Goal: Transaction & Acquisition: Purchase product/service

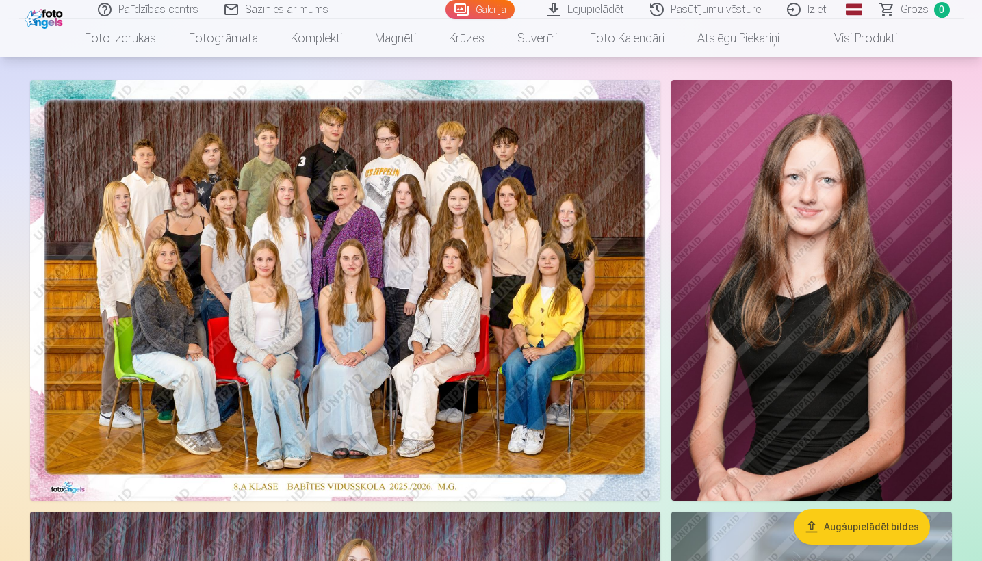
scroll to position [71, 0]
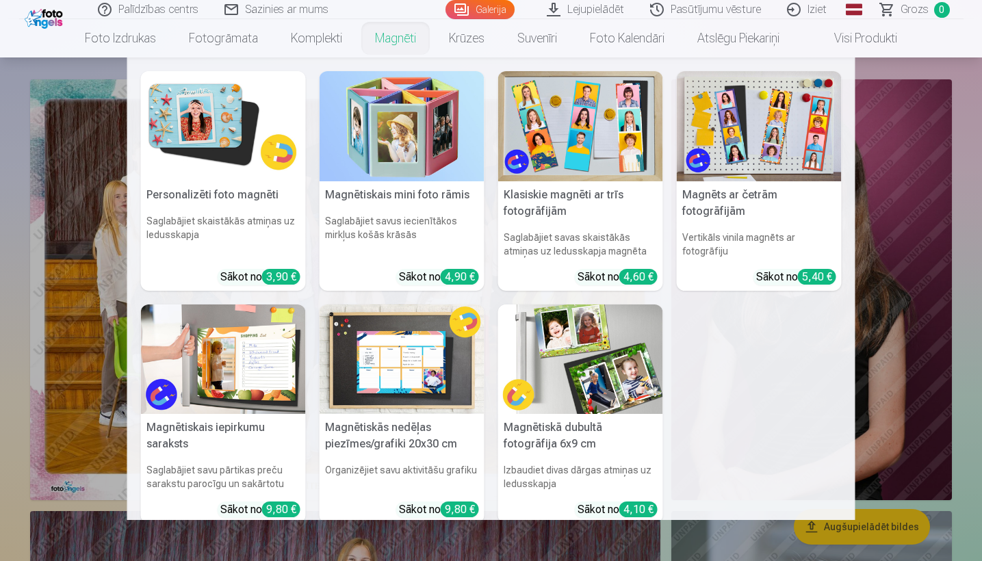
click at [401, 38] on link "Magnēti" at bounding box center [396, 38] width 74 height 38
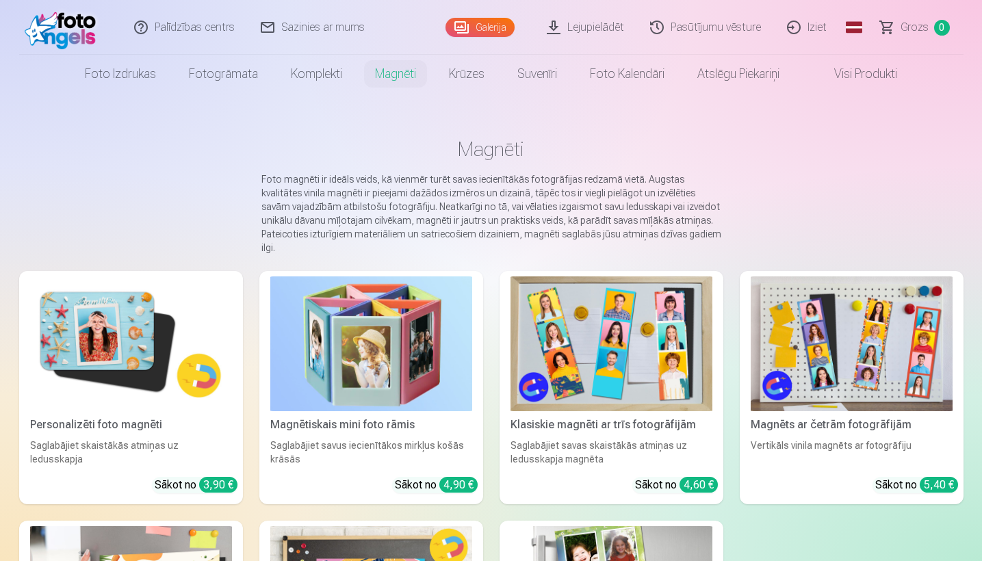
click at [109, 322] on img at bounding box center [131, 343] width 202 height 135
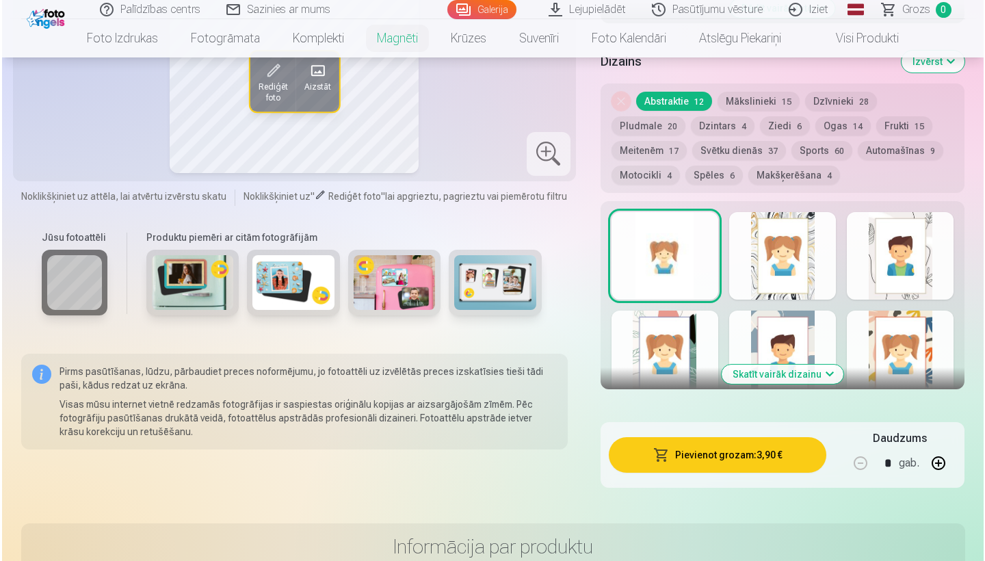
scroll to position [638, 0]
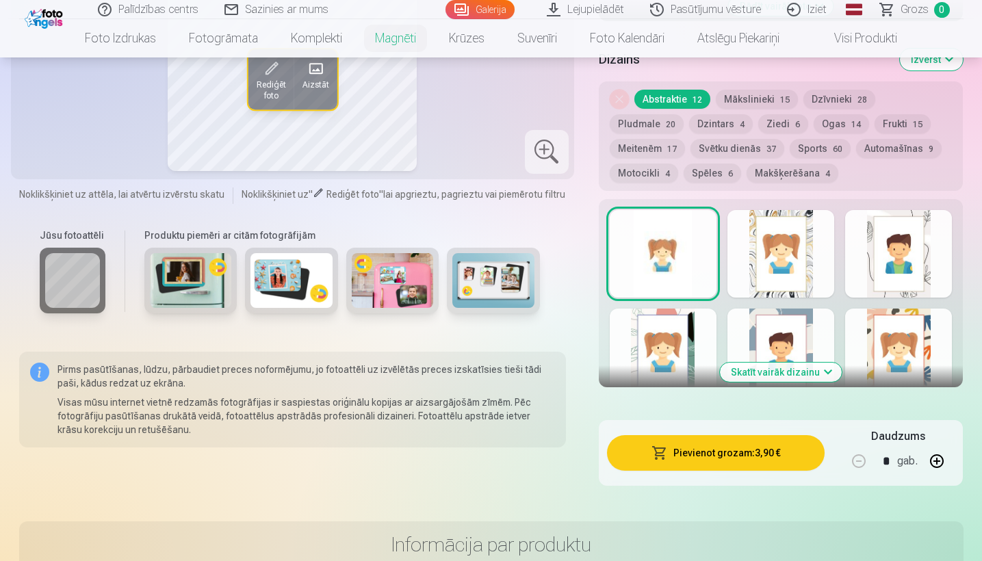
click at [942, 462] on button "button" at bounding box center [936, 461] width 33 height 33
type input "*"
click at [736, 453] on button "Pievienot grozam : 7,80 €" at bounding box center [716, 453] width 218 height 36
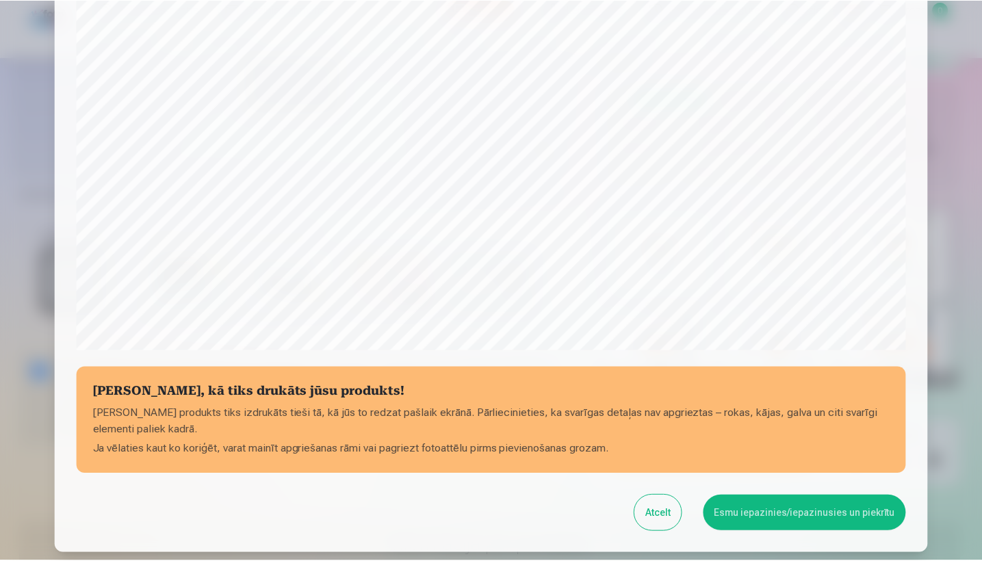
scroll to position [324, 0]
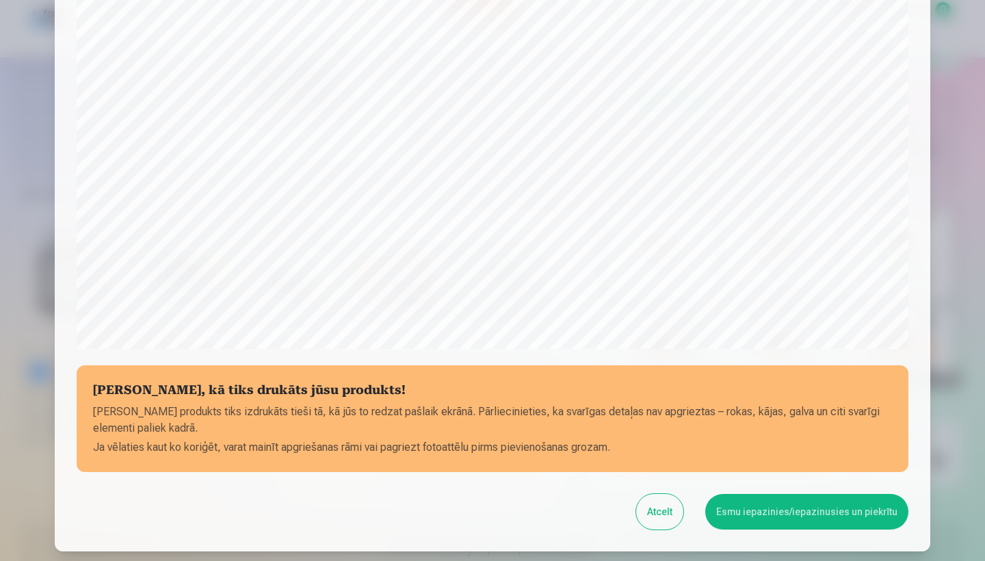
click at [791, 518] on button "Esmu iepazinies/iepazinusies un piekrītu" at bounding box center [806, 512] width 203 height 36
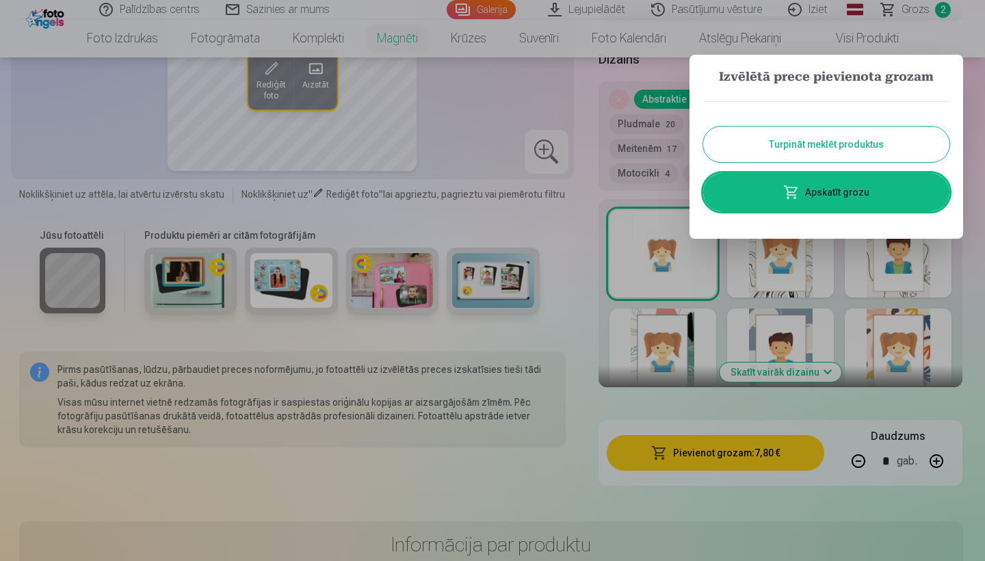
click at [569, 493] on div at bounding box center [492, 280] width 985 height 561
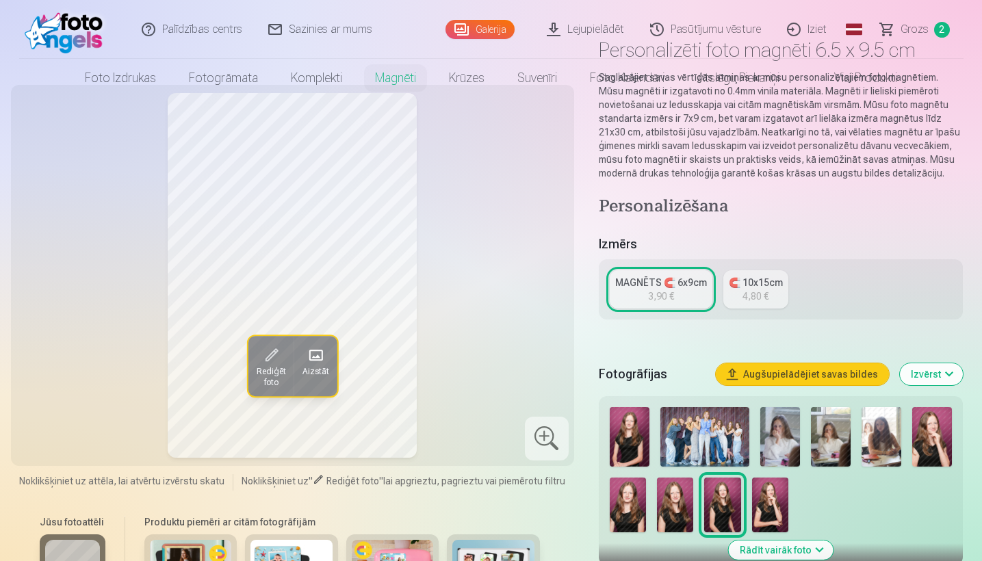
scroll to position [0, 0]
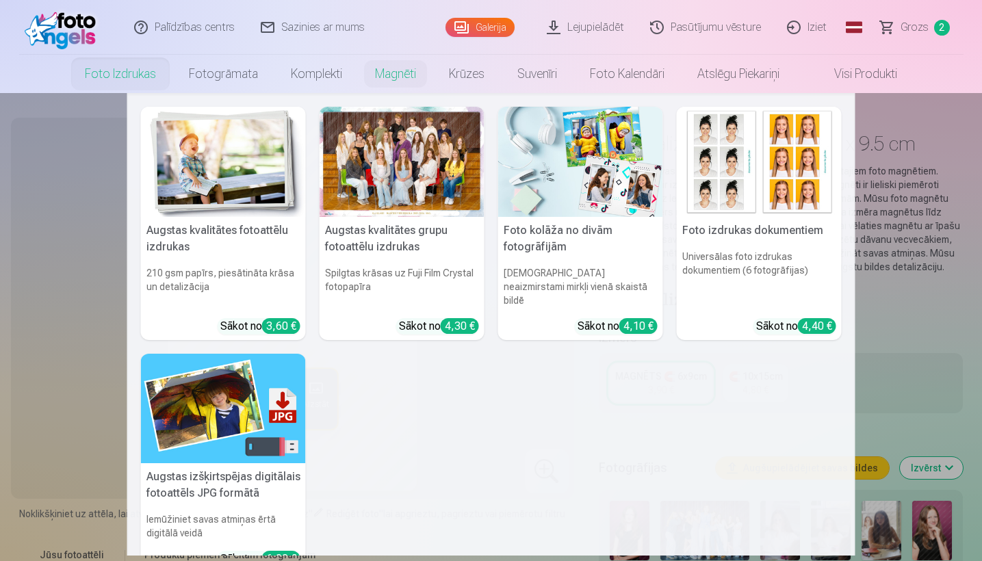
click at [80, 64] on link "Foto izdrukas" at bounding box center [120, 74] width 104 height 38
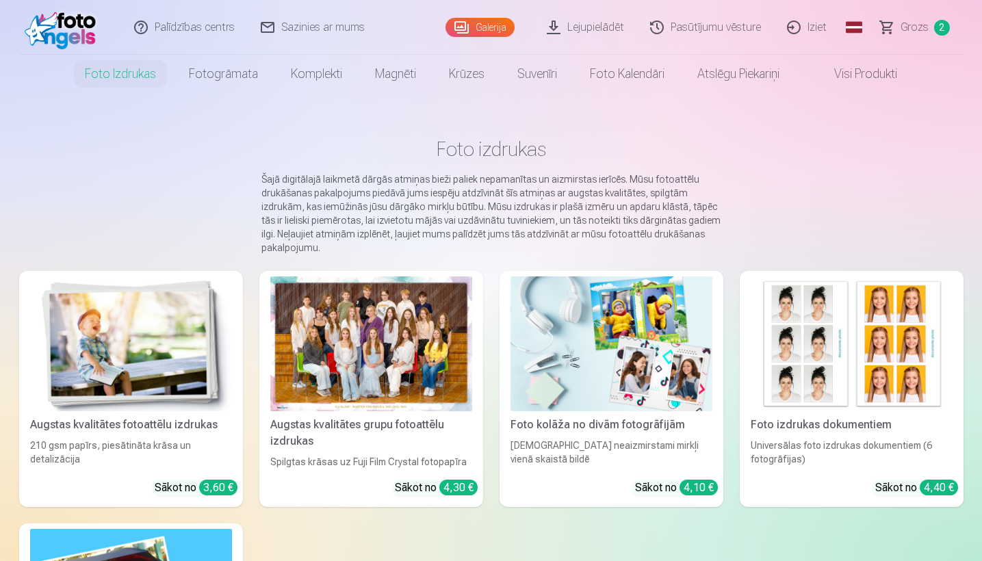
click at [370, 344] on div at bounding box center [371, 343] width 202 height 135
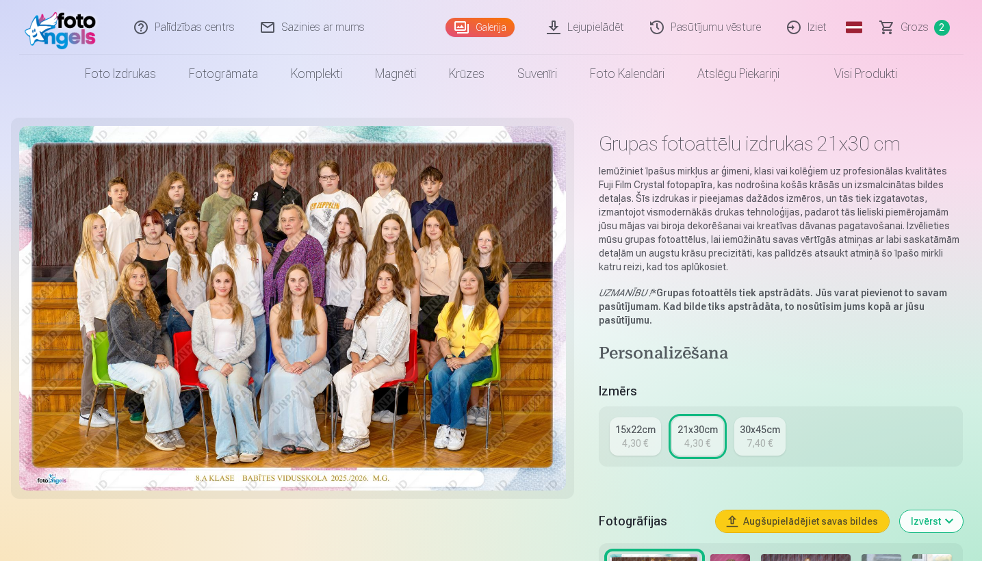
type input "*"
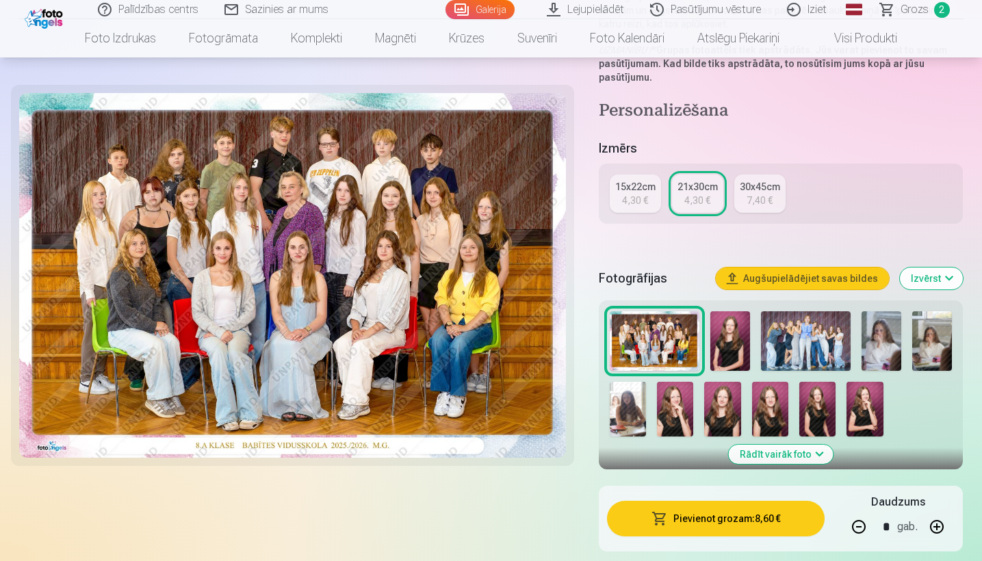
scroll to position [246, 0]
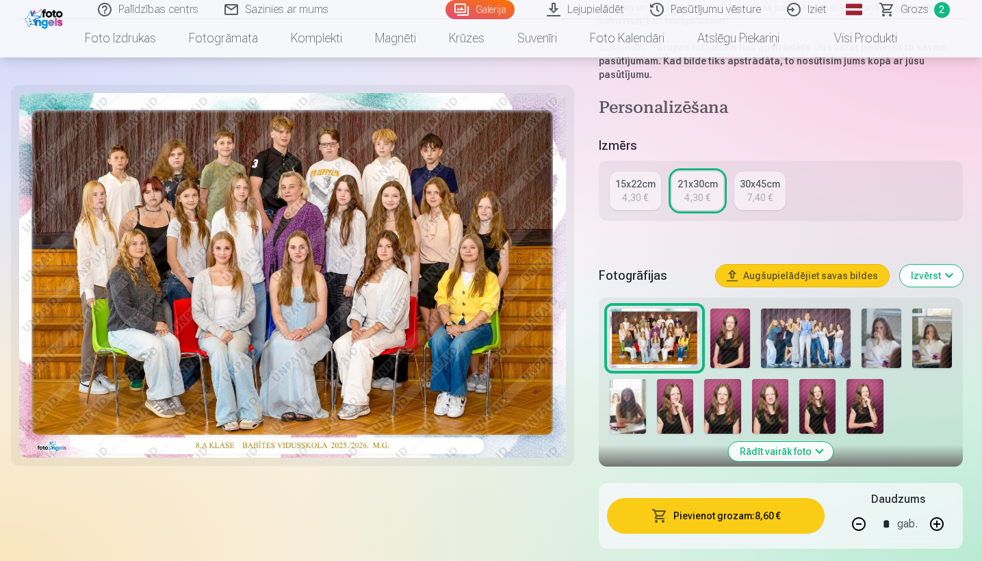
click at [651, 337] on img at bounding box center [655, 339] width 90 height 60
click at [697, 518] on button "Pievienot grozam : 8,60 €" at bounding box center [716, 517] width 218 height 36
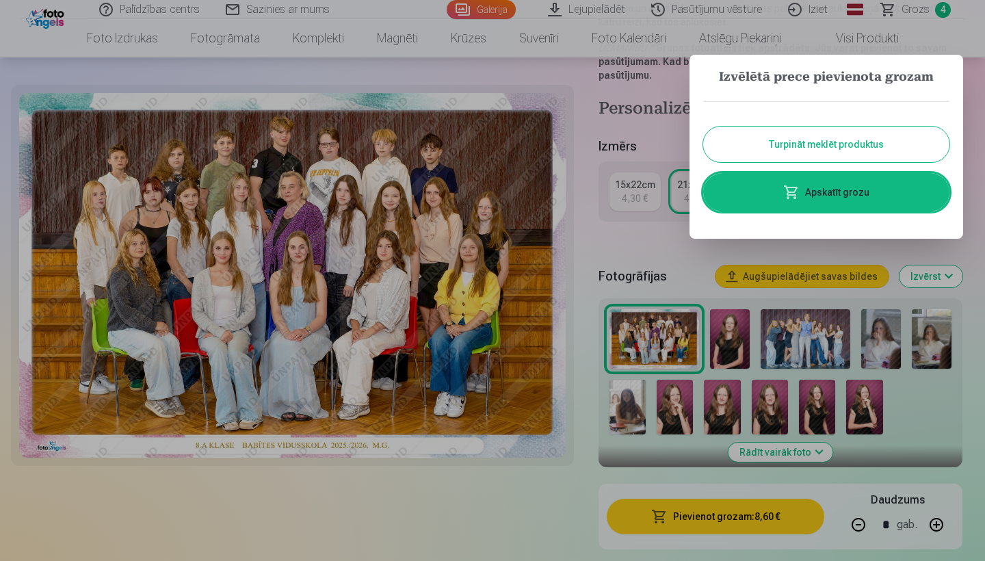
click at [947, 14] on div at bounding box center [492, 280] width 985 height 561
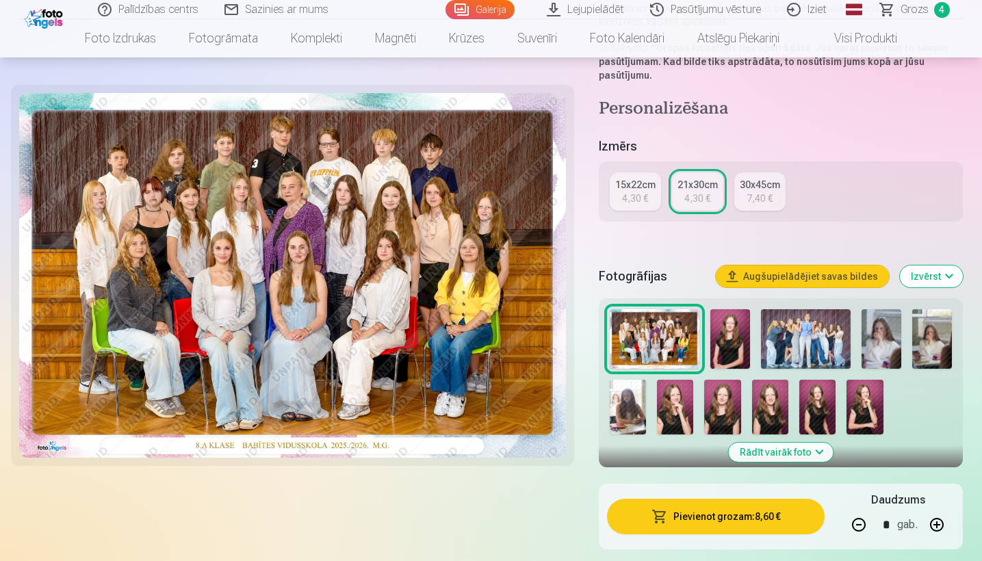
click at [945, 12] on span "4" at bounding box center [942, 10] width 16 height 16
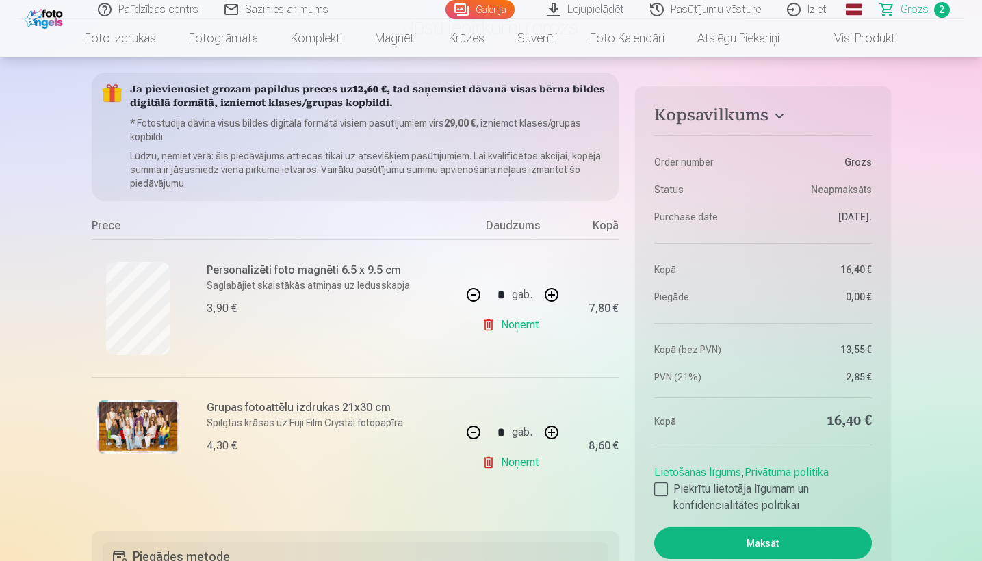
scroll to position [116, 0]
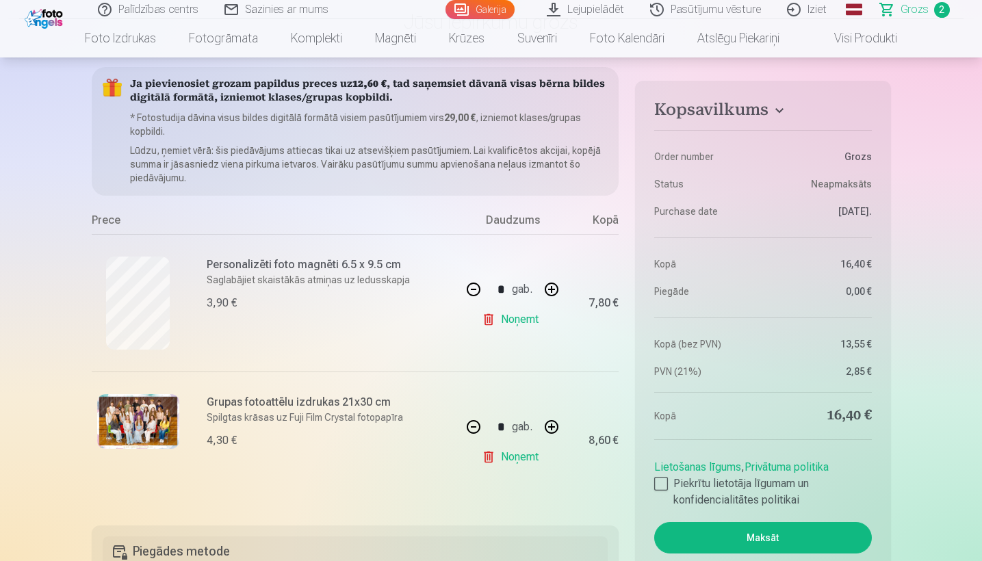
click at [473, 428] on button "button" at bounding box center [473, 426] width 33 height 33
type input "*"
click at [253, 408] on h6 "Grupas fotoattēlu izdrukas 21x30 cm" at bounding box center [330, 402] width 247 height 16
click at [512, 461] on link "Noņemt" at bounding box center [513, 456] width 62 height 27
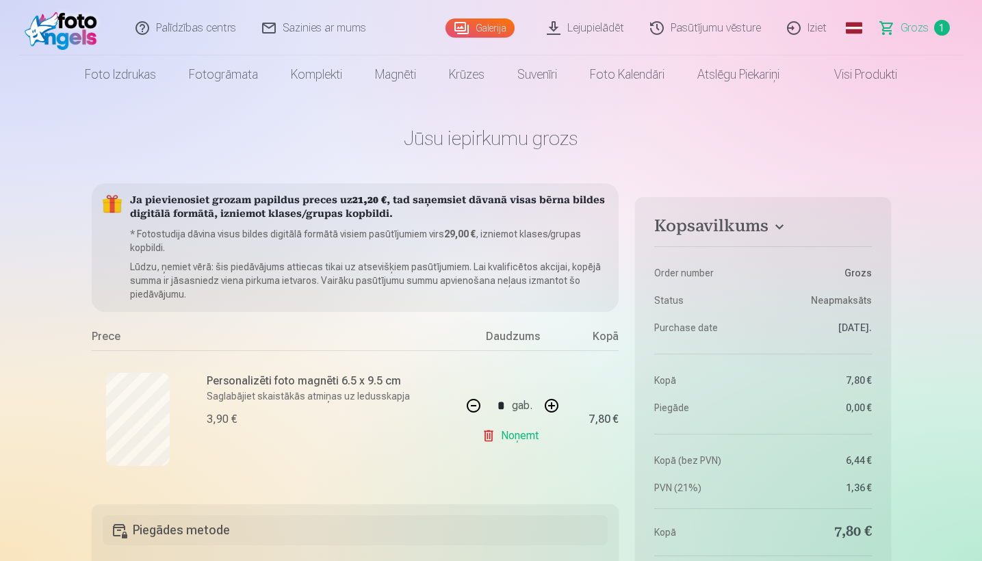
scroll to position [0, 0]
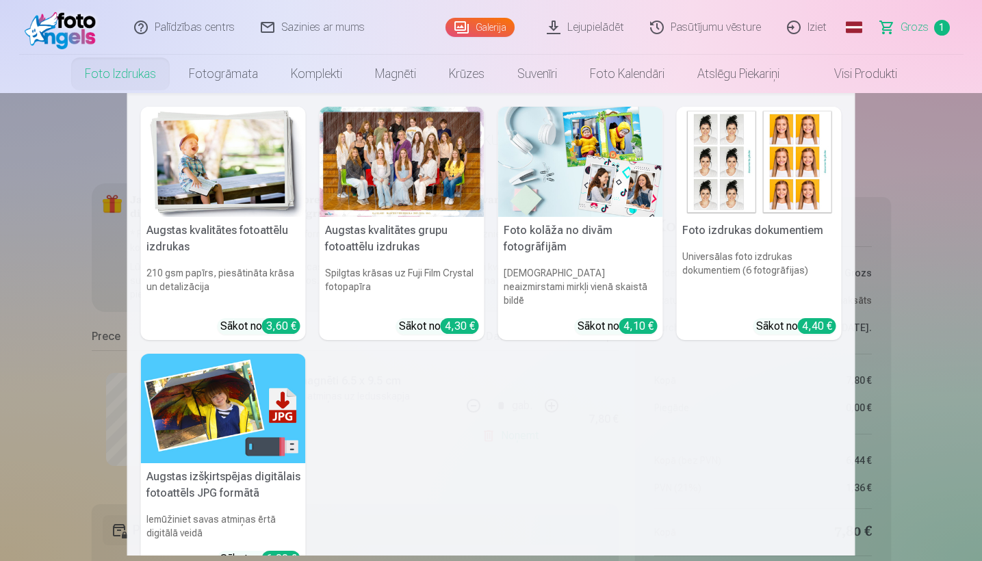
click at [139, 80] on link "Foto izdrukas" at bounding box center [120, 74] width 104 height 38
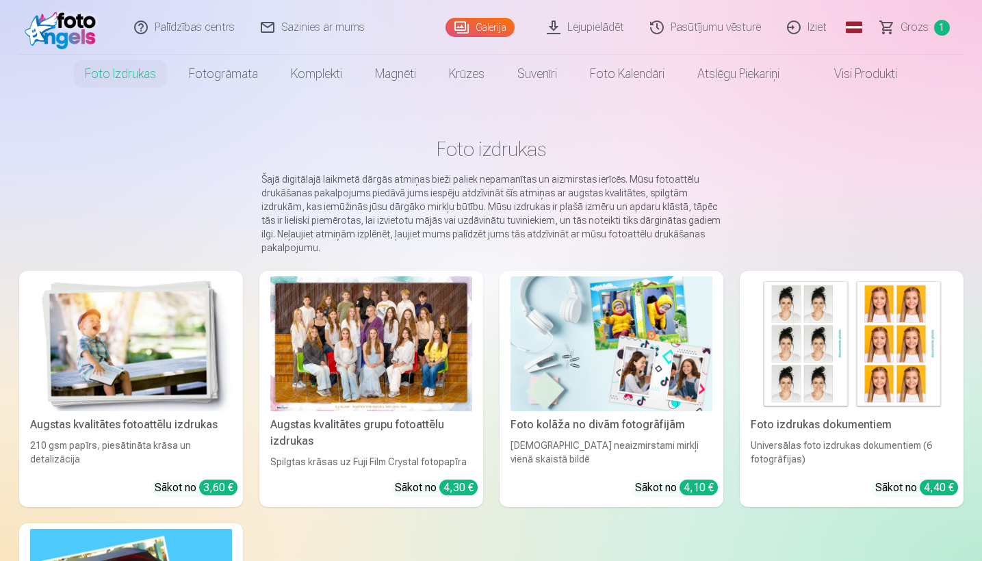
click at [359, 375] on div at bounding box center [371, 343] width 202 height 135
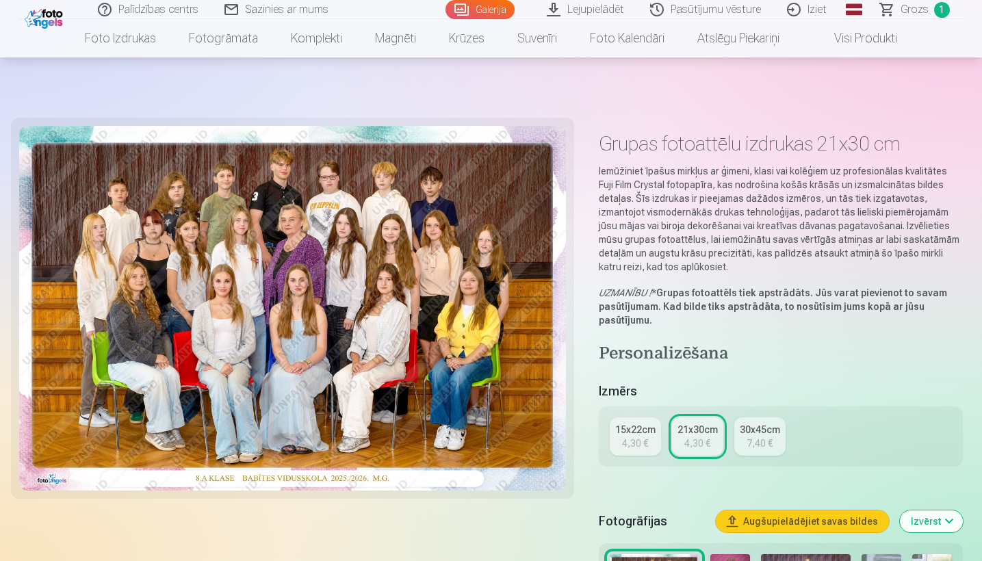
scroll to position [158, 0]
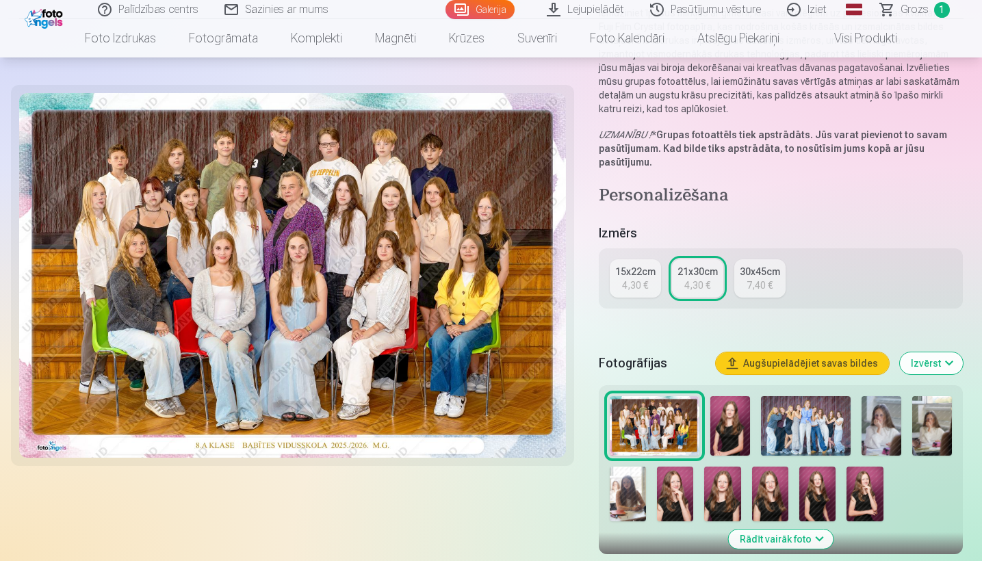
click at [623, 284] on div "4,30 €" at bounding box center [635, 285] width 26 height 14
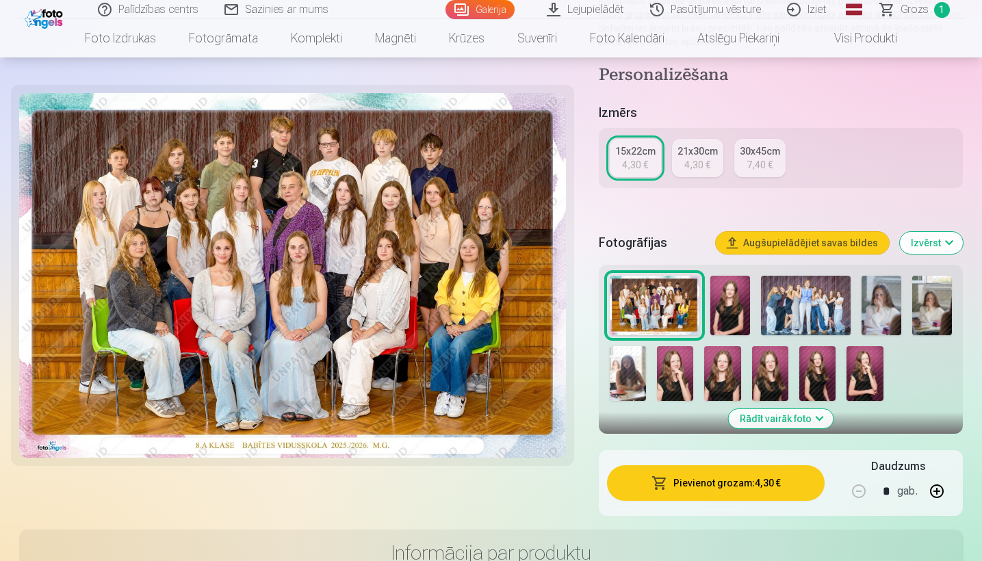
scroll to position [242, 0]
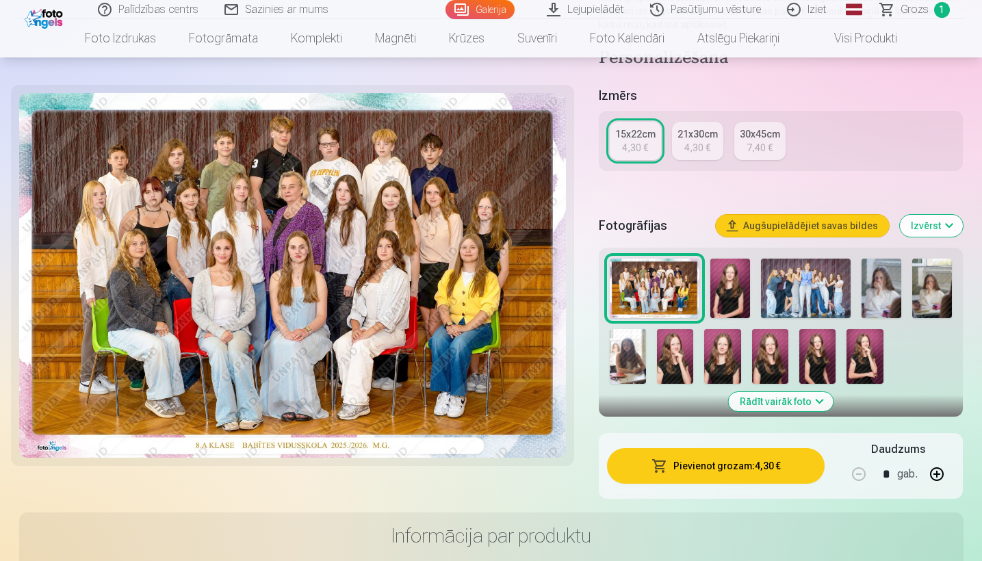
click at [722, 460] on button "Pievienot grozam : 4,30 €" at bounding box center [716, 466] width 218 height 36
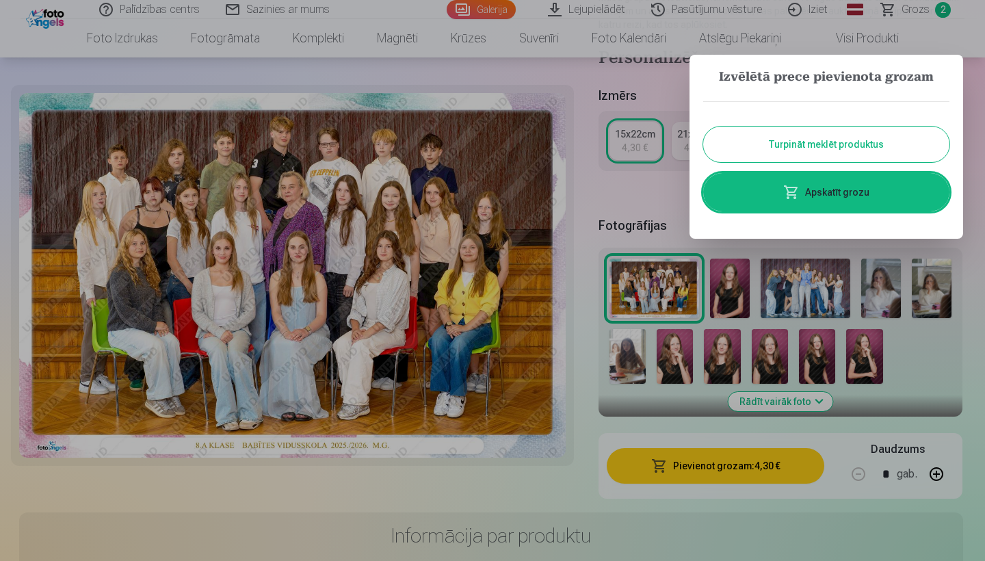
click at [830, 133] on button "Turpināt meklēt produktus" at bounding box center [826, 145] width 246 height 36
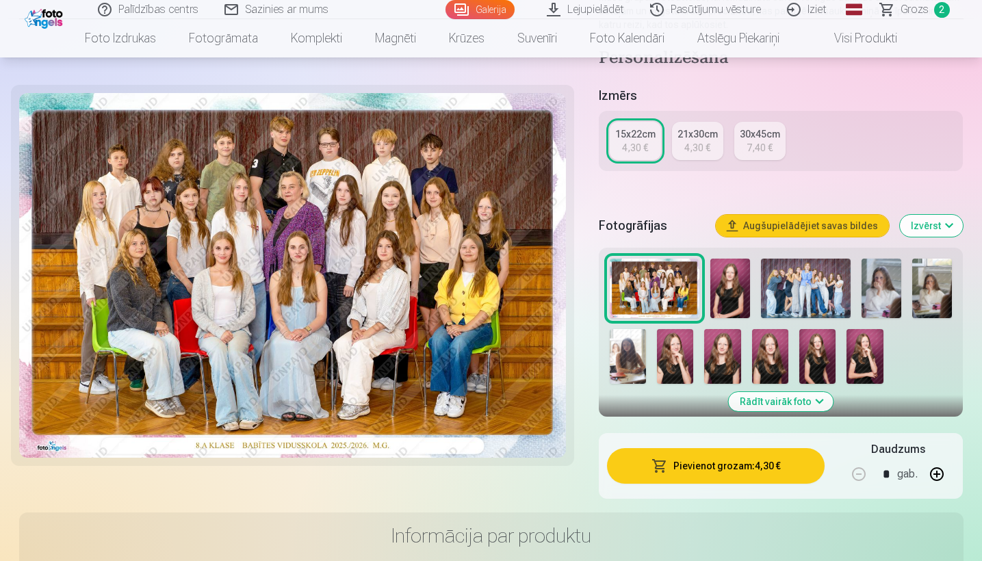
click at [824, 272] on img at bounding box center [806, 289] width 90 height 60
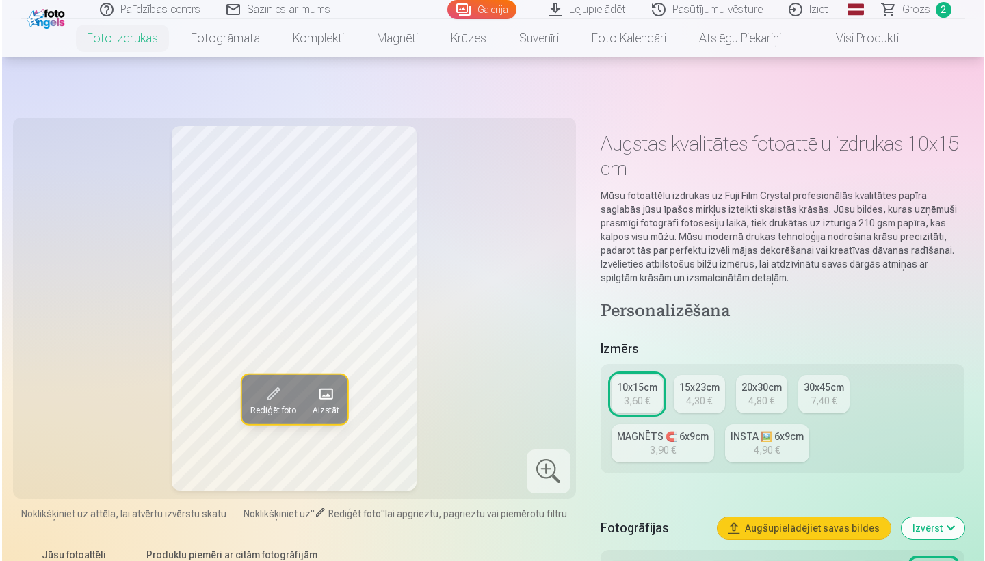
scroll to position [683, 0]
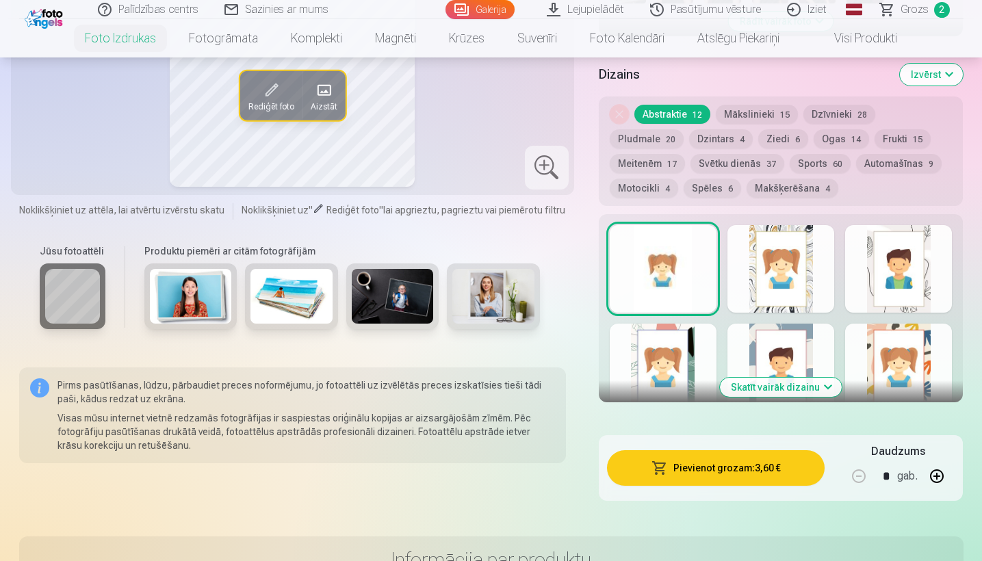
click at [729, 465] on button "Pievienot grozam : 3,60 €" at bounding box center [716, 468] width 218 height 36
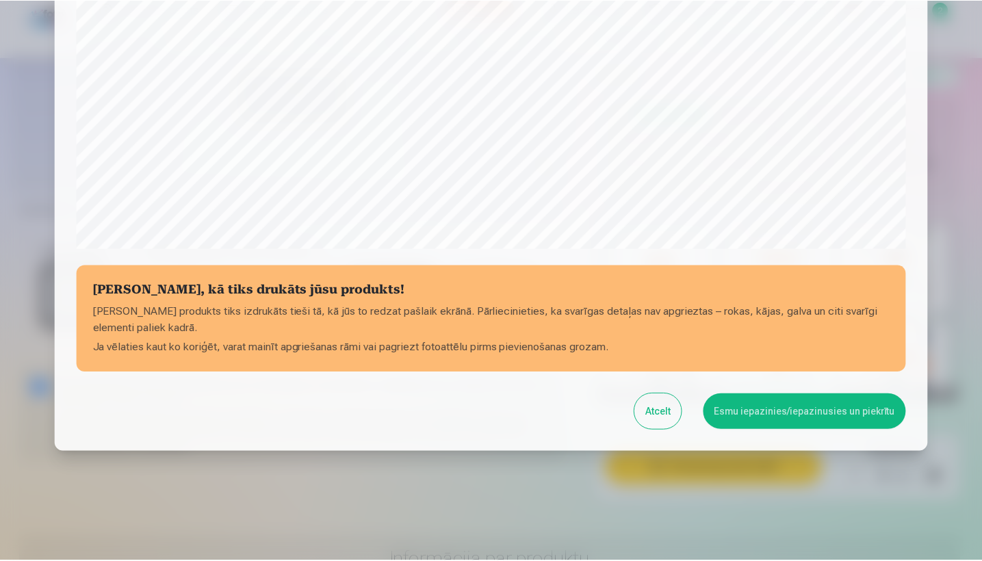
scroll to position [424, 0]
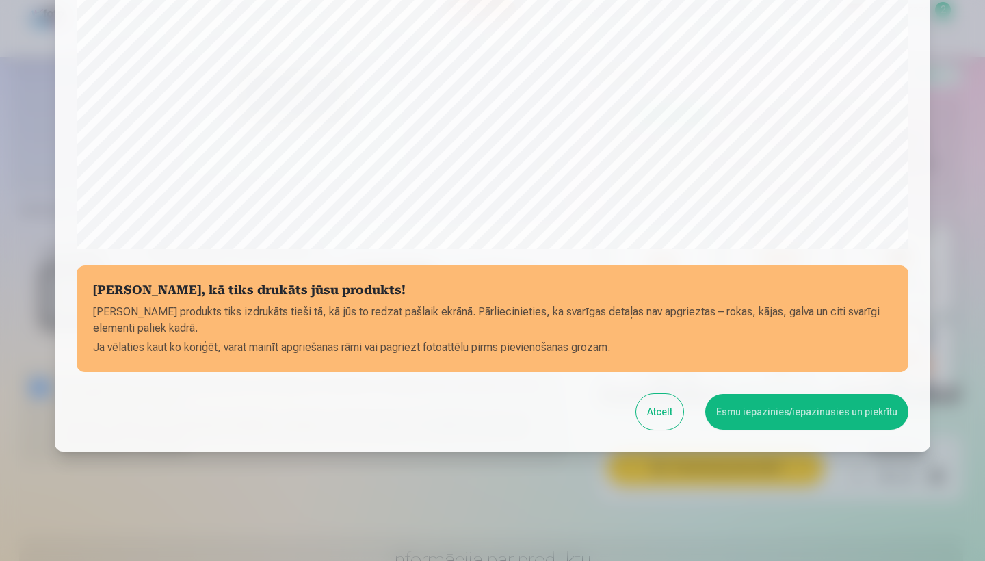
click at [827, 410] on button "Esmu iepazinies/iepazinusies un piekrītu" at bounding box center [806, 412] width 203 height 36
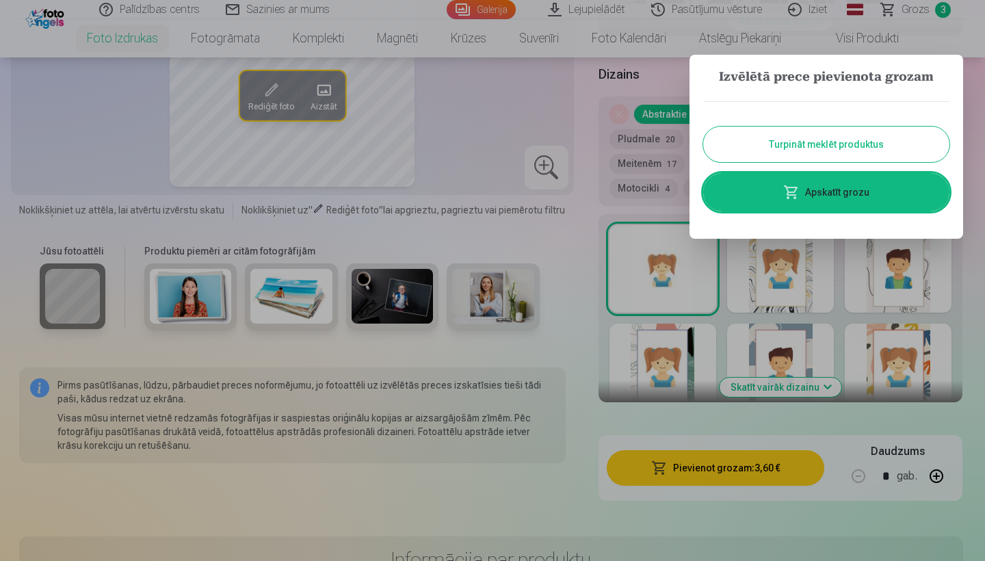
click at [793, 142] on button "Turpināt meklēt produktus" at bounding box center [826, 145] width 246 height 36
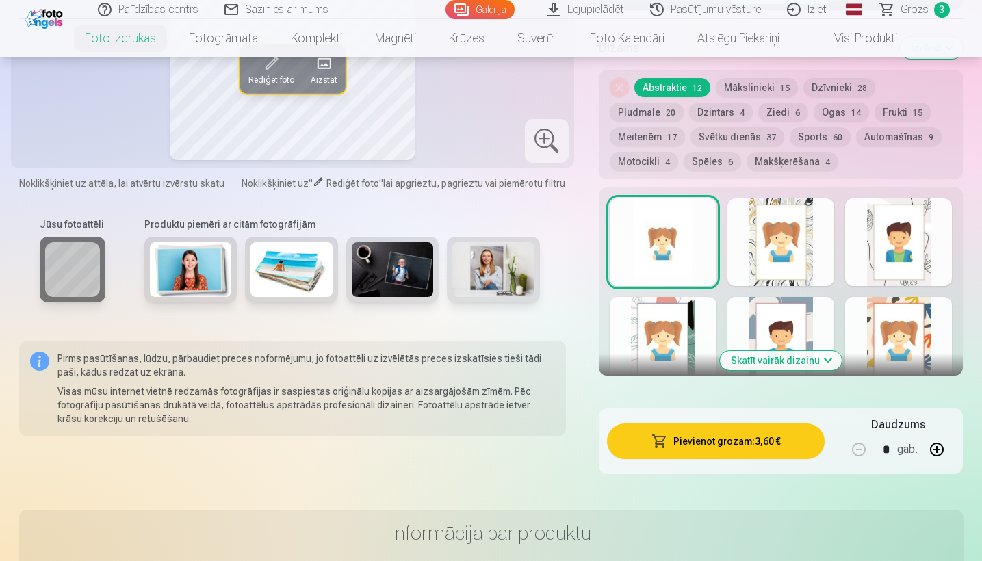
scroll to position [709, 0]
click at [914, 12] on span "Grozs" at bounding box center [914, 9] width 28 height 16
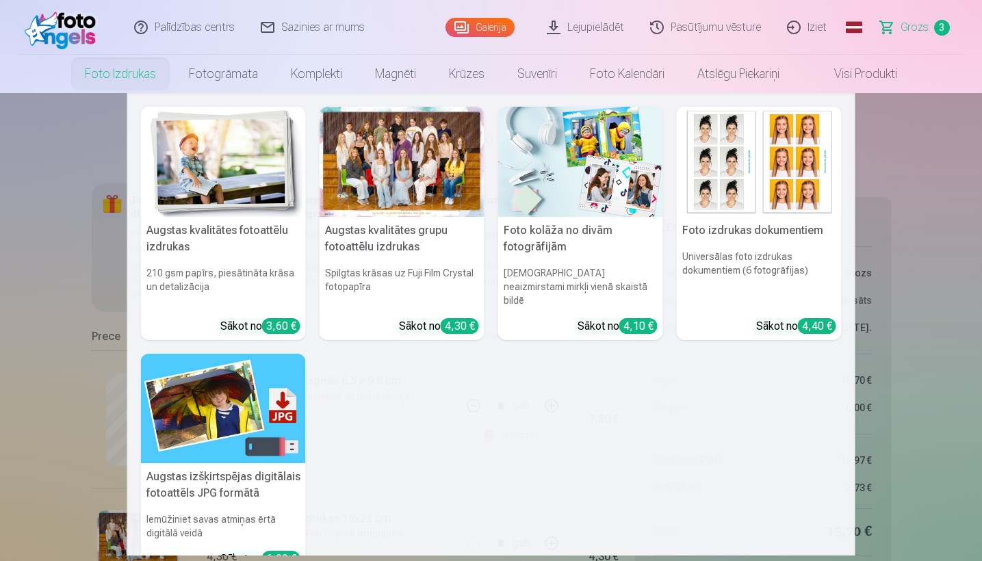
click at [122, 69] on link "Foto izdrukas" at bounding box center [120, 74] width 104 height 38
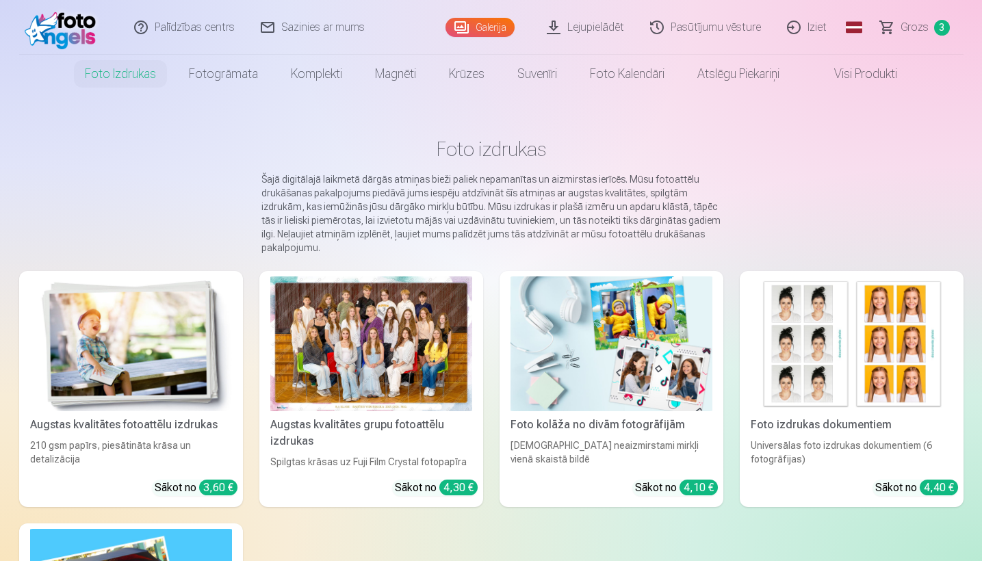
click at [298, 335] on div at bounding box center [371, 343] width 202 height 135
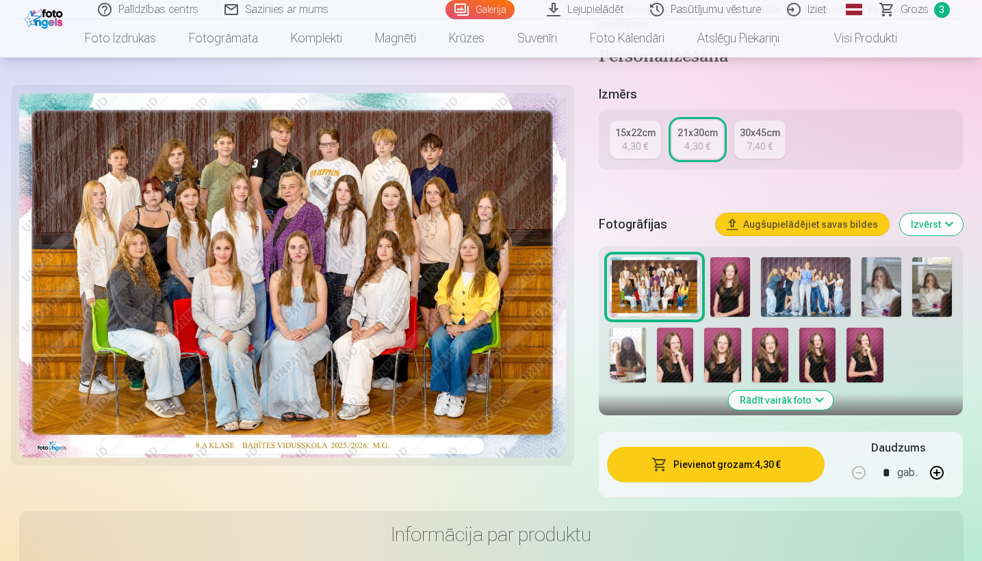
scroll to position [313, 0]
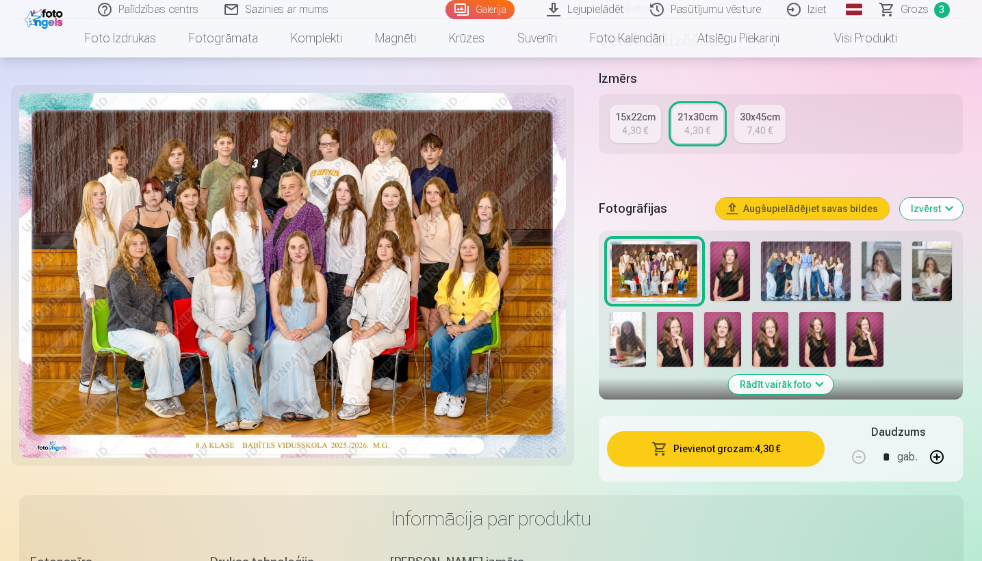
click at [885, 270] on img at bounding box center [881, 272] width 40 height 60
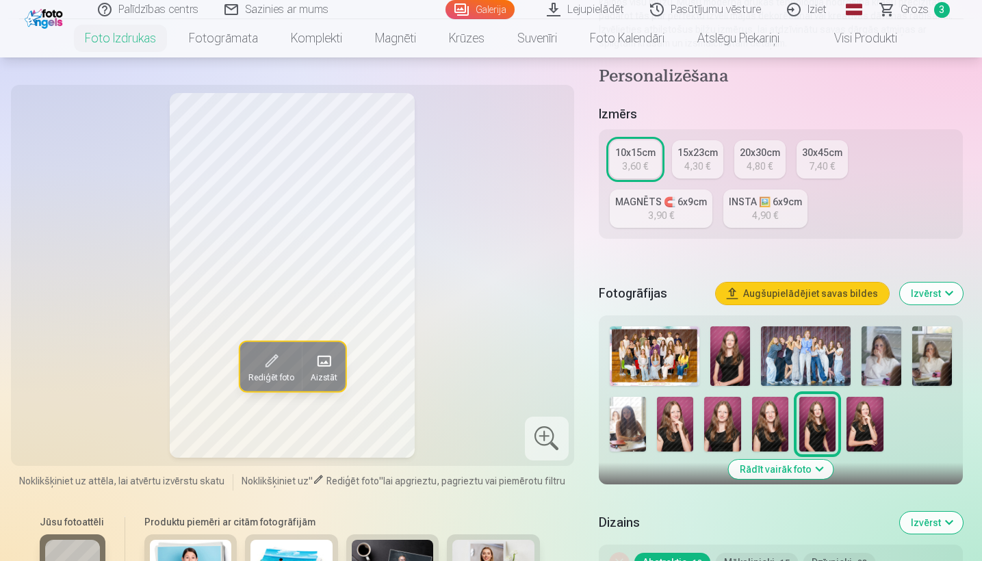
scroll to position [235, 0]
click at [875, 348] on img at bounding box center [881, 356] width 40 height 60
click at [958, 365] on div "Rādīt vairāk foto" at bounding box center [781, 399] width 365 height 169
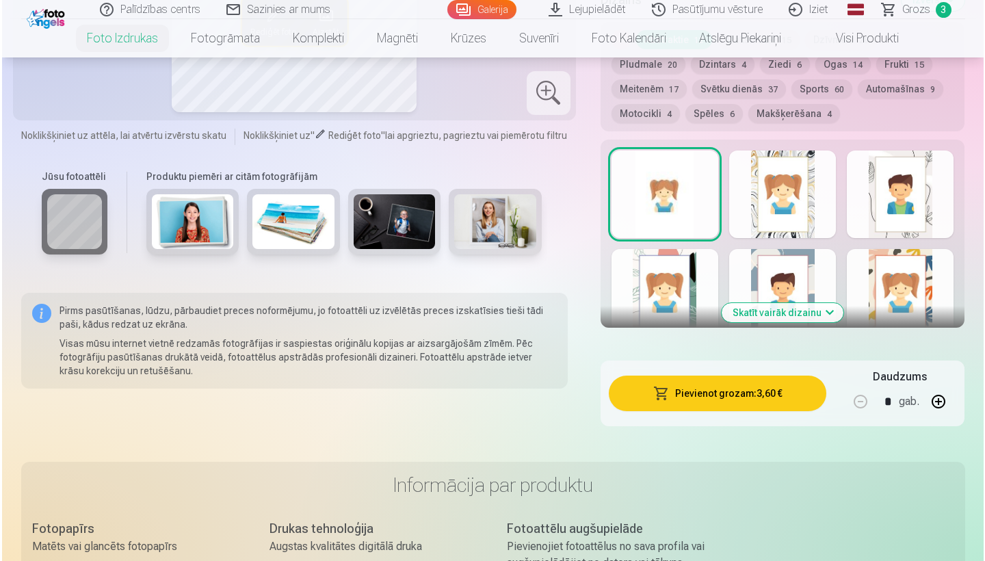
scroll to position [759, 0]
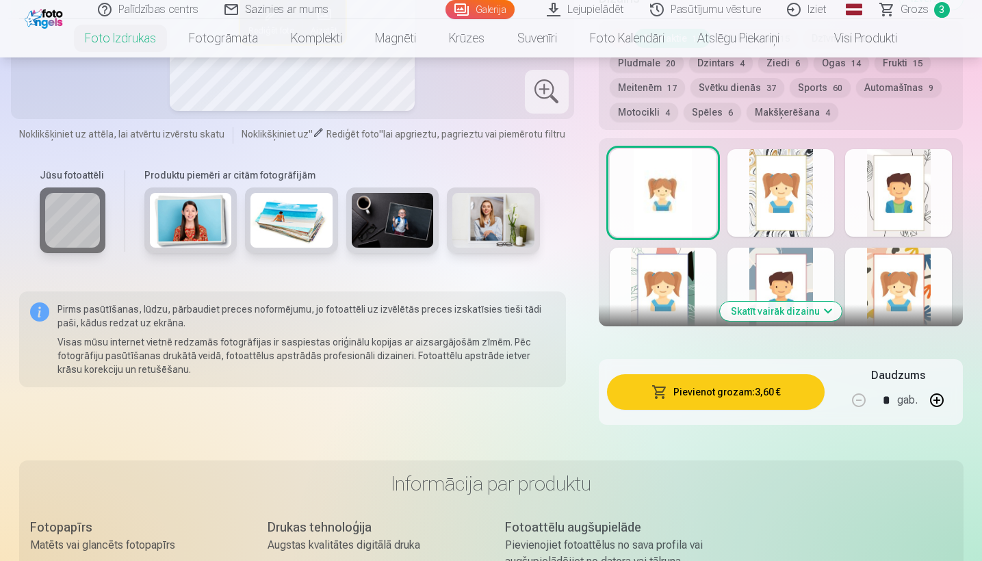
click at [718, 400] on button "Pievienot grozam : 3,60 €" at bounding box center [716, 392] width 218 height 36
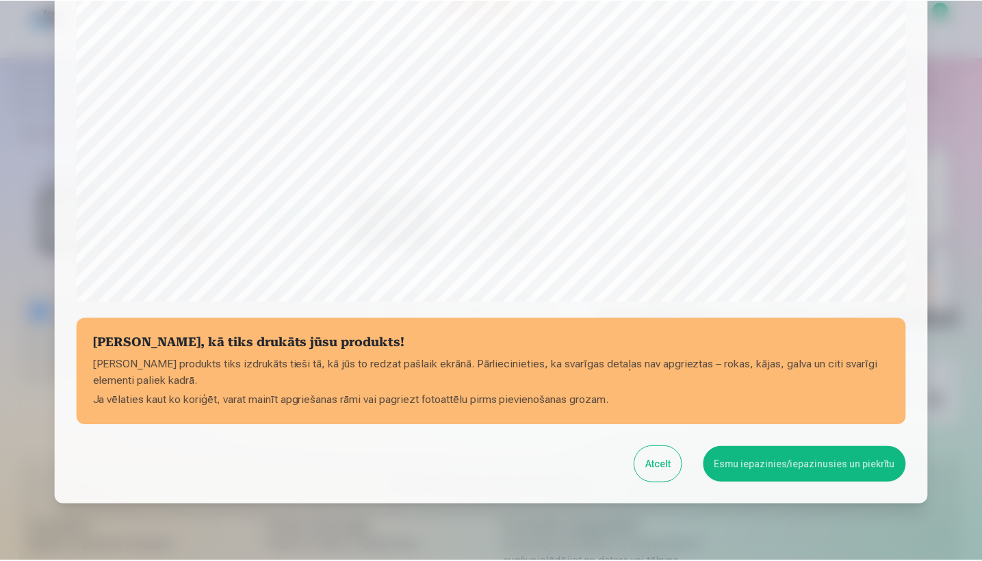
scroll to position [424, 0]
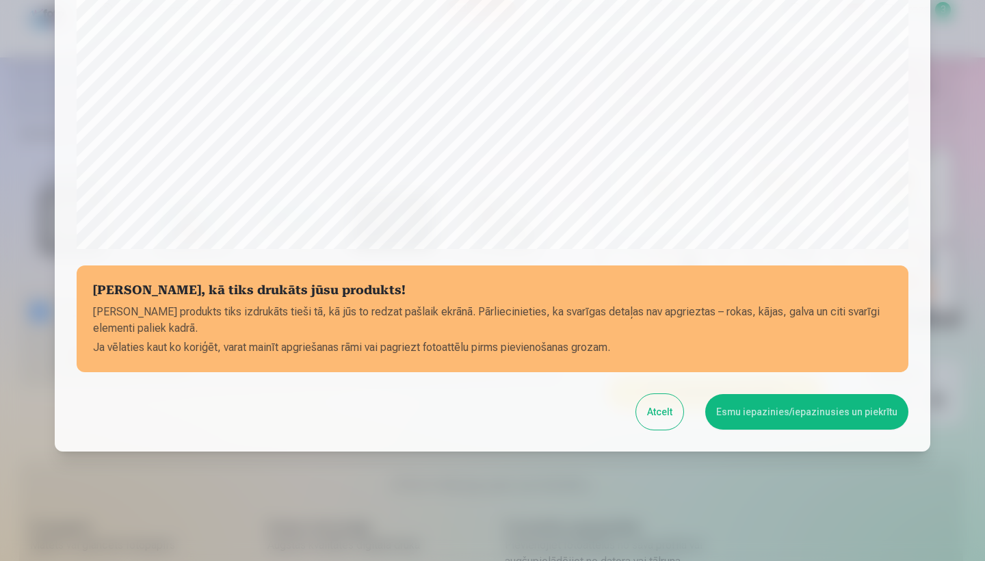
click at [798, 406] on button "Esmu iepazinies/iepazinusies un piekrītu" at bounding box center [806, 412] width 203 height 36
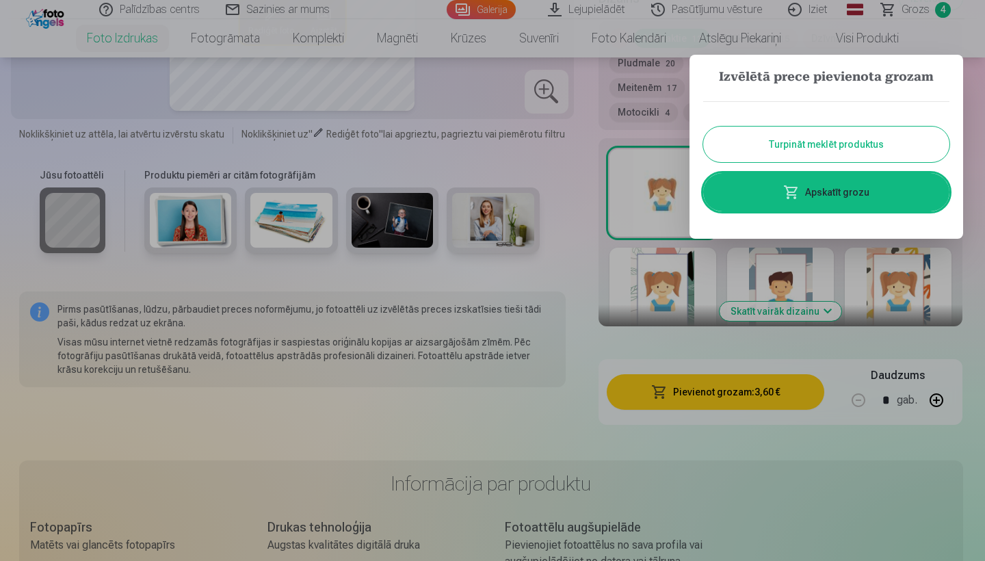
click at [794, 144] on button "Turpināt meklēt produktus" at bounding box center [826, 145] width 246 height 36
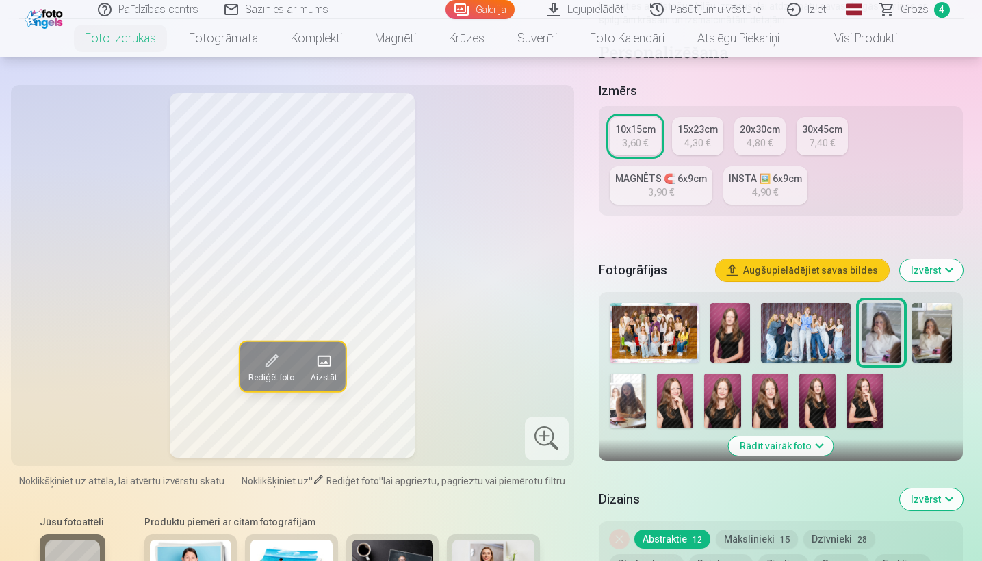
scroll to position [272, 0]
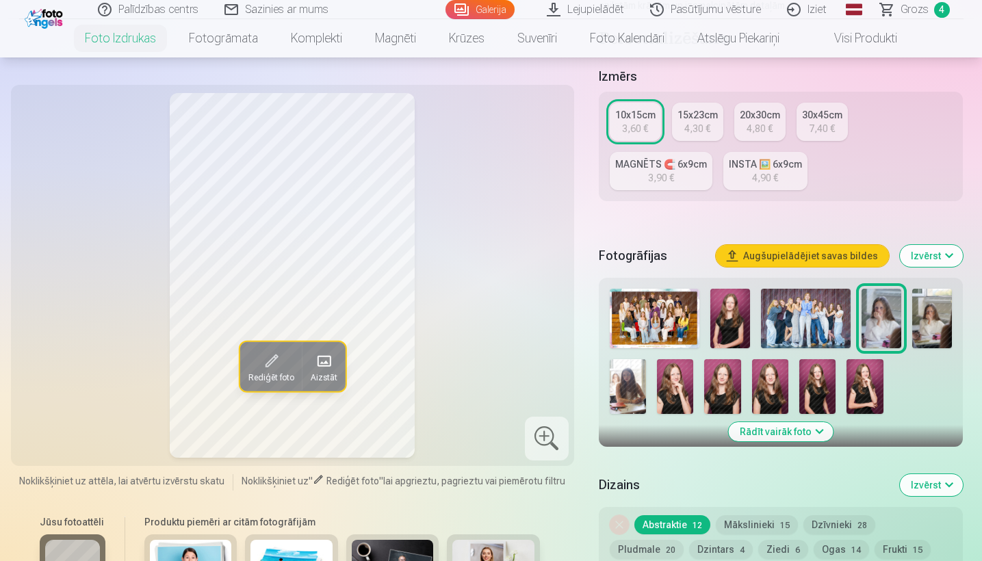
click at [727, 304] on img at bounding box center [730, 319] width 40 height 60
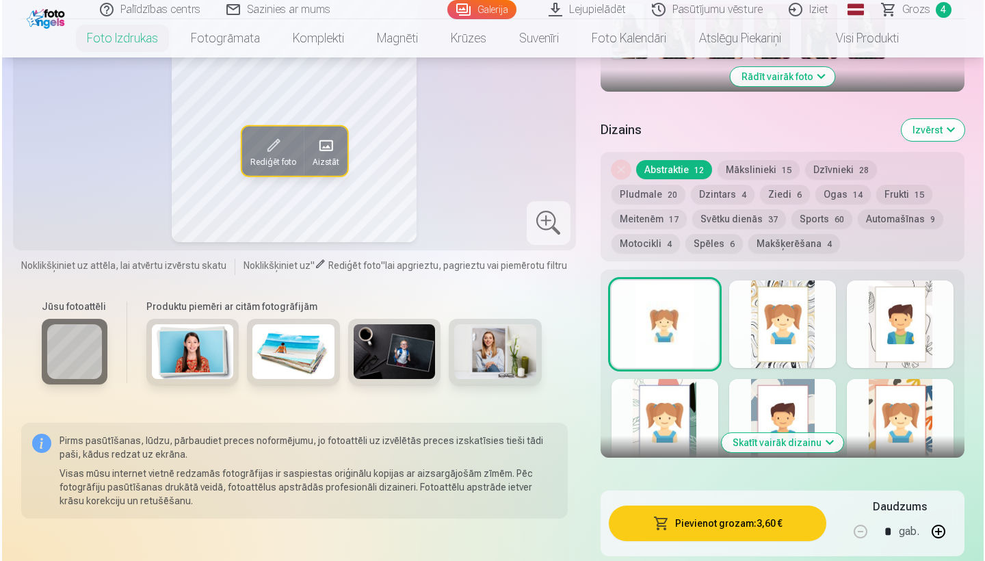
scroll to position [637, 0]
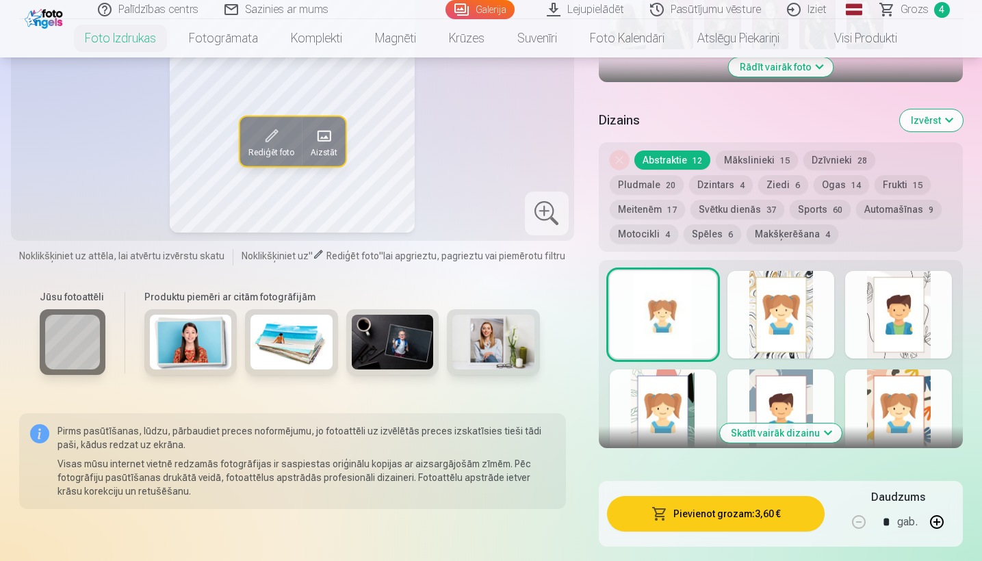
click at [715, 509] on button "Pievienot grozam : 3,60 €" at bounding box center [716, 514] width 218 height 36
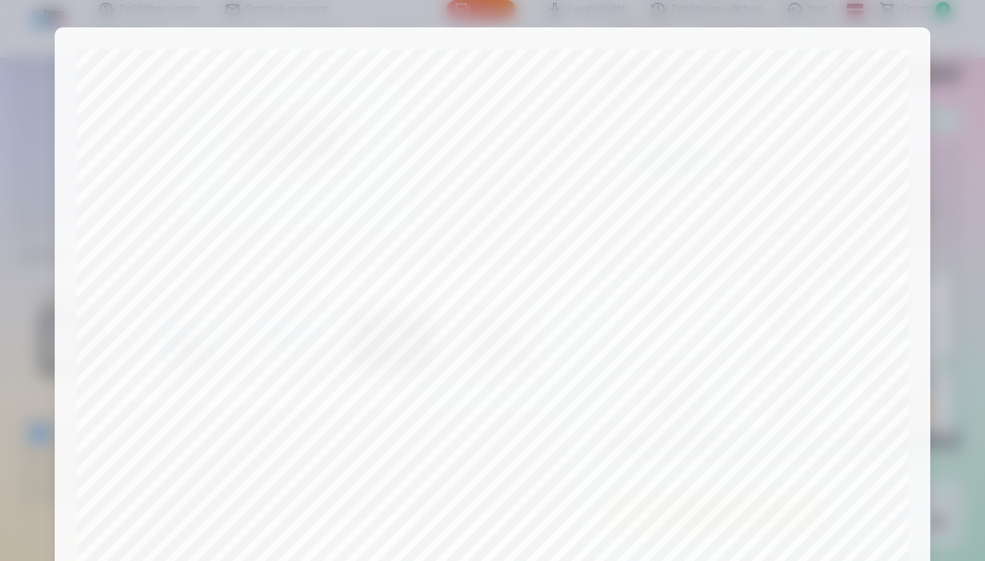
scroll to position [424, 0]
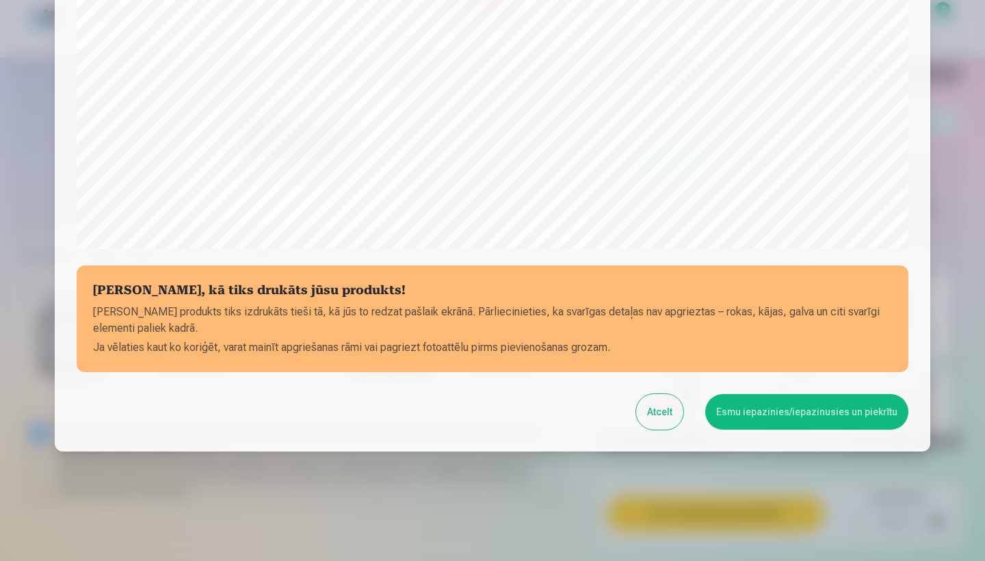
drag, startPoint x: 677, startPoint y: 515, endPoint x: 845, endPoint y: 436, distance: 185.2
click at [694, 513] on div at bounding box center [492, 280] width 985 height 561
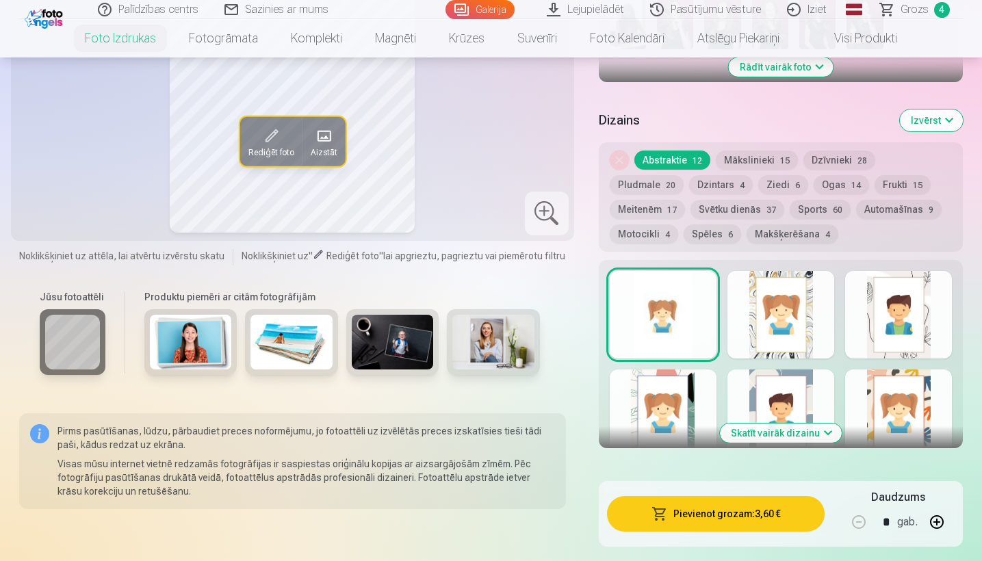
click at [675, 522] on button "Pievienot grozam : 3,60 €" at bounding box center [716, 514] width 218 height 36
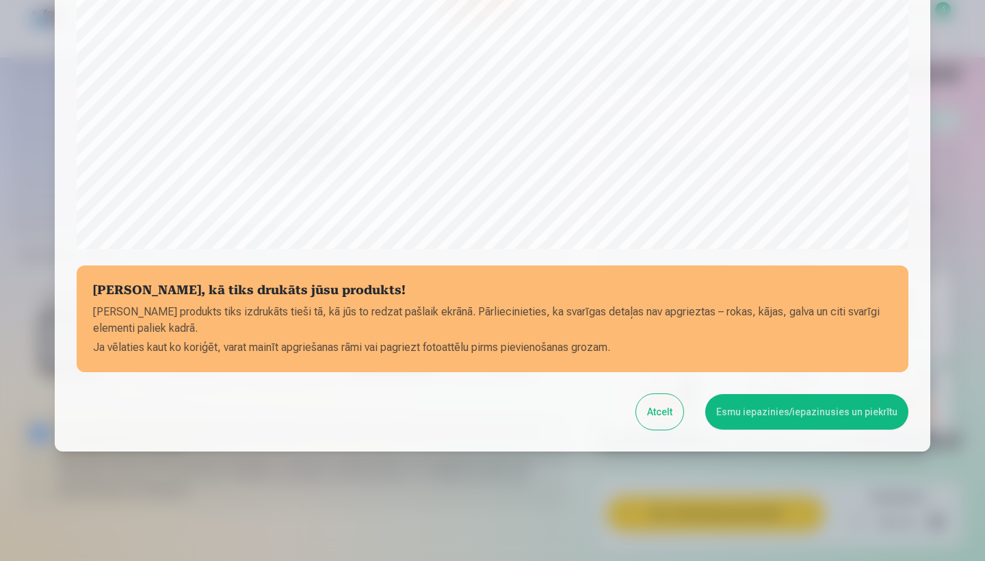
click at [783, 417] on button "Esmu iepazinies/iepazinusies un piekrītu" at bounding box center [806, 412] width 203 height 36
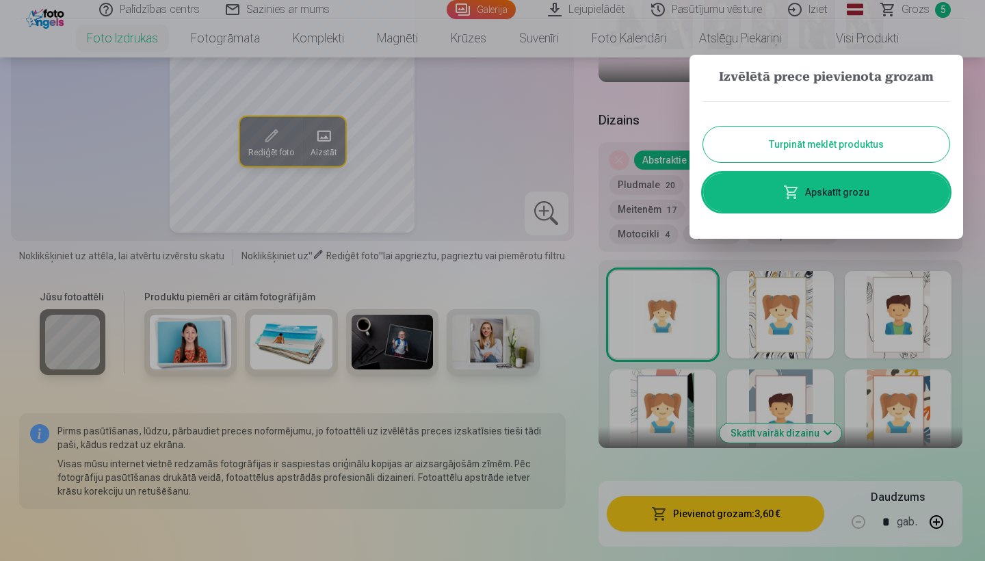
click at [781, 159] on button "Turpināt meklēt produktus" at bounding box center [826, 145] width 246 height 36
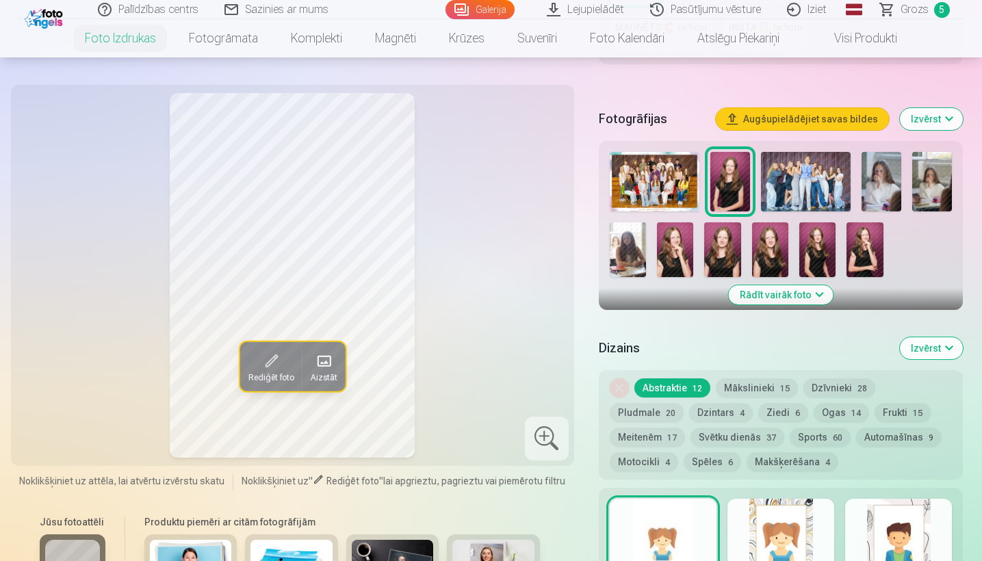
scroll to position [390, 0]
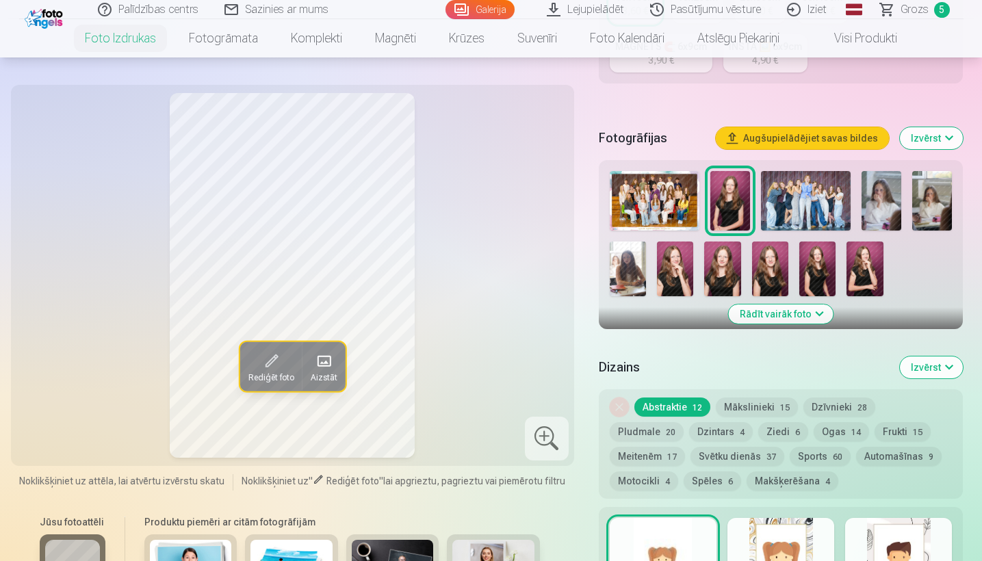
click at [760, 272] on img at bounding box center [770, 269] width 36 height 55
click at [727, 264] on img at bounding box center [722, 269] width 36 height 55
click at [816, 268] on img at bounding box center [817, 269] width 36 height 55
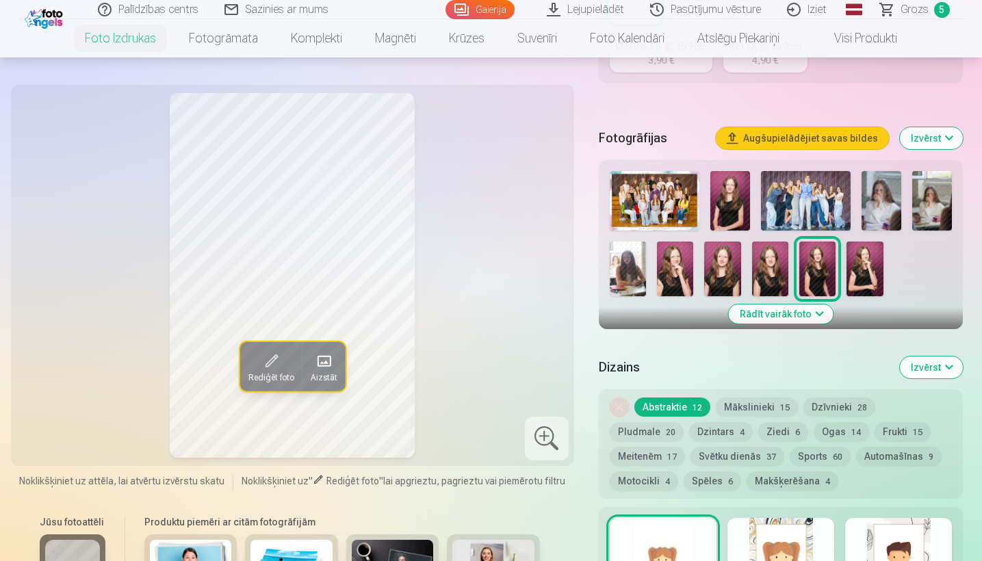
click at [719, 258] on img at bounding box center [722, 269] width 36 height 55
click at [761, 257] on img at bounding box center [770, 269] width 36 height 55
click at [805, 262] on img at bounding box center [817, 269] width 36 height 55
click at [725, 264] on img at bounding box center [722, 269] width 36 height 55
click at [761, 268] on img at bounding box center [770, 269] width 36 height 55
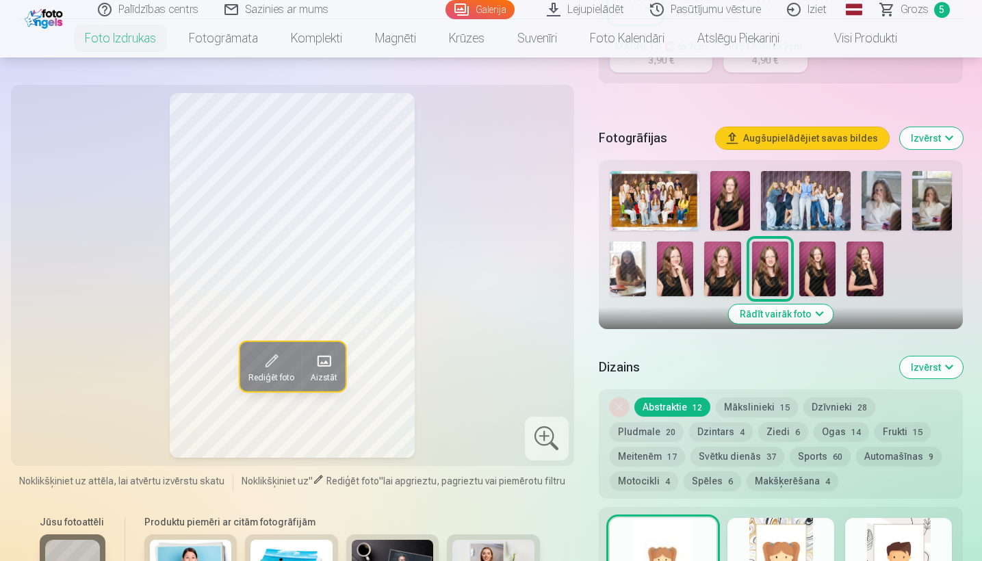
click at [809, 270] on img at bounding box center [817, 269] width 36 height 55
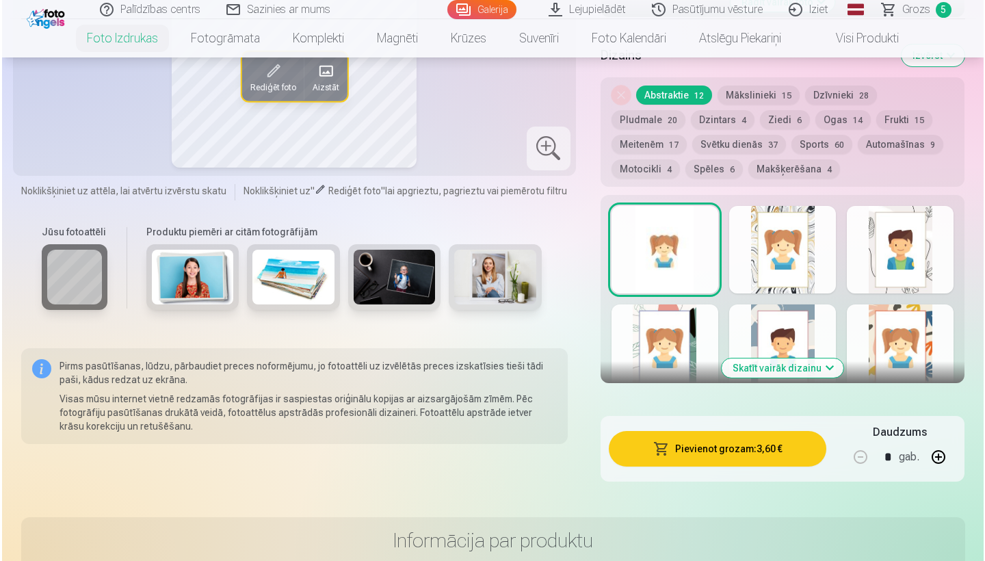
scroll to position [784, 0]
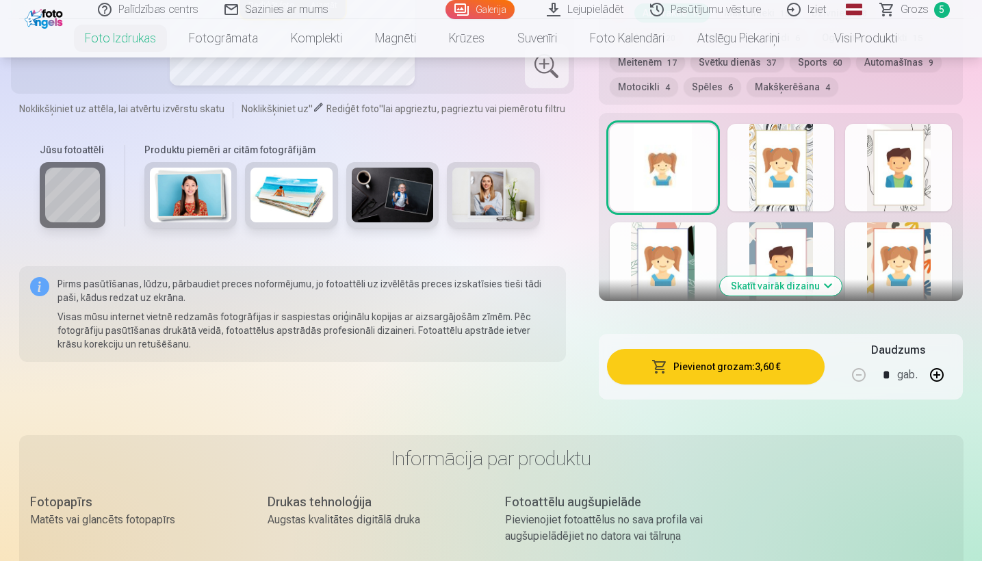
click at [749, 363] on button "Pievienot grozam : 3,60 €" at bounding box center [716, 367] width 218 height 36
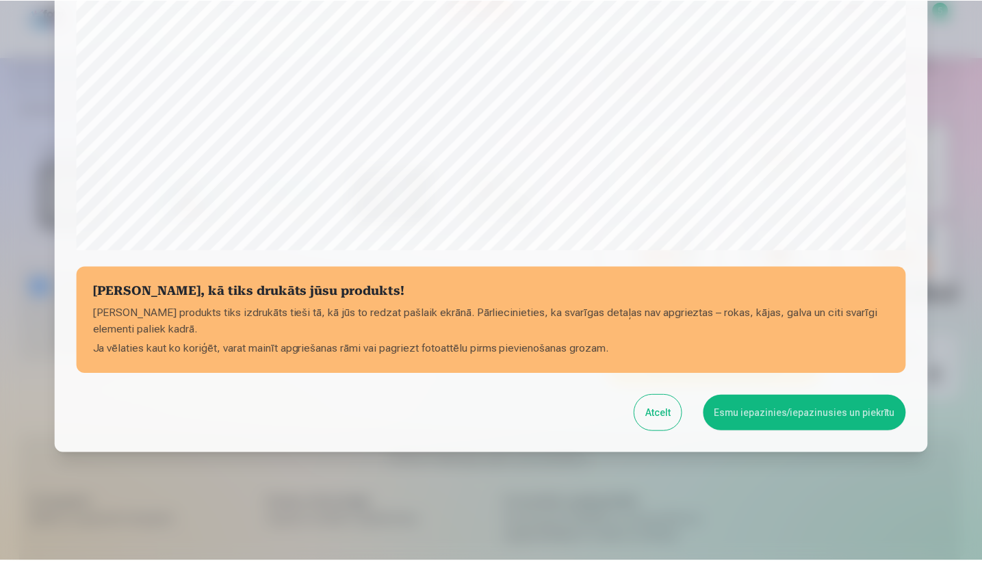
scroll to position [424, 0]
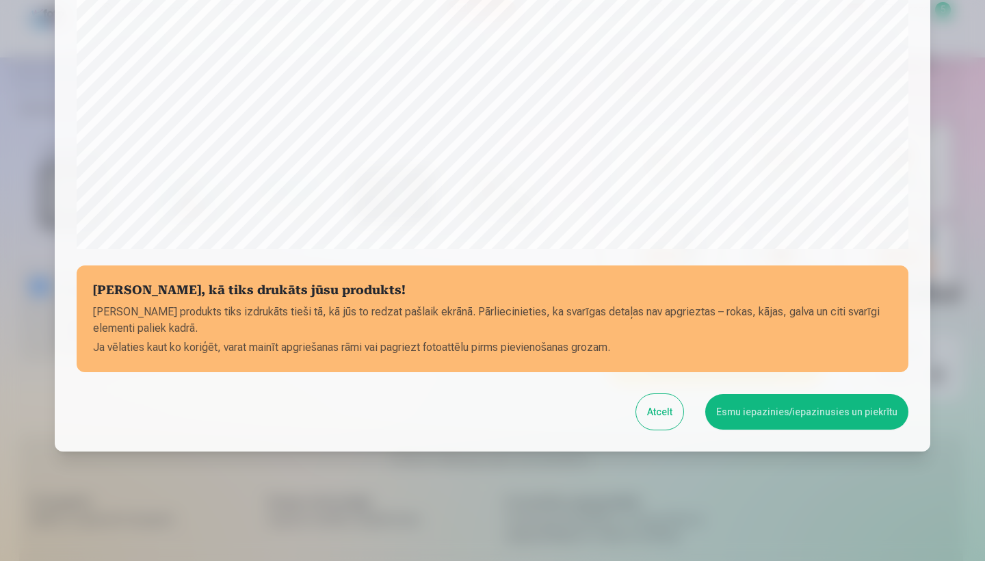
click at [771, 407] on button "Esmu iepazinies/iepazinusies un piekrītu" at bounding box center [806, 412] width 203 height 36
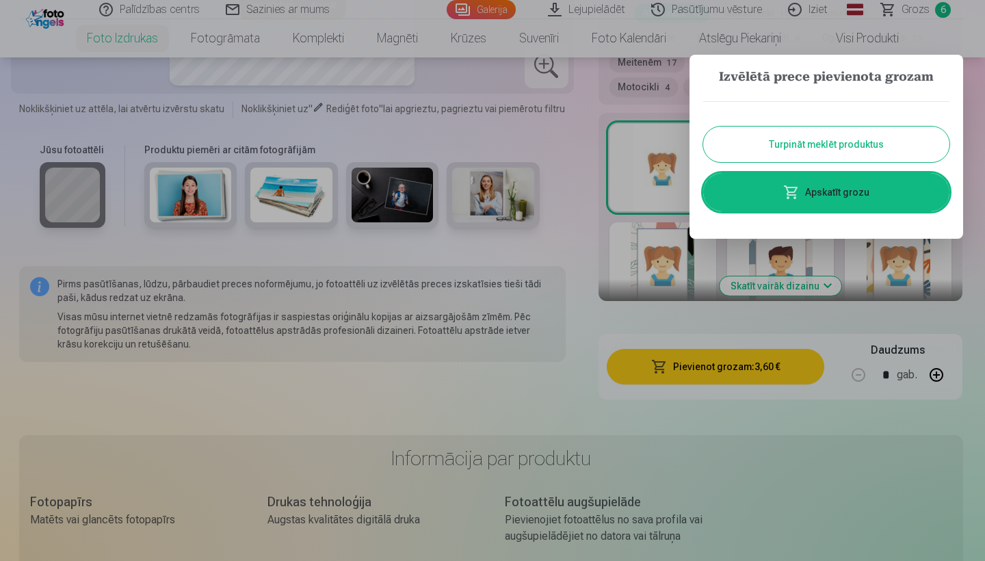
click at [817, 144] on button "Turpināt meklēt produktus" at bounding box center [826, 145] width 246 height 36
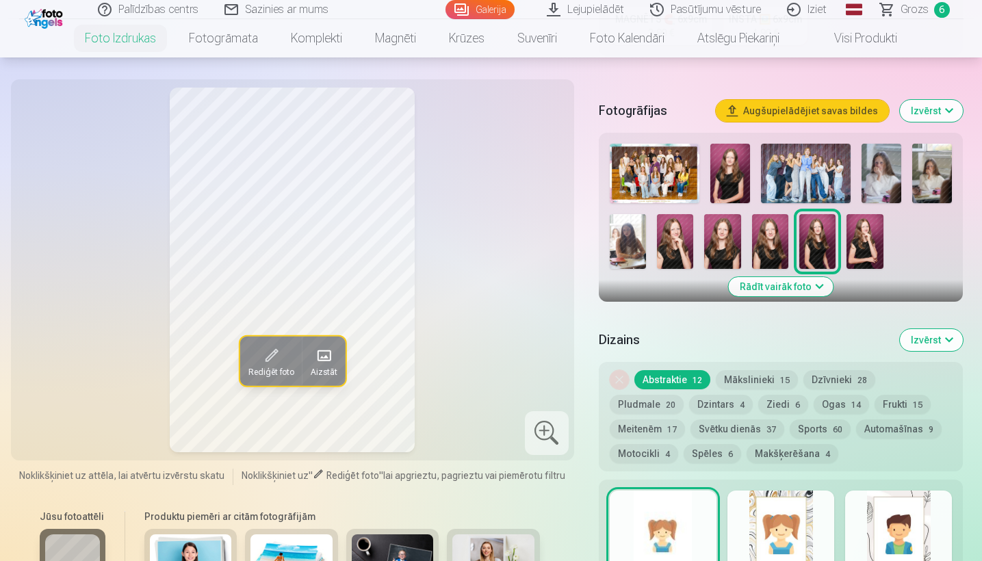
scroll to position [416, 0]
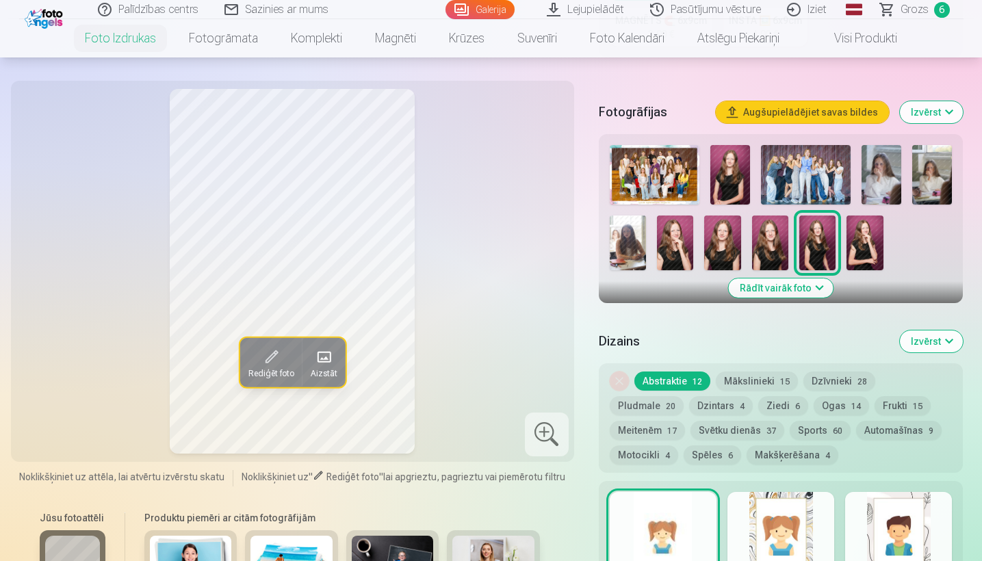
click at [790, 433] on button "Sports 60" at bounding box center [820, 430] width 61 height 19
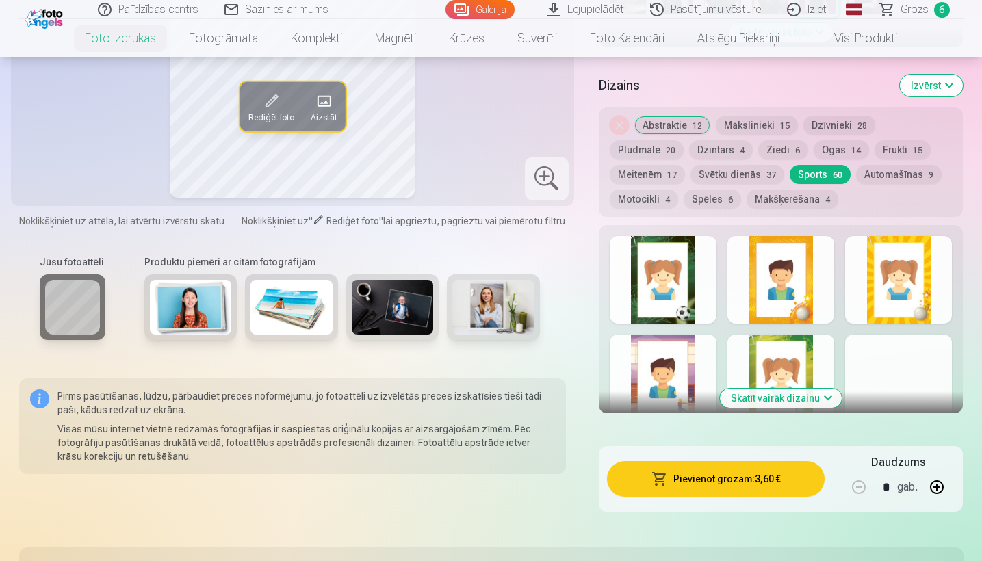
scroll to position [673, 0]
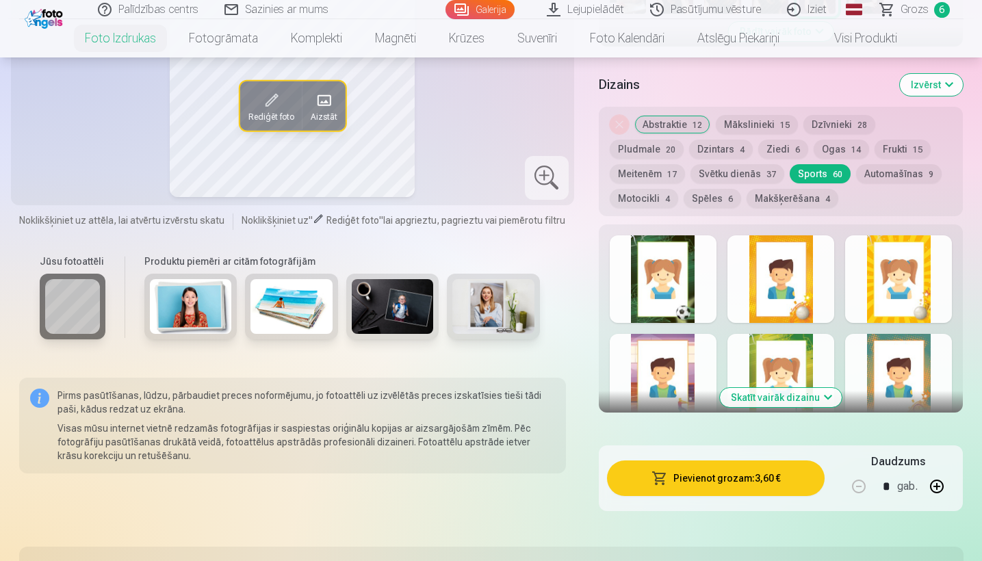
click at [792, 397] on button "Skatīt vairāk dizainu" at bounding box center [781, 397] width 122 height 19
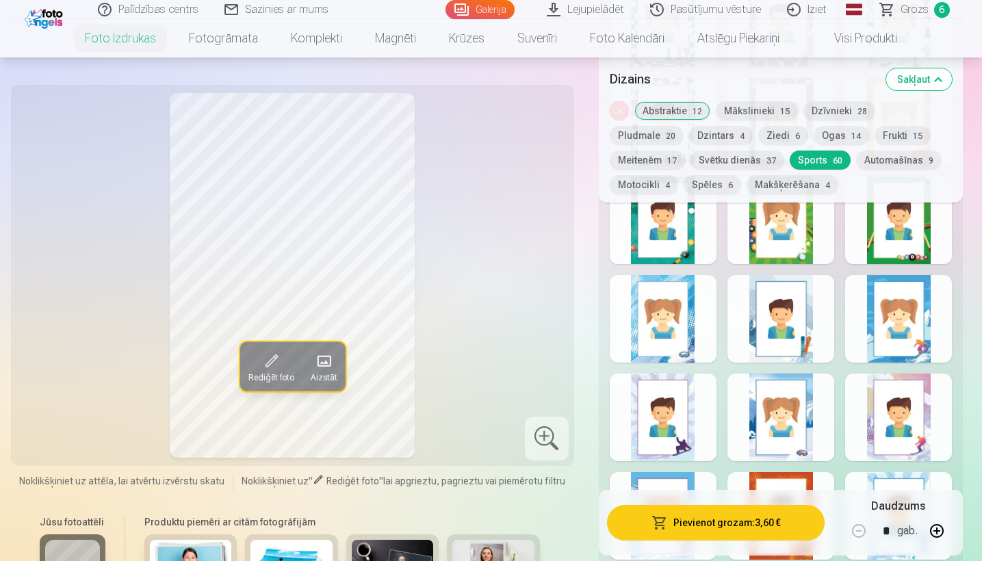
scroll to position [2194, 0]
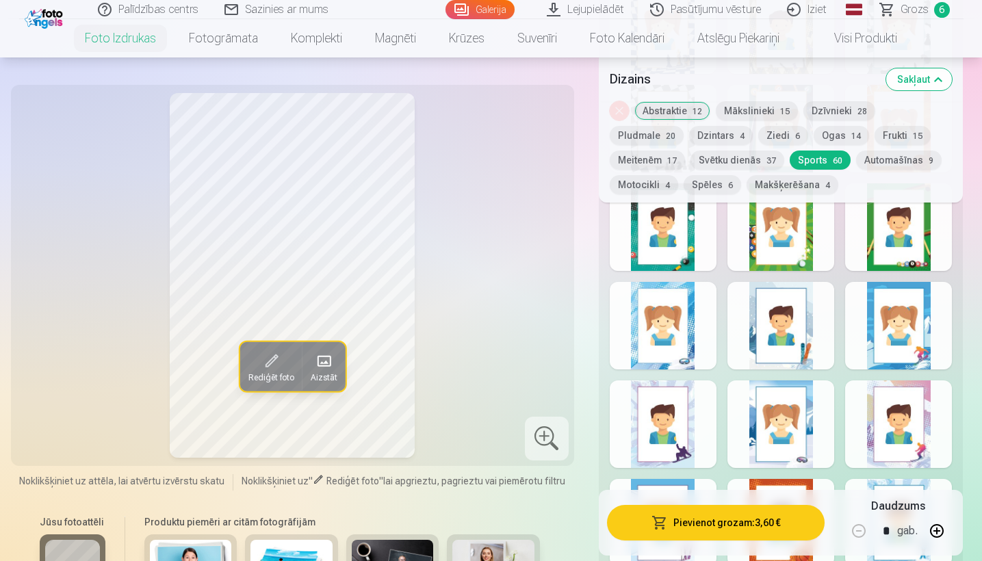
click at [678, 175] on button "Motocikli 4" at bounding box center [644, 184] width 68 height 19
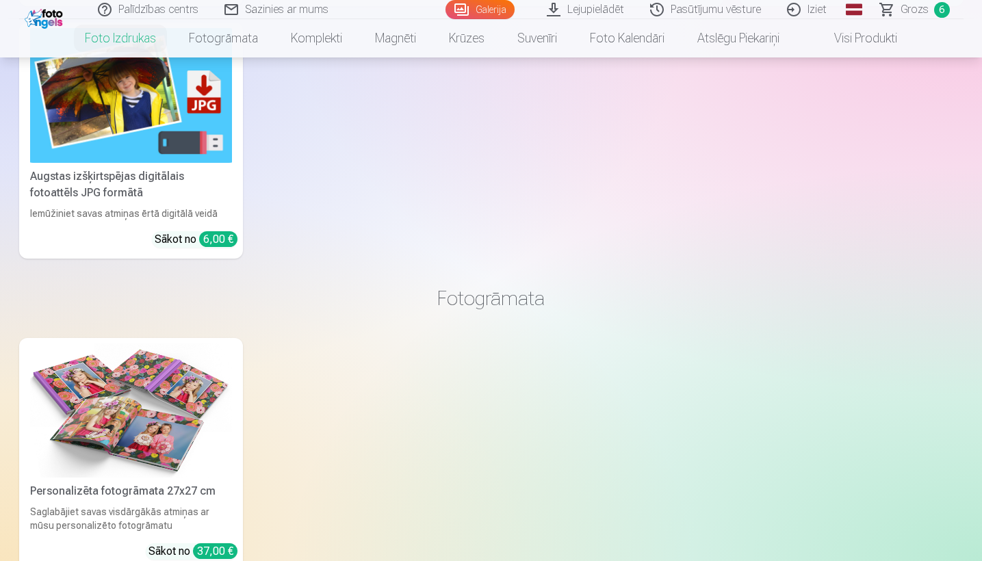
scroll to position [1160, 0]
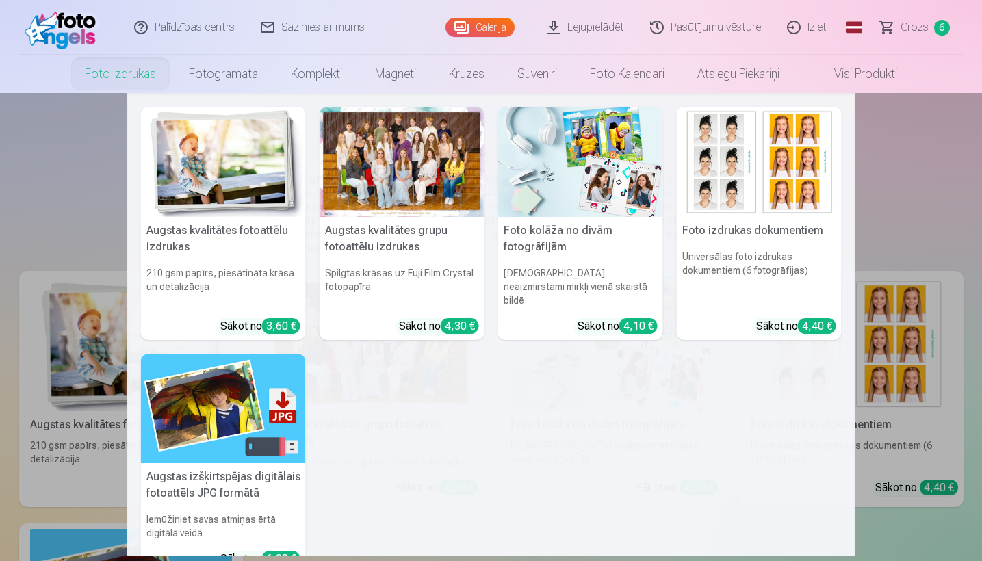
click at [90, 74] on link "Foto izdrukas" at bounding box center [120, 74] width 104 height 38
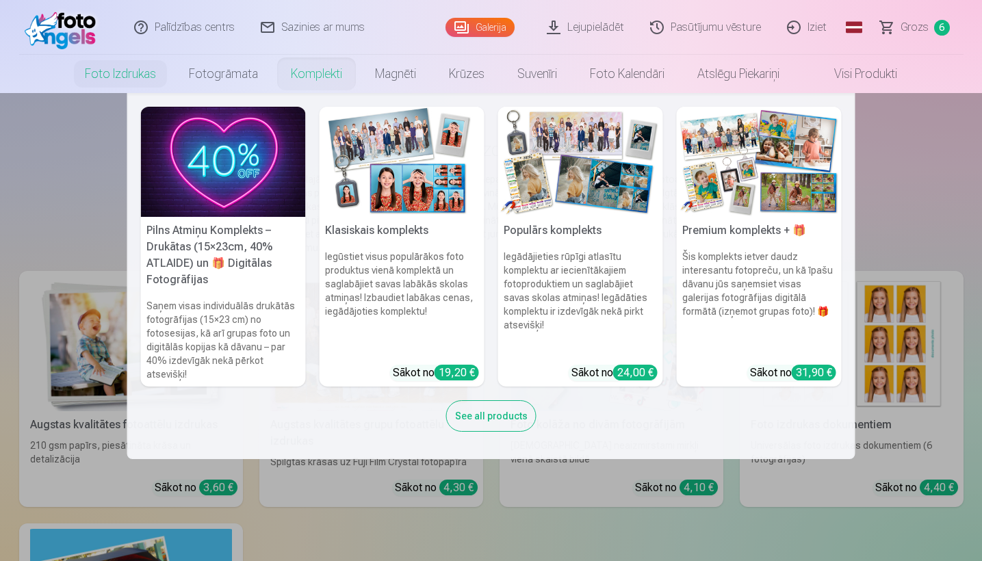
click at [302, 71] on link "Komplekti" at bounding box center [316, 74] width 84 height 38
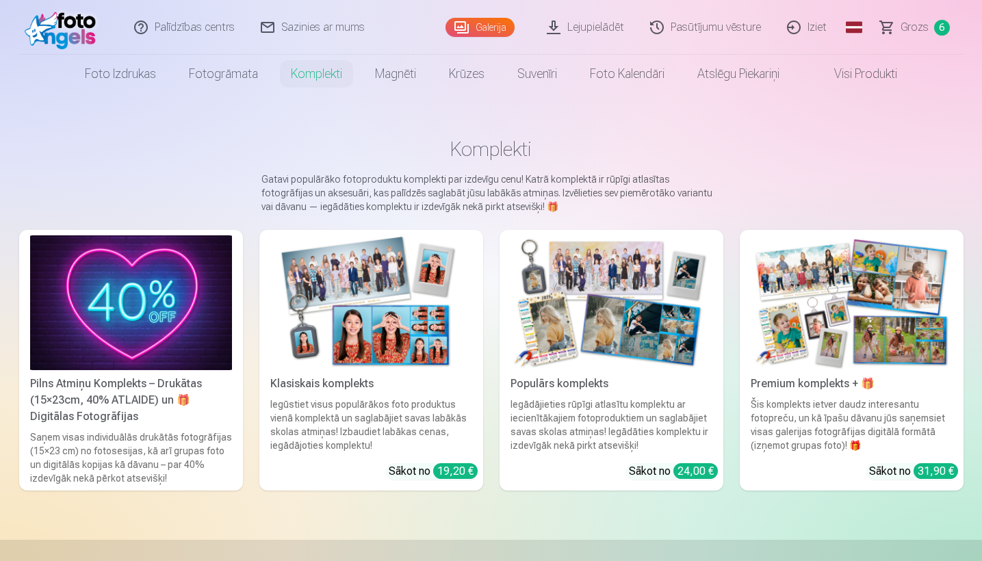
click at [363, 75] on link "Magnēti" at bounding box center [396, 74] width 74 height 38
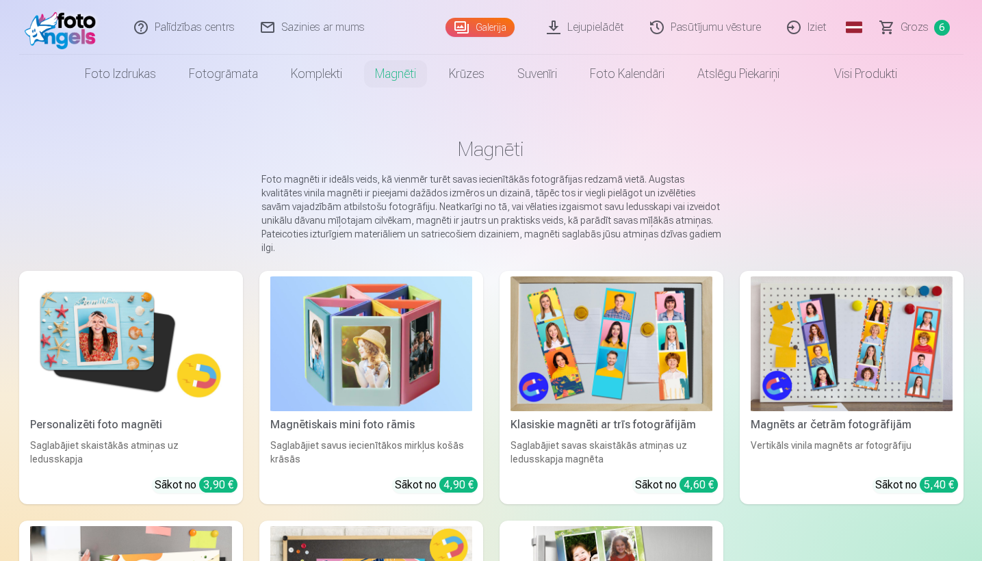
click at [109, 324] on img at bounding box center [131, 343] width 202 height 135
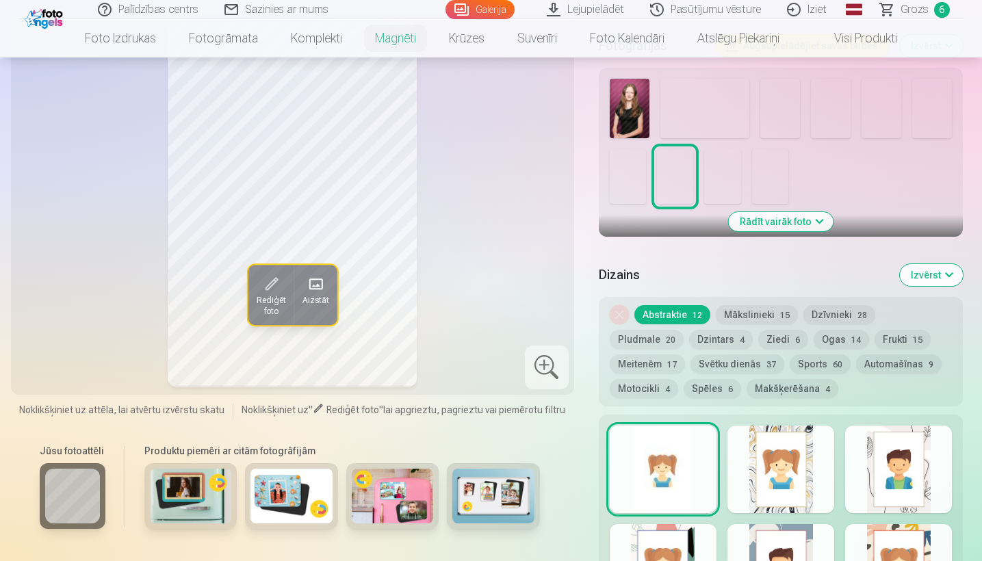
scroll to position [423, 0]
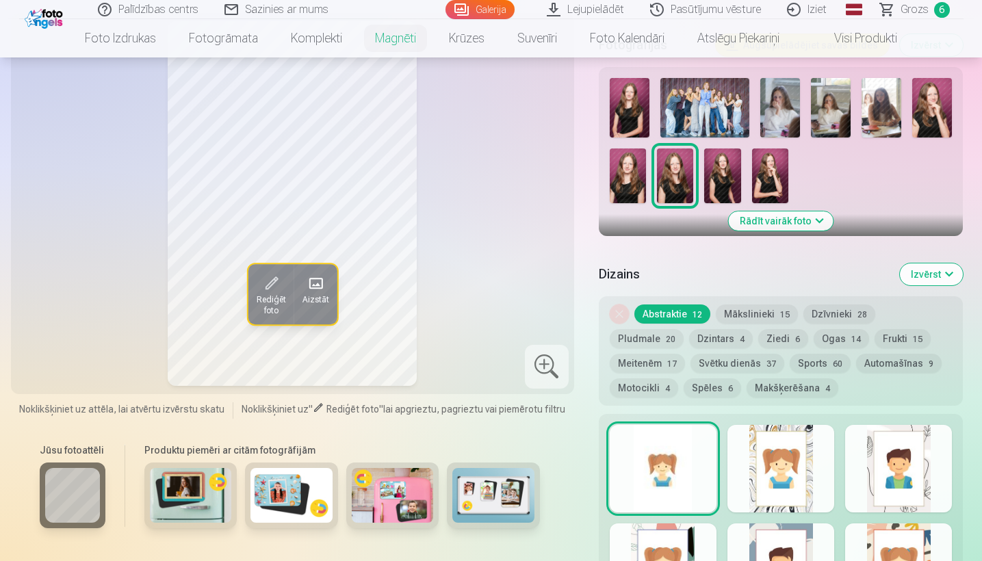
click at [678, 378] on button "Motocikli 4" at bounding box center [644, 387] width 68 height 19
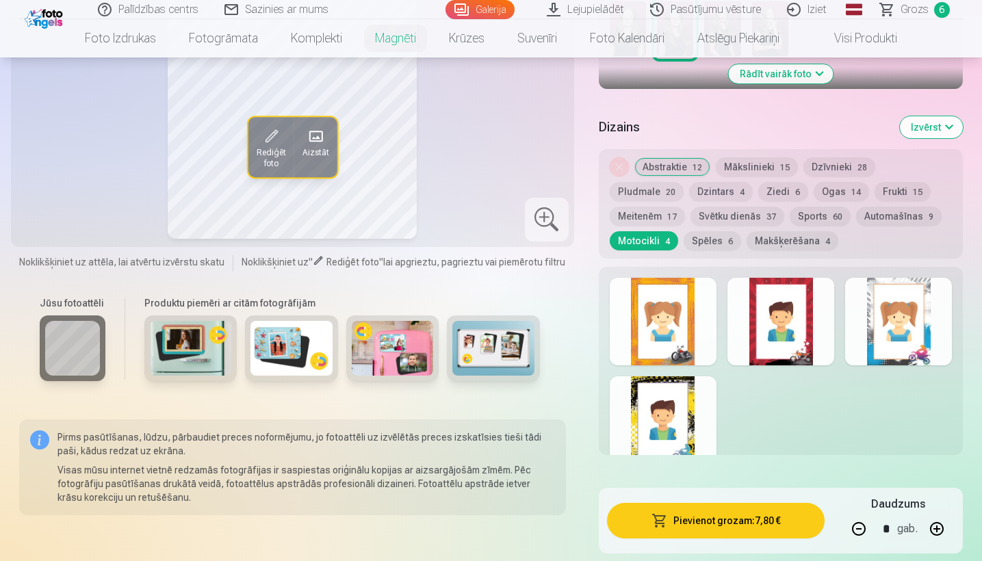
scroll to position [571, 0]
click at [892, 328] on div at bounding box center [898, 321] width 107 height 88
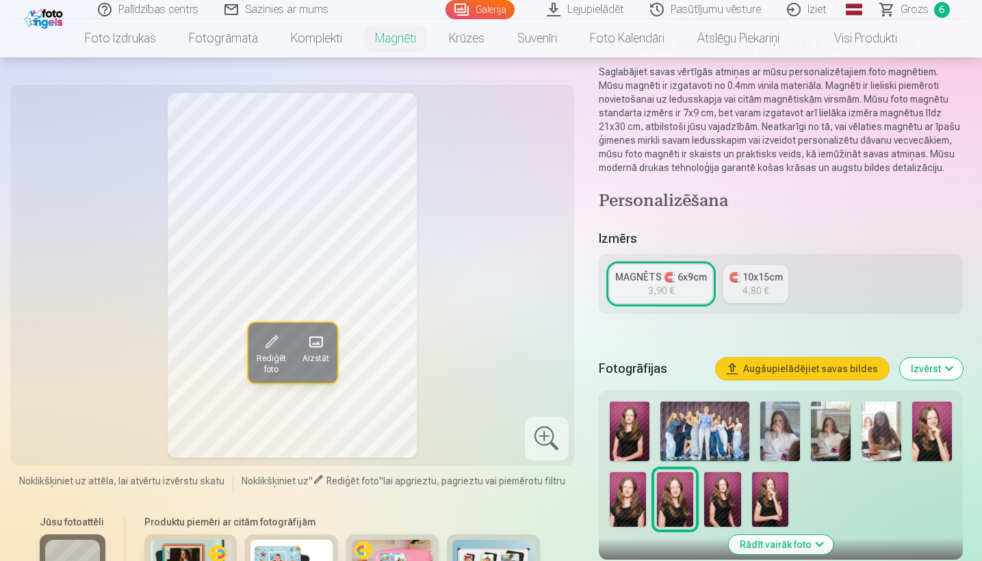
scroll to position [99, 0]
click at [920, 9] on span "Grozs" at bounding box center [914, 9] width 28 height 16
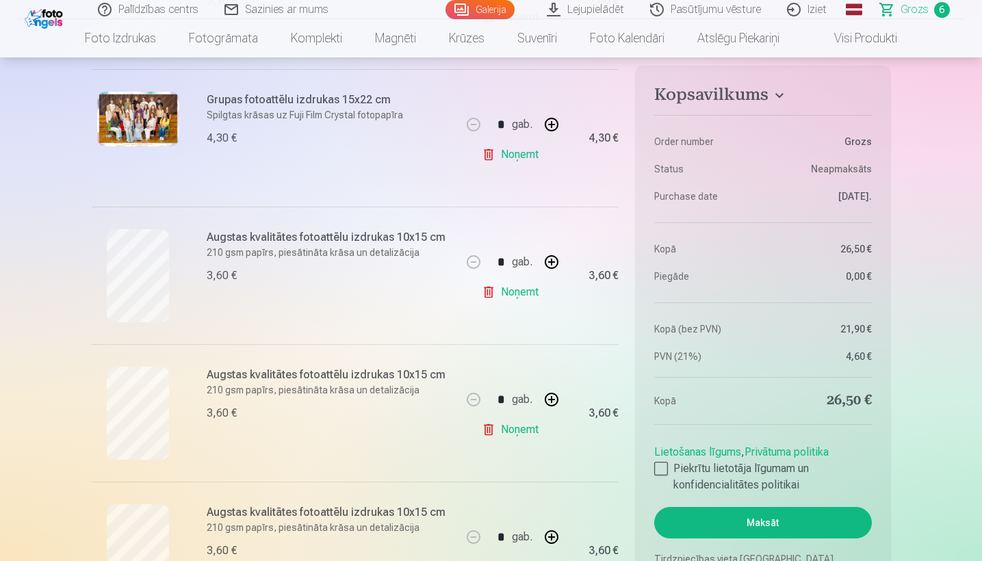
scroll to position [420, 0]
click at [521, 289] on link "Noņemt" at bounding box center [513, 290] width 62 height 27
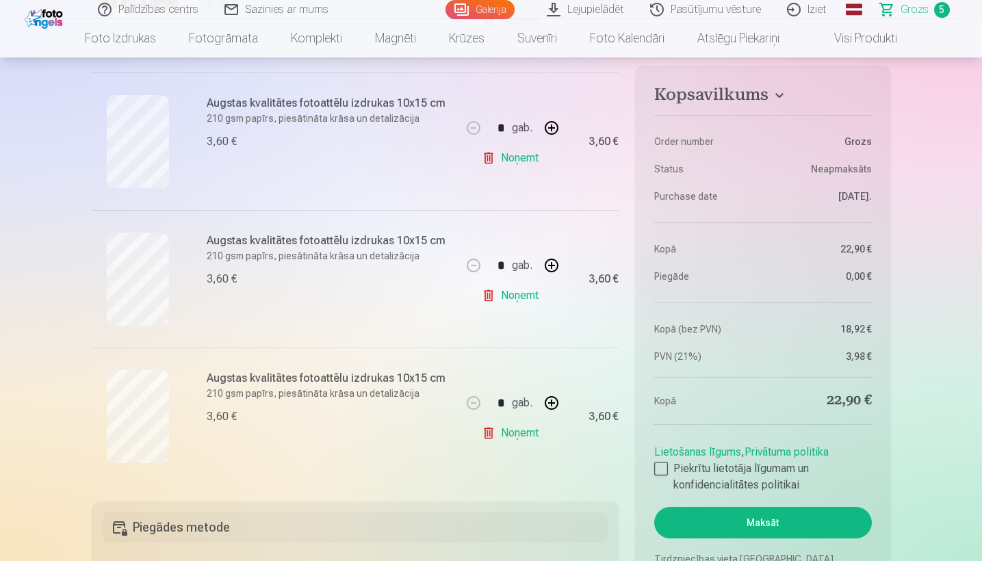
scroll to position [556, 0]
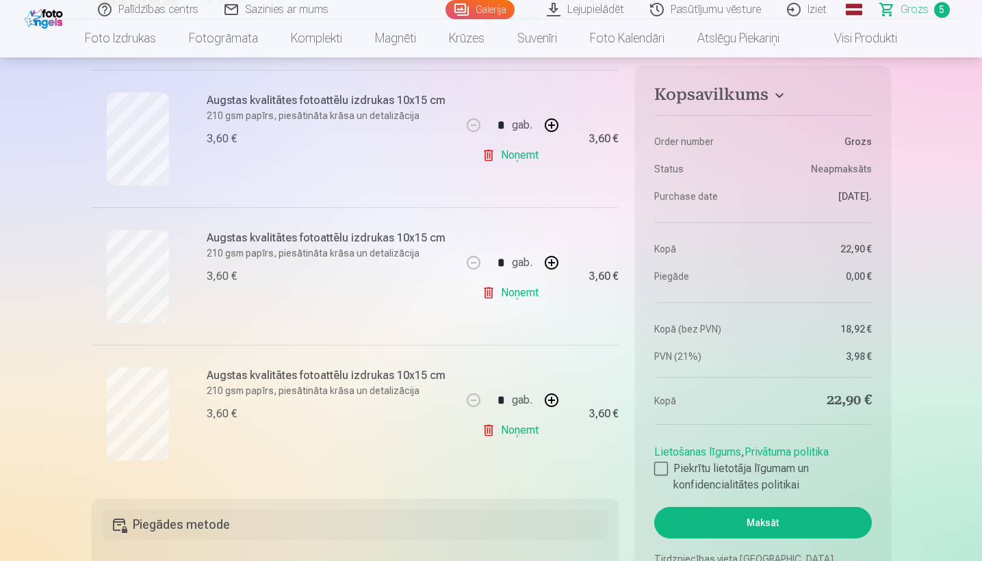
click at [523, 294] on link "Noņemt" at bounding box center [513, 292] width 62 height 27
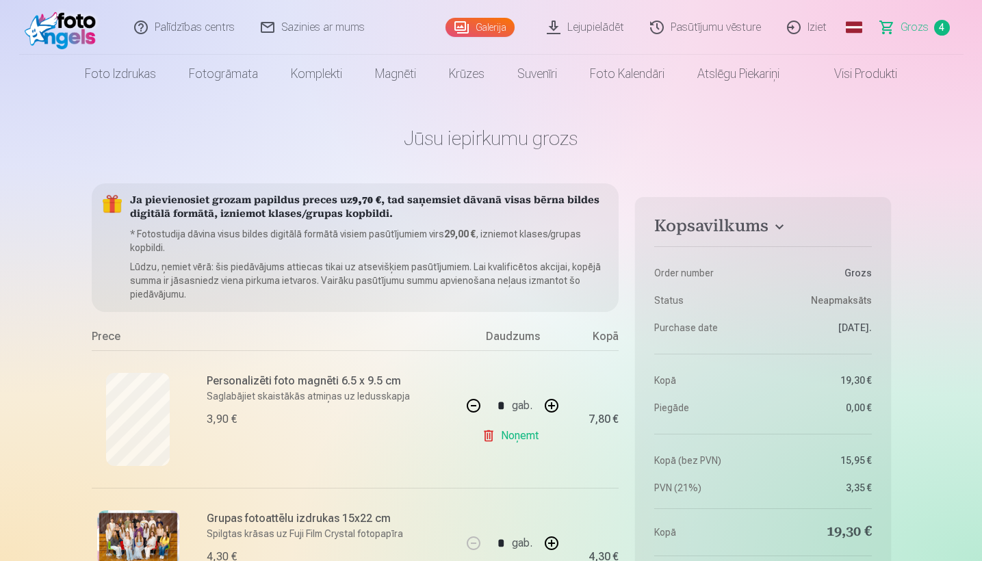
scroll to position [0, 0]
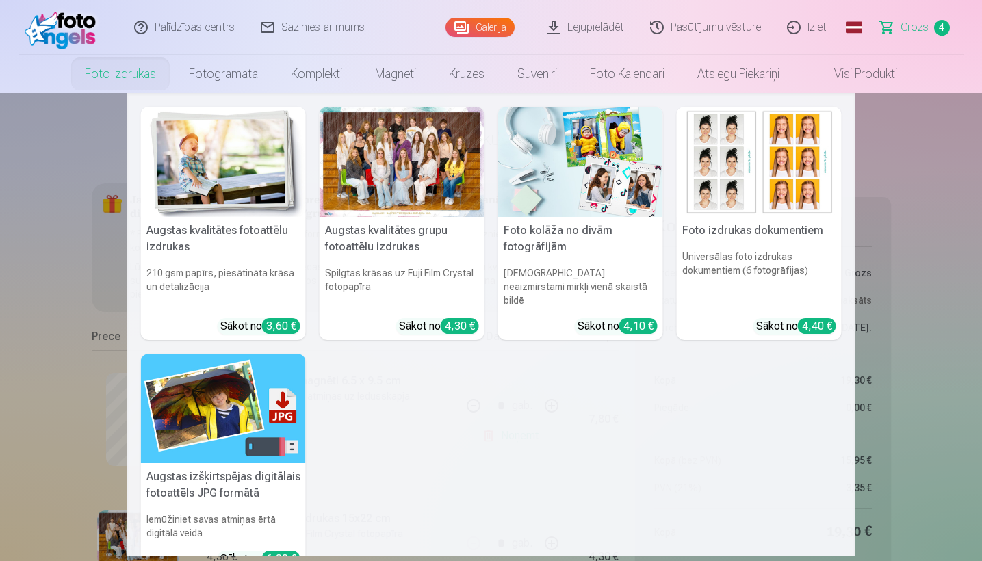
click at [98, 79] on link "Foto izdrukas" at bounding box center [120, 74] width 104 height 38
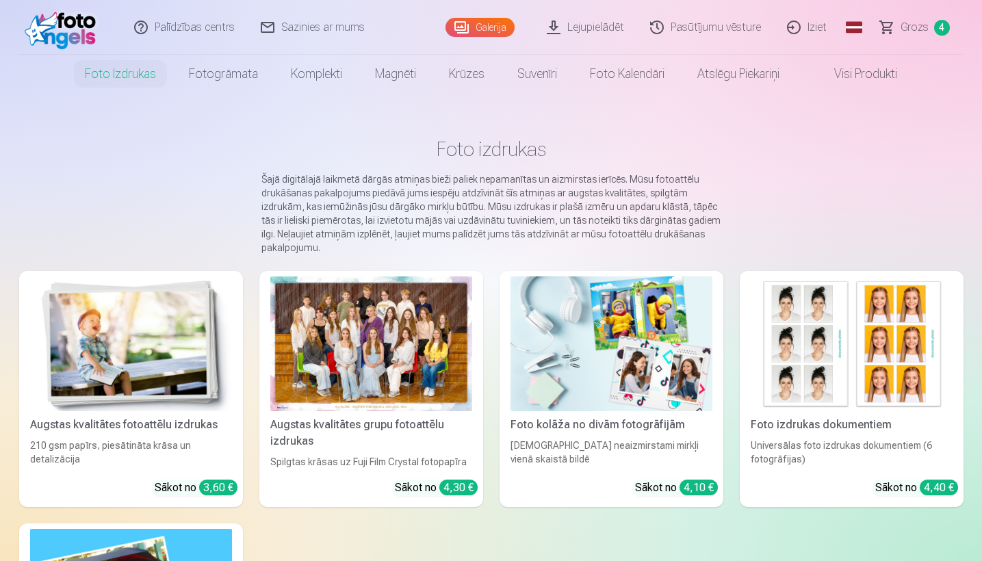
click at [385, 296] on div at bounding box center [371, 343] width 202 height 135
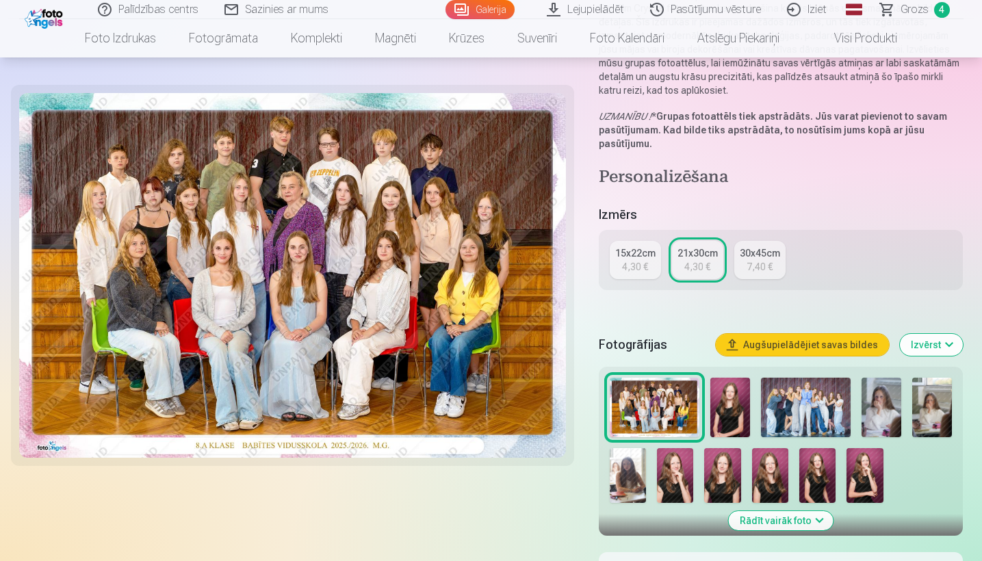
scroll to position [204, 0]
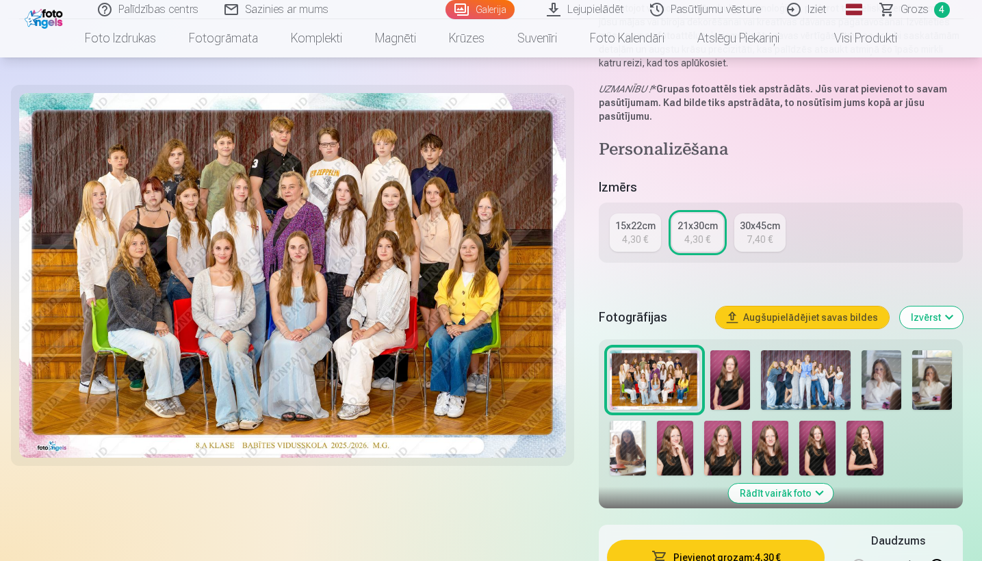
click at [818, 376] on img at bounding box center [806, 380] width 90 height 60
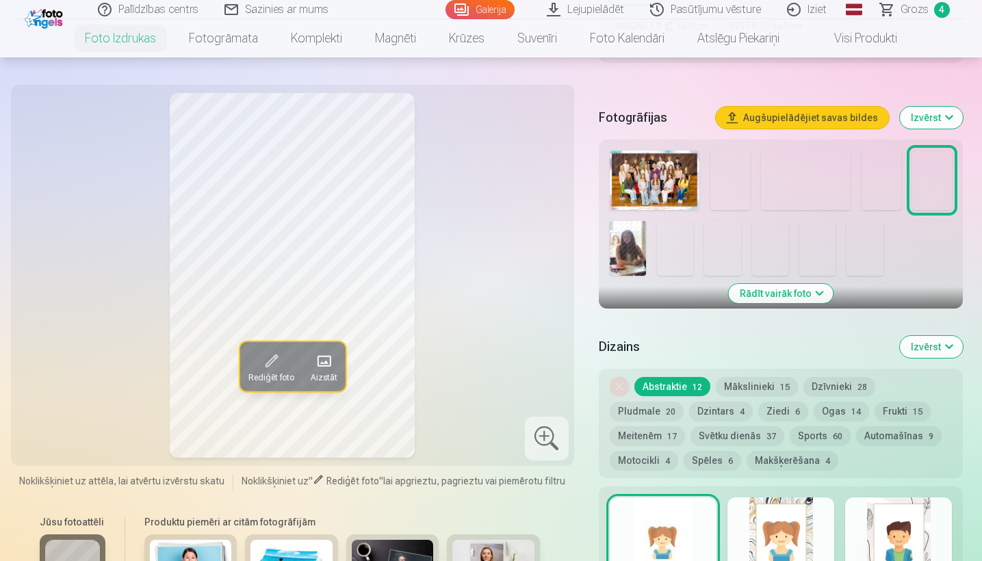
scroll to position [415, 0]
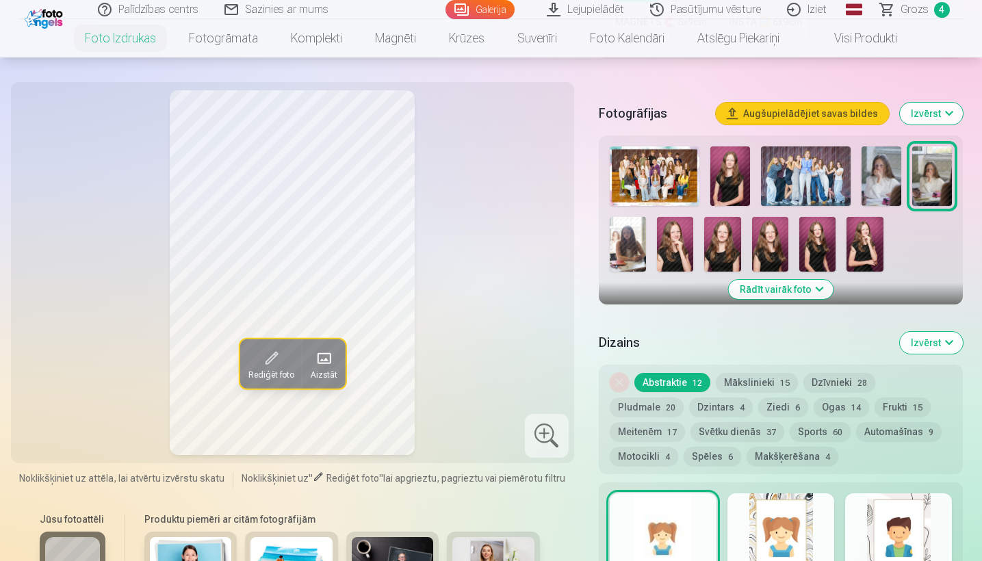
click at [793, 180] on img at bounding box center [806, 176] width 90 height 60
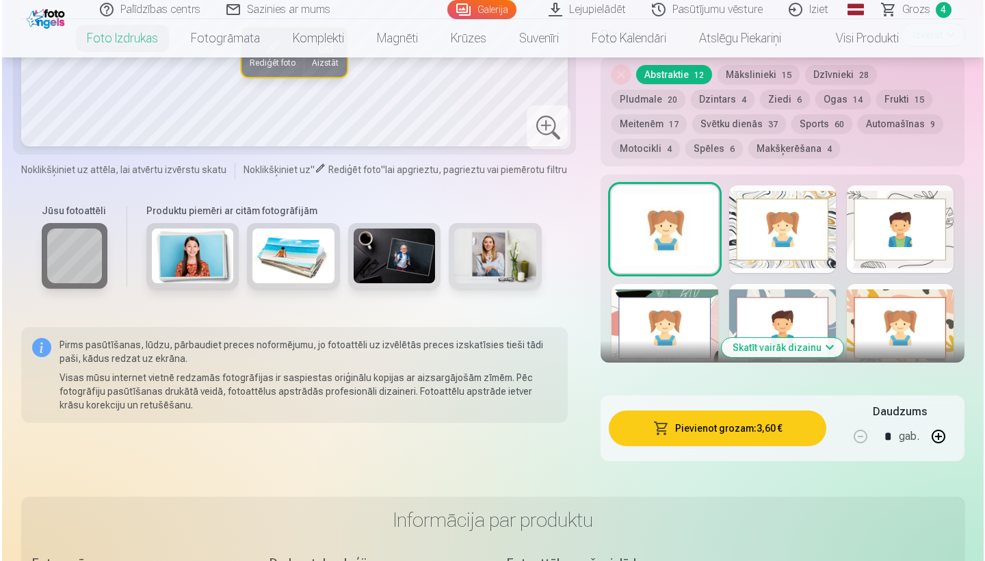
scroll to position [723, 0]
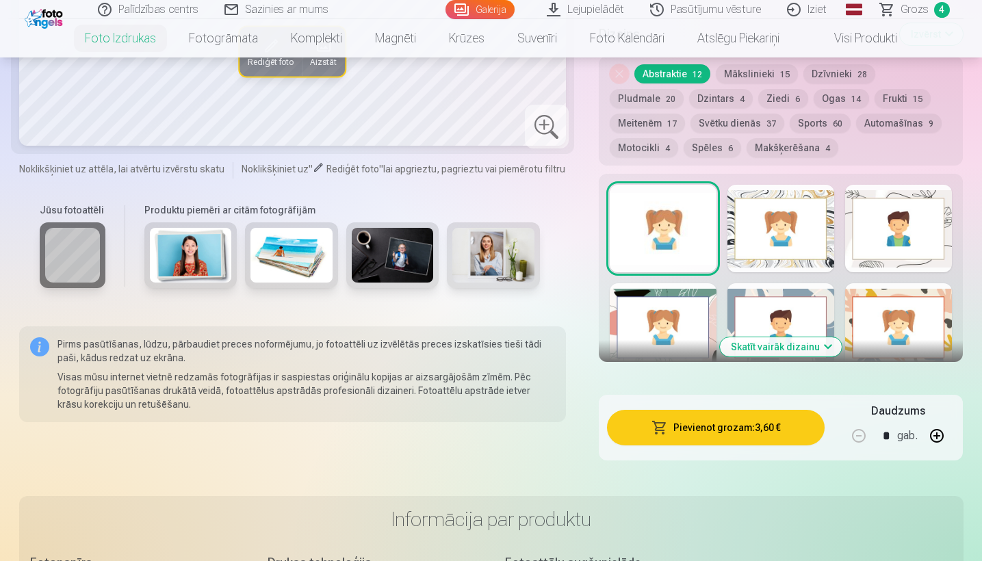
click at [710, 425] on button "Pievienot grozam : 3,60 €" at bounding box center [716, 428] width 218 height 36
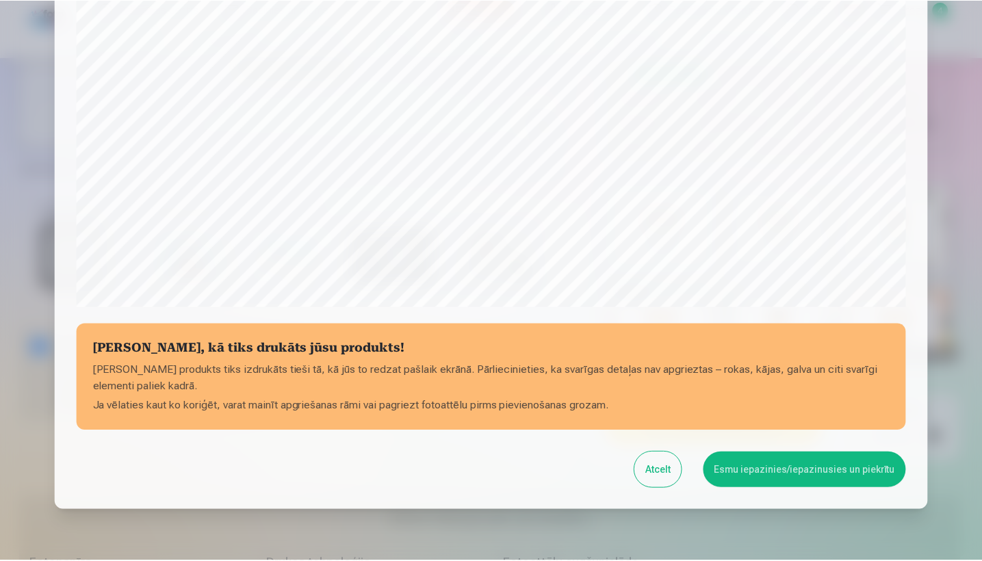
scroll to position [424, 0]
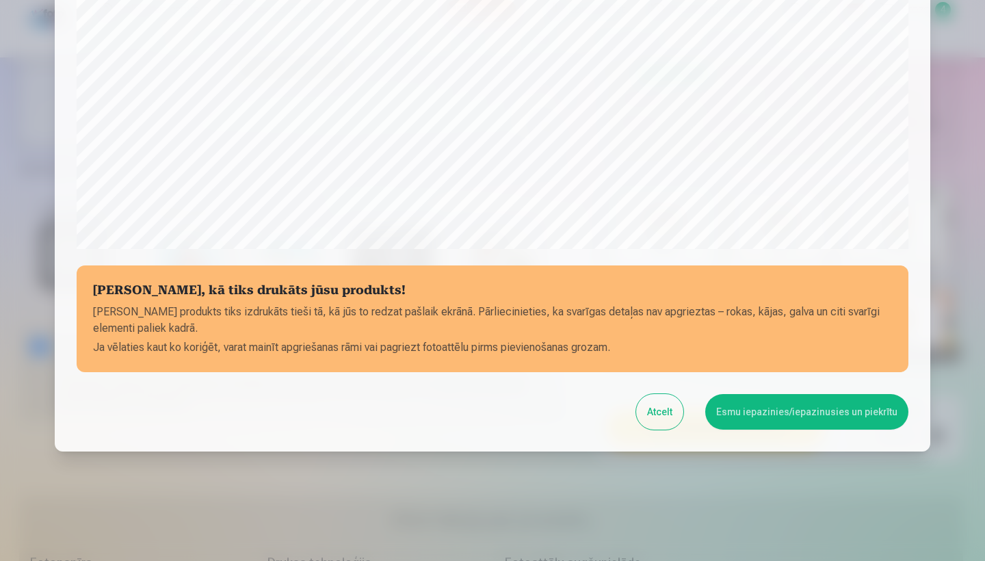
click at [769, 397] on button "Esmu iepazinies/iepazinusies un piekrītu" at bounding box center [806, 412] width 203 height 36
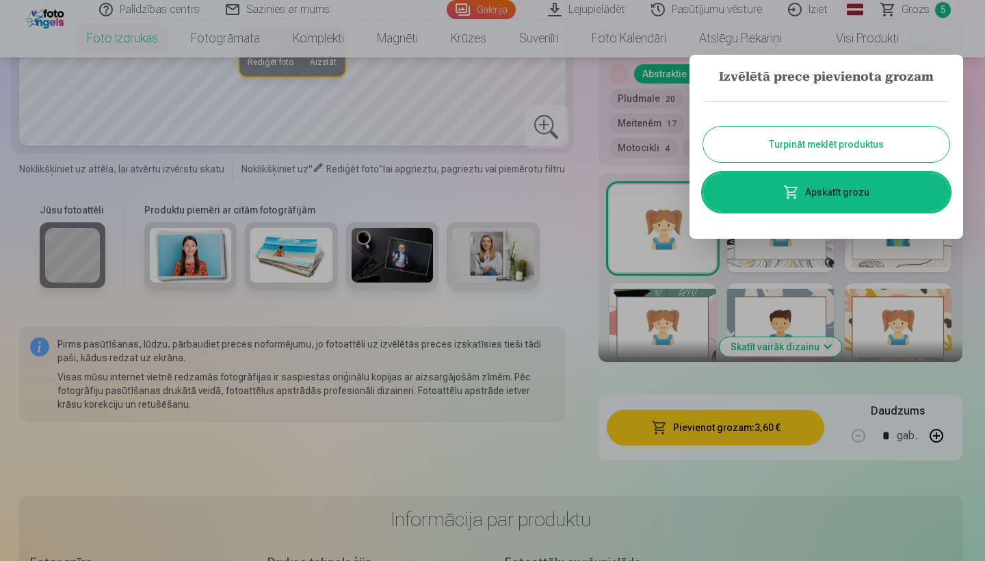
click at [870, 150] on button "Turpināt meklēt produktus" at bounding box center [826, 145] width 246 height 36
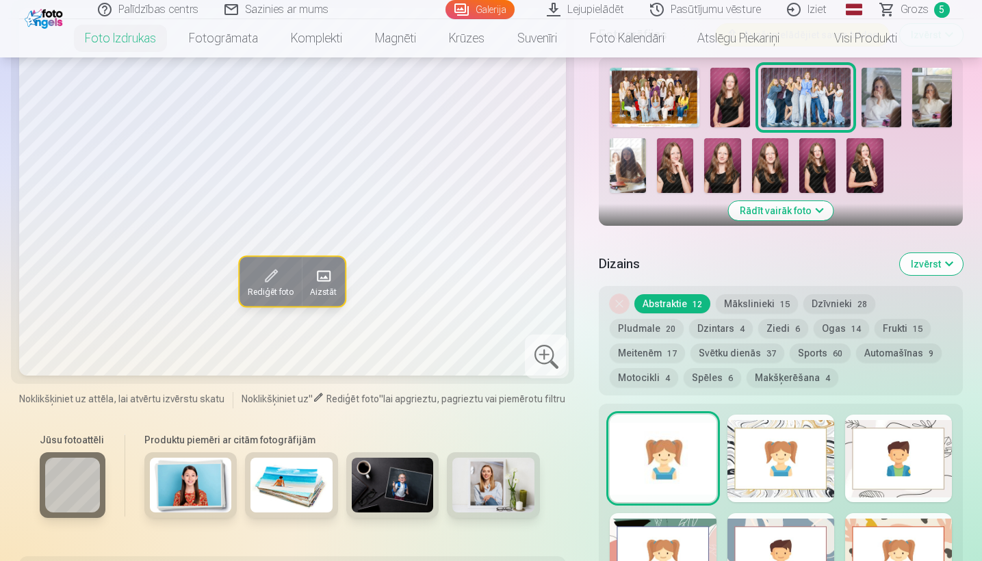
scroll to position [495, 0]
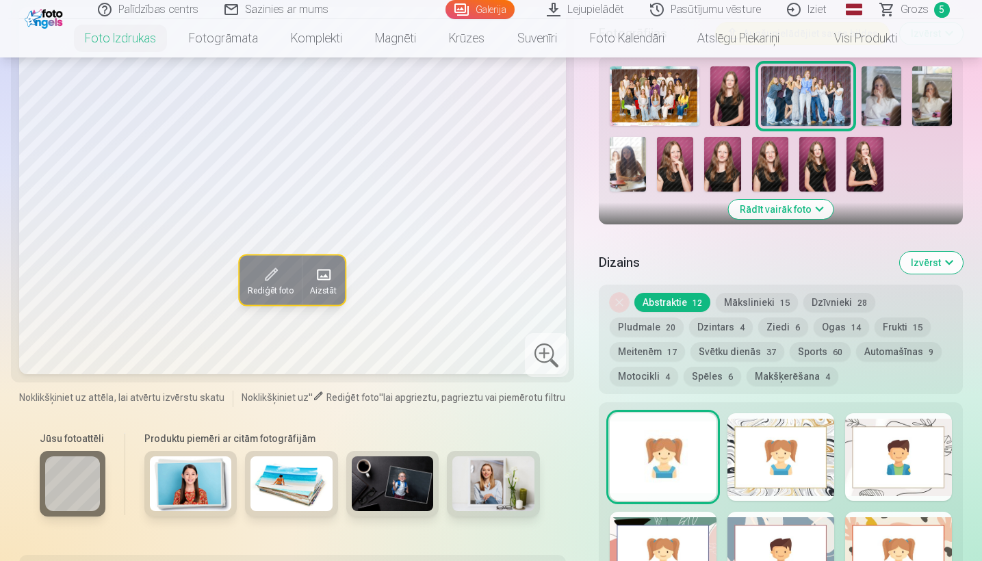
click at [881, 161] on img at bounding box center [864, 164] width 36 height 55
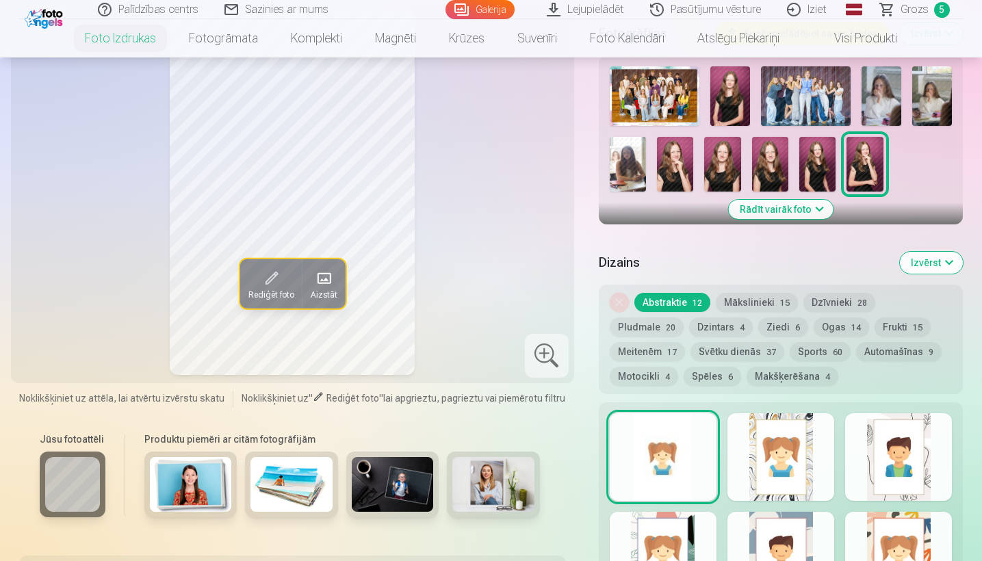
click at [823, 161] on img at bounding box center [817, 164] width 36 height 55
click at [800, 161] on img at bounding box center [817, 164] width 36 height 55
click at [774, 161] on img at bounding box center [770, 164] width 36 height 55
click at [716, 161] on img at bounding box center [722, 164] width 36 height 55
click at [666, 162] on img at bounding box center [675, 164] width 36 height 55
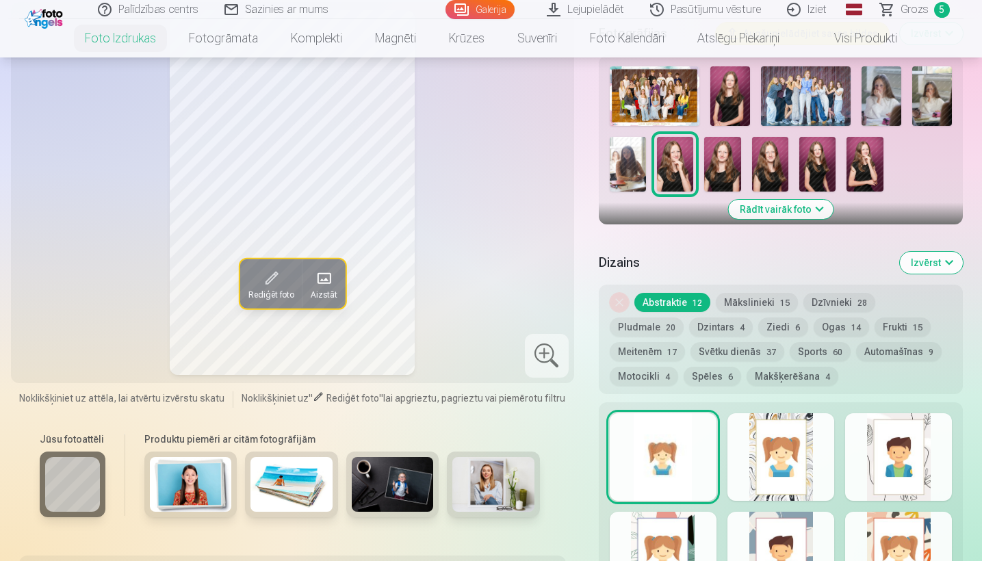
click at [629, 168] on img at bounding box center [628, 164] width 36 height 55
click at [937, 118] on img at bounding box center [932, 96] width 40 height 60
click at [871, 106] on img at bounding box center [881, 96] width 40 height 60
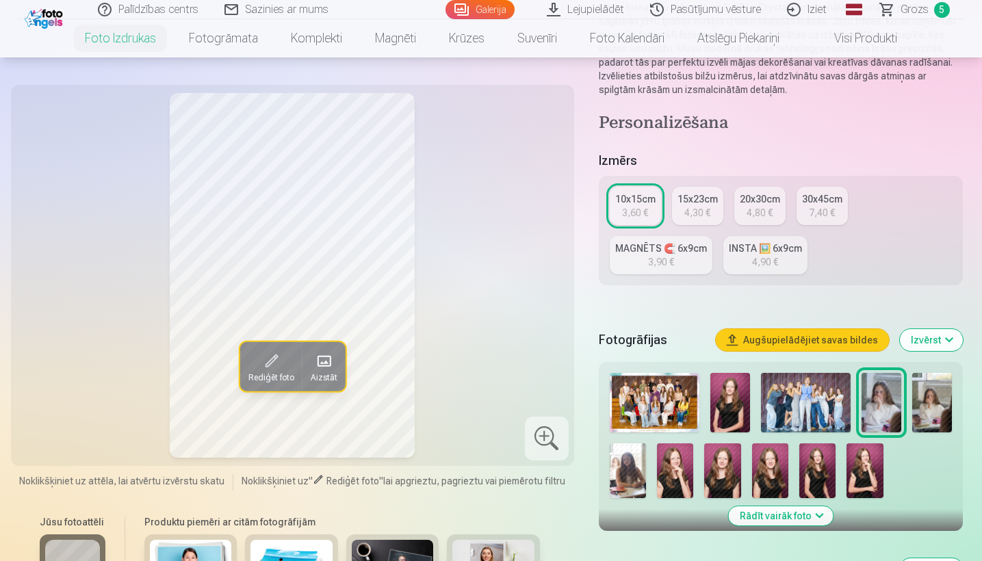
scroll to position [148, 0]
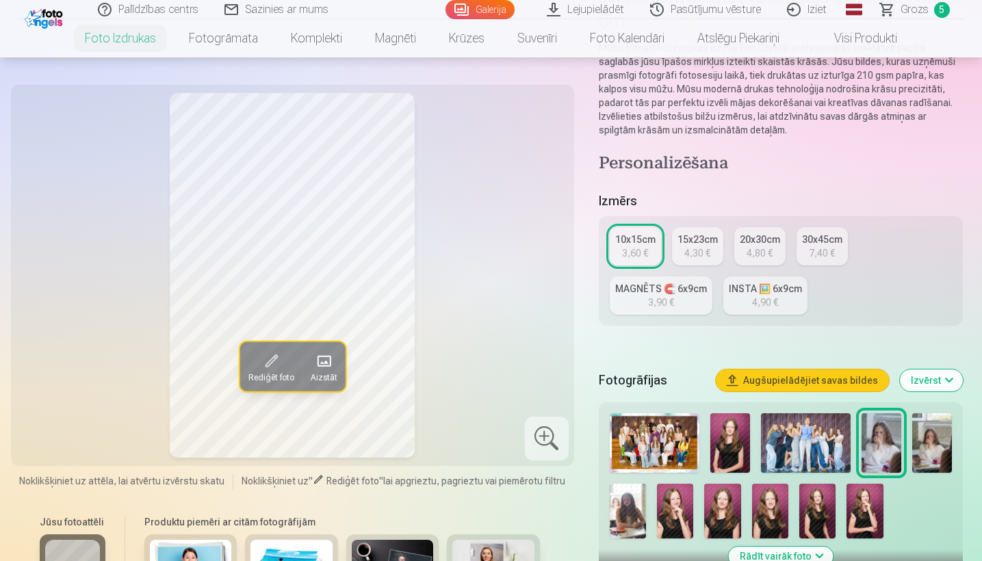
click at [920, 8] on span "Grozs" at bounding box center [914, 9] width 28 height 16
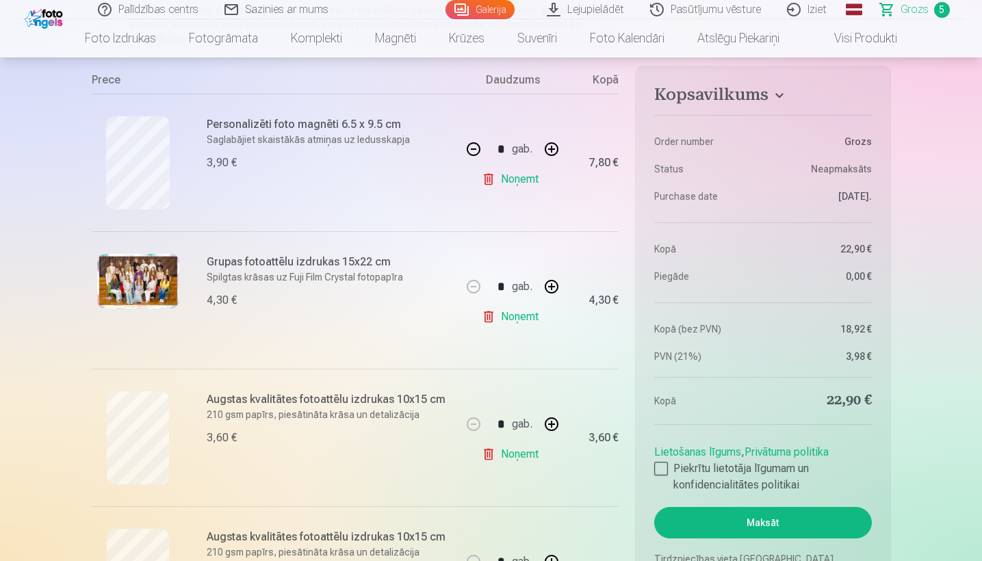
scroll to position [257, 0]
click at [660, 469] on div at bounding box center [661, 469] width 14 height 14
click at [745, 525] on button "Maksāt" at bounding box center [762, 522] width 217 height 31
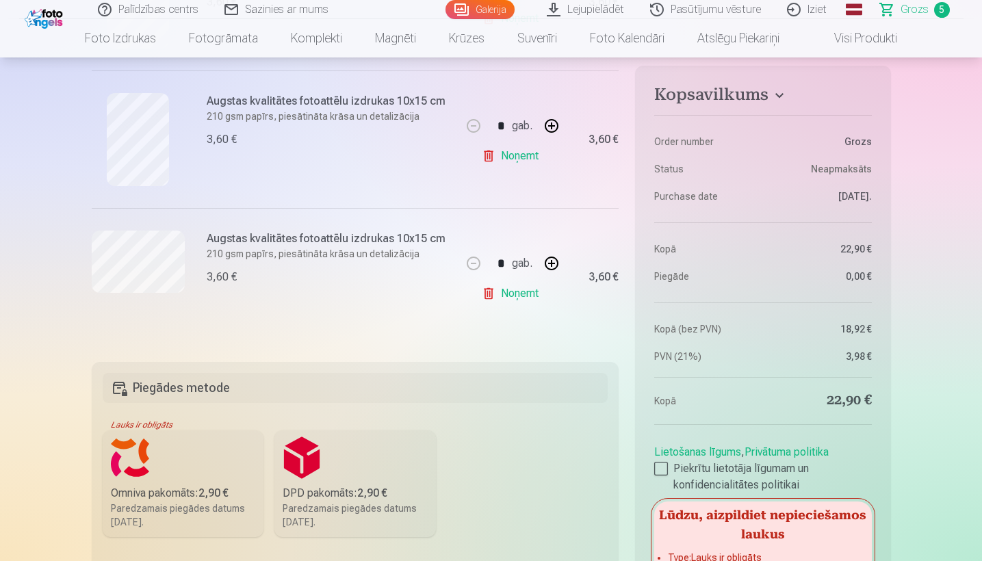
scroll to position [694, 0]
click at [179, 472] on label "Omniva pakomāts : 2,90 € Paredzamais piegādes datums 25.10.2025." at bounding box center [183, 482] width 161 height 107
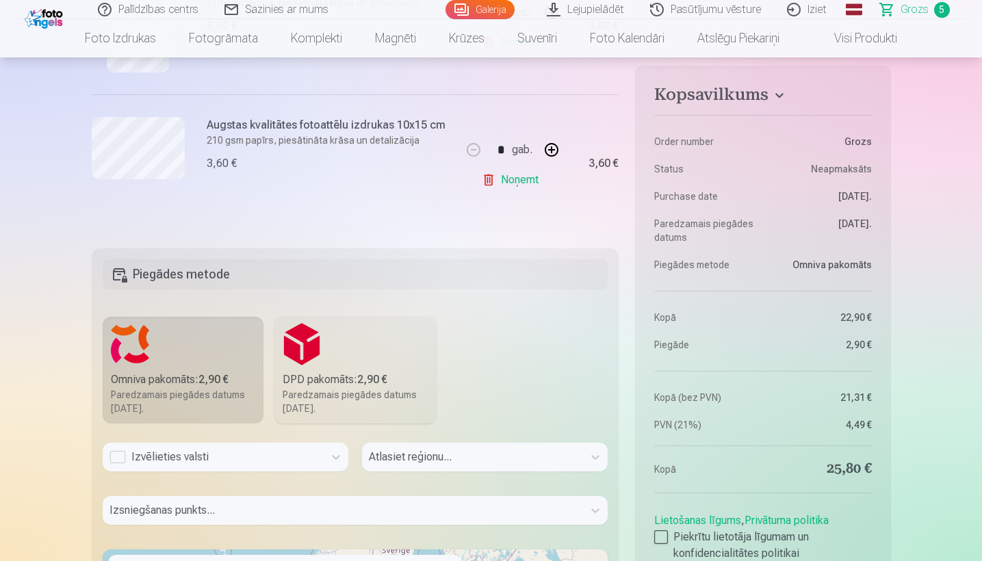
scroll to position [895, 0]
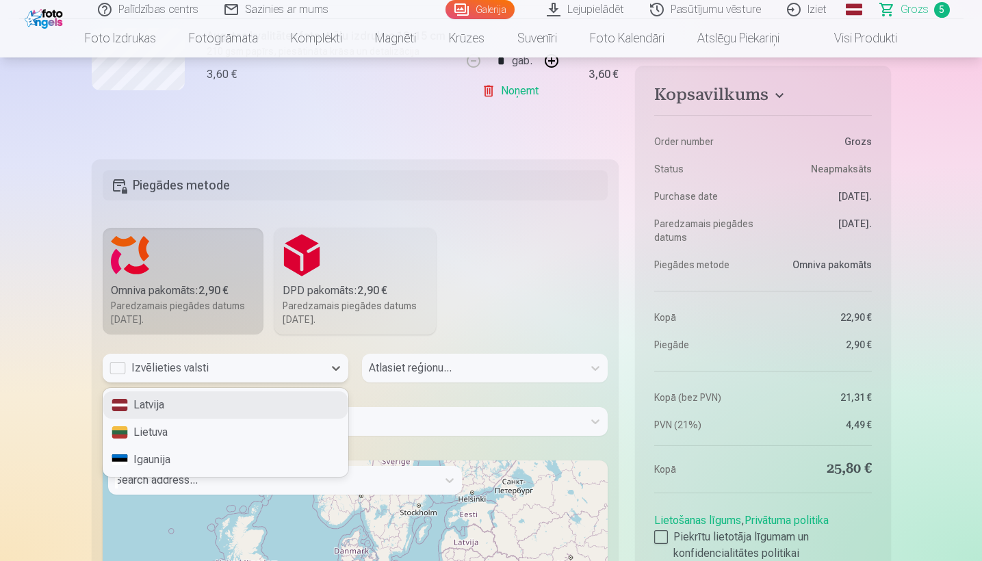
click at [199, 359] on div "Izvēlieties valsti" at bounding box center [213, 368] width 221 height 29
click at [140, 409] on div "Latvija" at bounding box center [225, 404] width 244 height 27
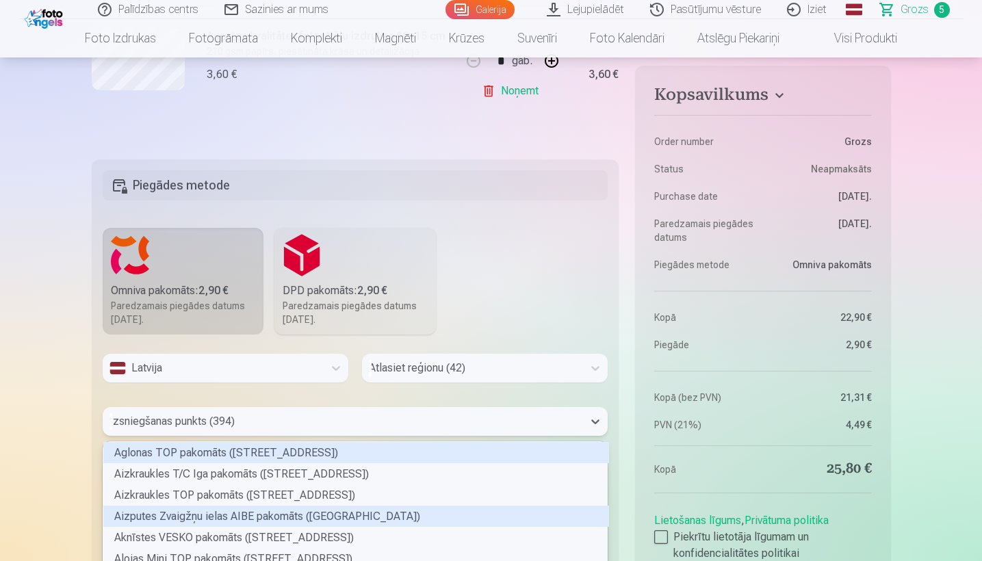
click at [205, 426] on div "Aglonas TOP pakomāts (Somersētas iela 33), 1 of 394. 394 results available. Use…" at bounding box center [356, 421] width 506 height 29
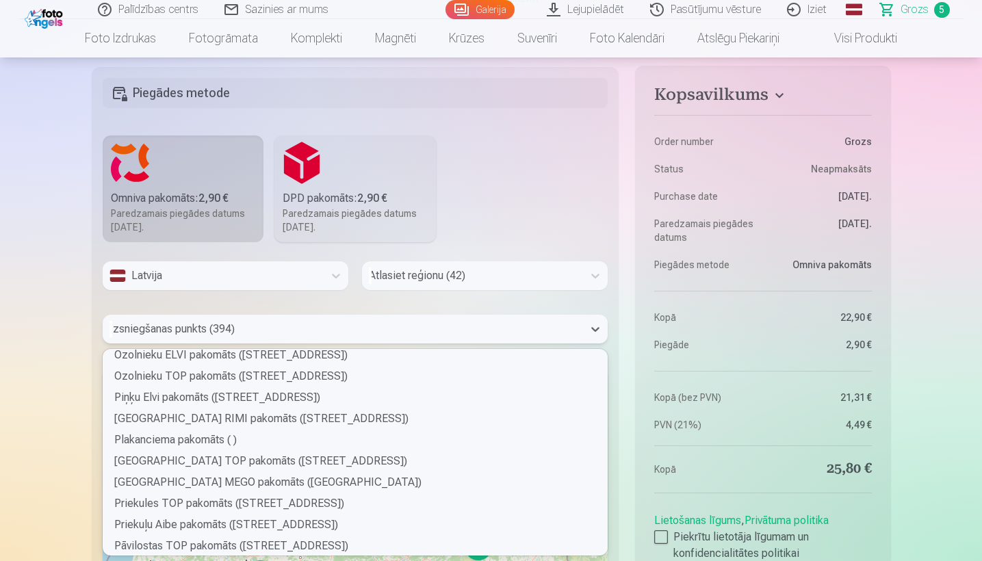
scroll to position [3339, 0]
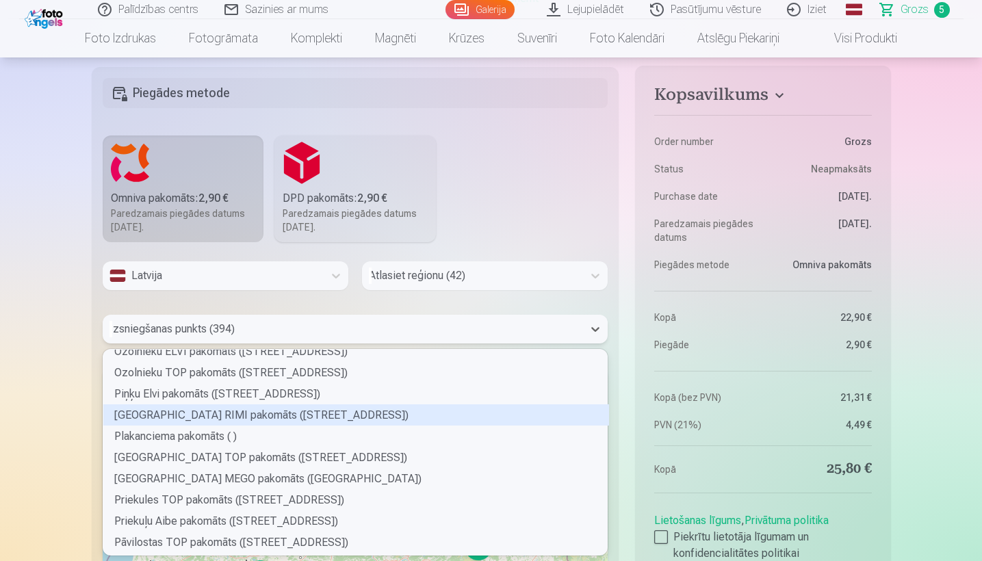
click at [128, 418] on div "Piņķu Rīgas ielas RIMI pakomāts (Rīgas iela 23)" at bounding box center [356, 414] width 506 height 21
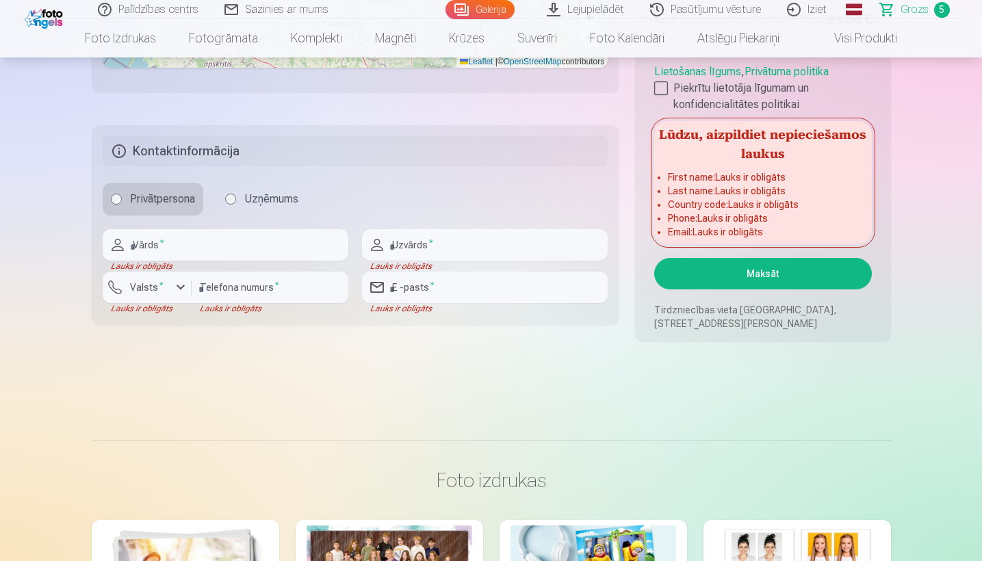
scroll to position [1648, 0]
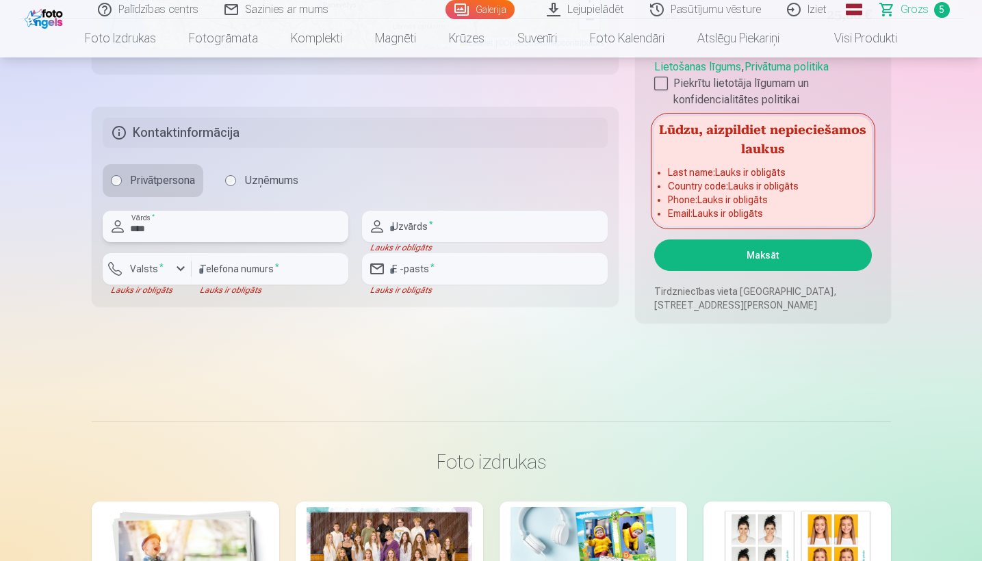
type input "****"
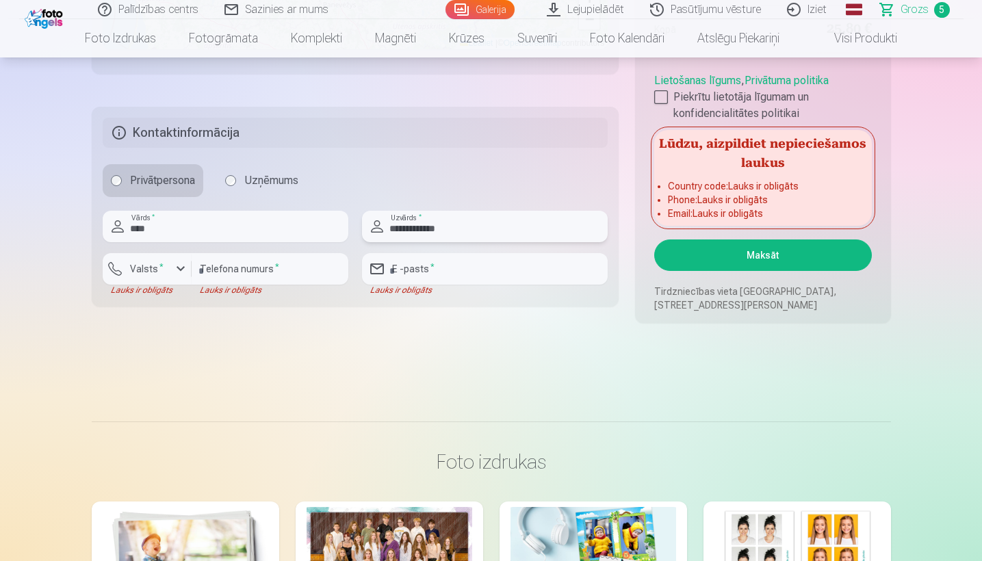
type input "**********"
click at [269, 275] on input "number" at bounding box center [270, 268] width 157 height 31
click at [174, 269] on div "button" at bounding box center [180, 269] width 16 height 16
click at [157, 306] on div "+371" at bounding box center [154, 301] width 27 height 16
click at [250, 276] on input "number" at bounding box center [270, 268] width 157 height 31
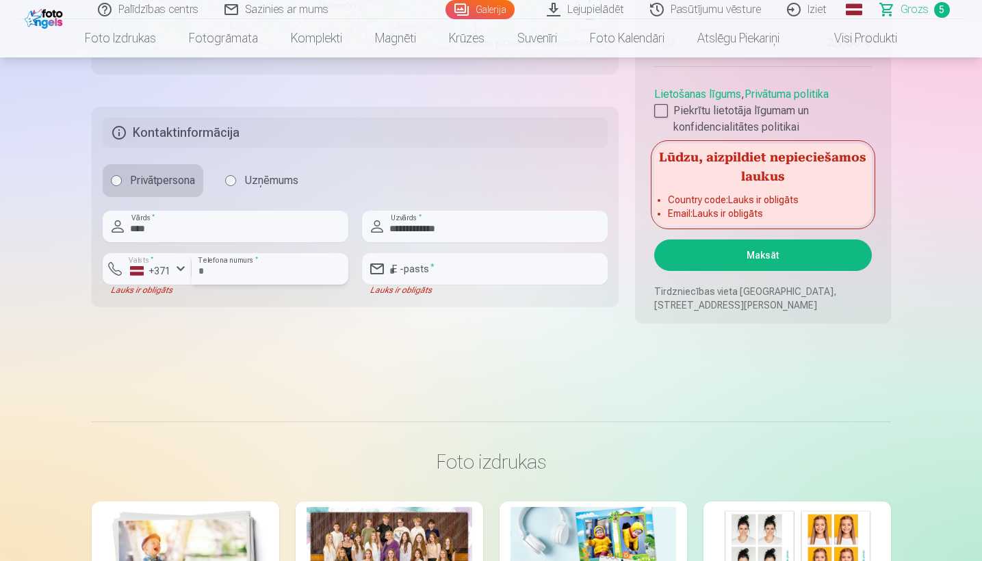
type input "********"
click at [432, 259] on input "email" at bounding box center [485, 268] width 246 height 31
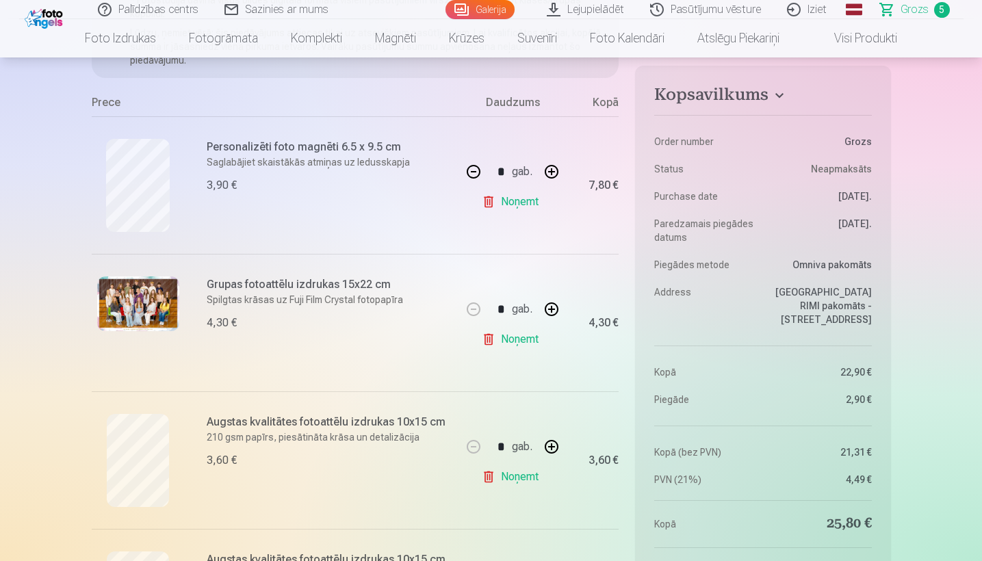
scroll to position [243, 0]
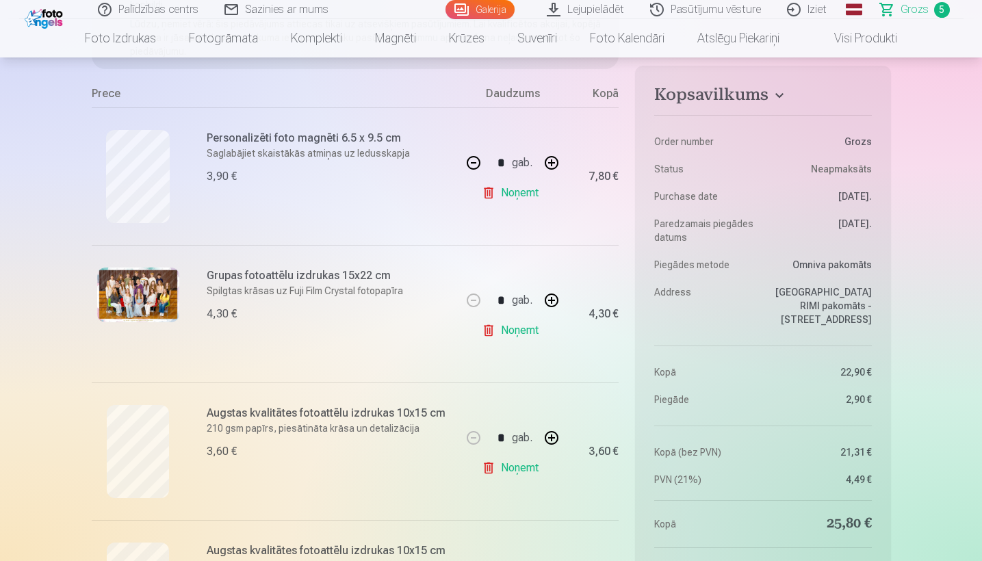
type input "**********"
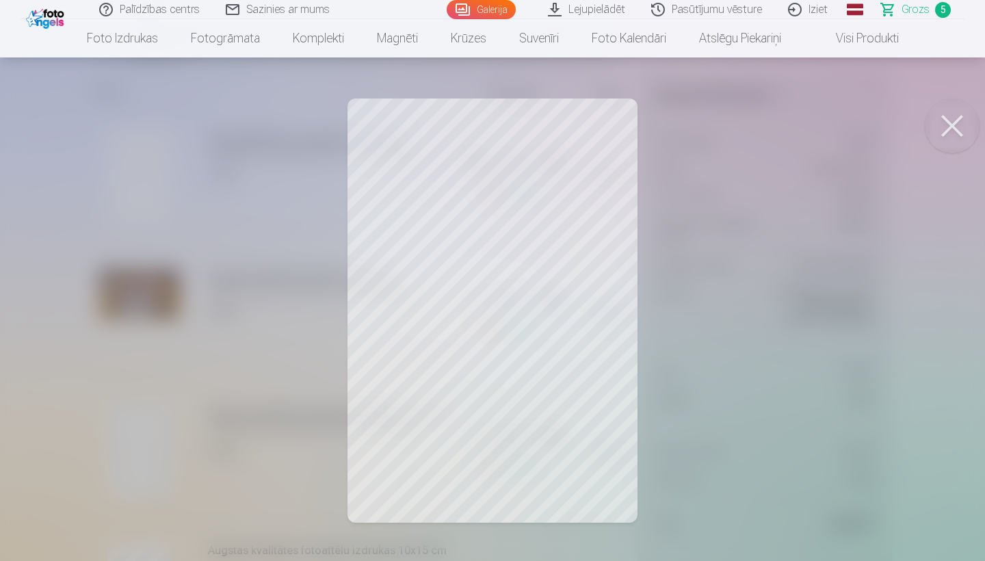
click at [957, 120] on button at bounding box center [952, 126] width 55 height 55
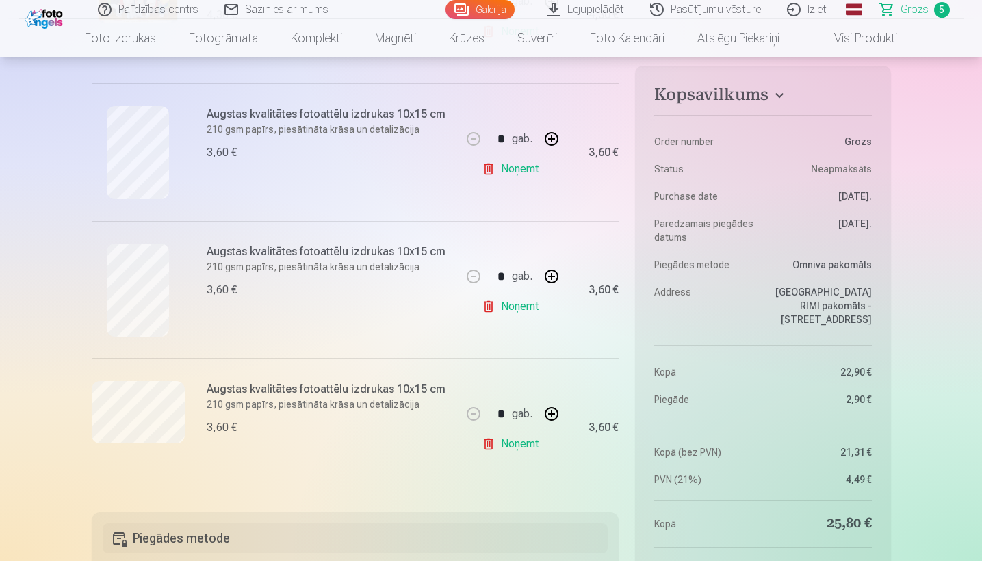
scroll to position [528, 0]
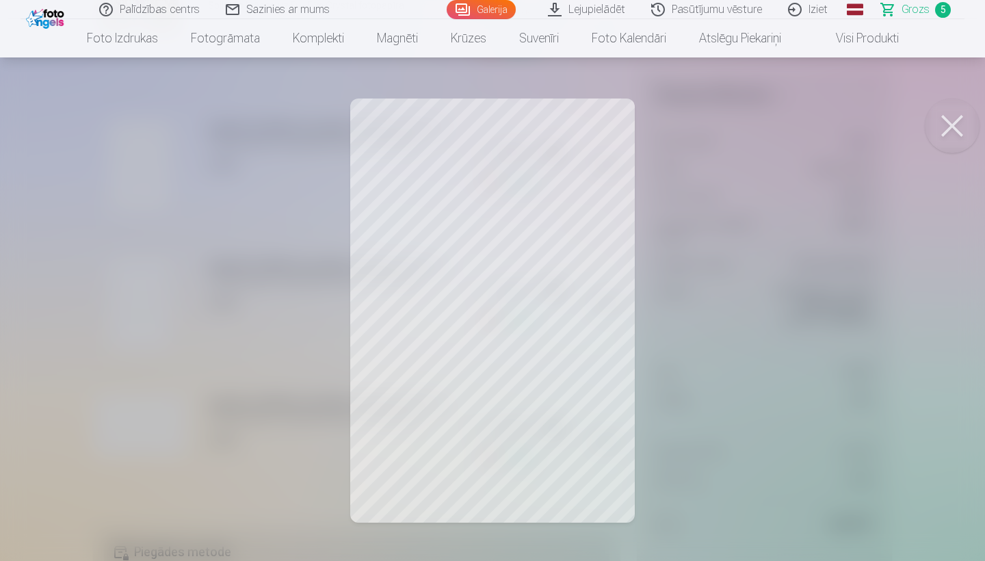
click at [964, 123] on button at bounding box center [952, 126] width 55 height 55
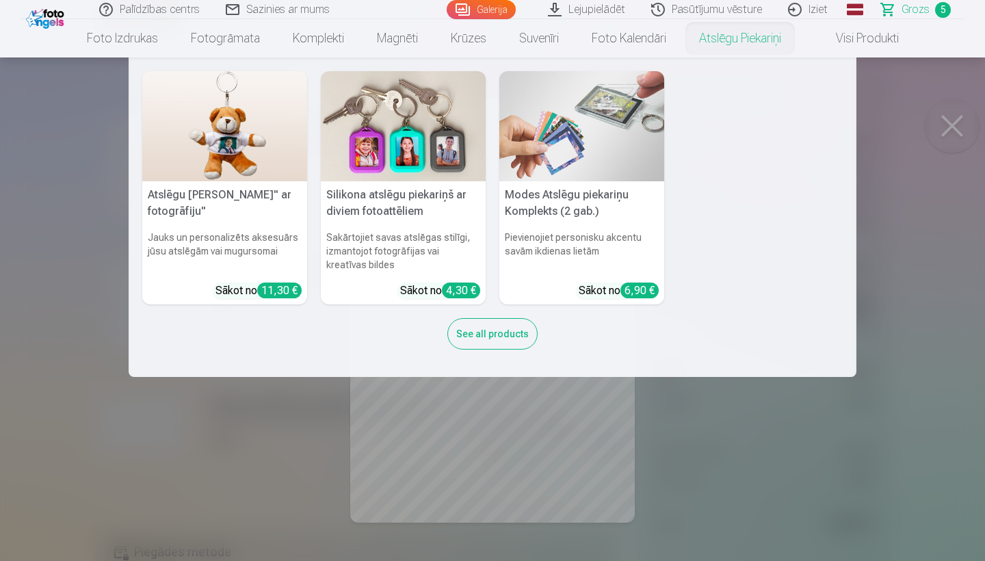
click at [928, 102] on nav "Atslēgu piekariņš Lācītis" ar fotogrāfiju" Jauks un personalizēts aksesuārs jūs…" at bounding box center [492, 217] width 985 height 320
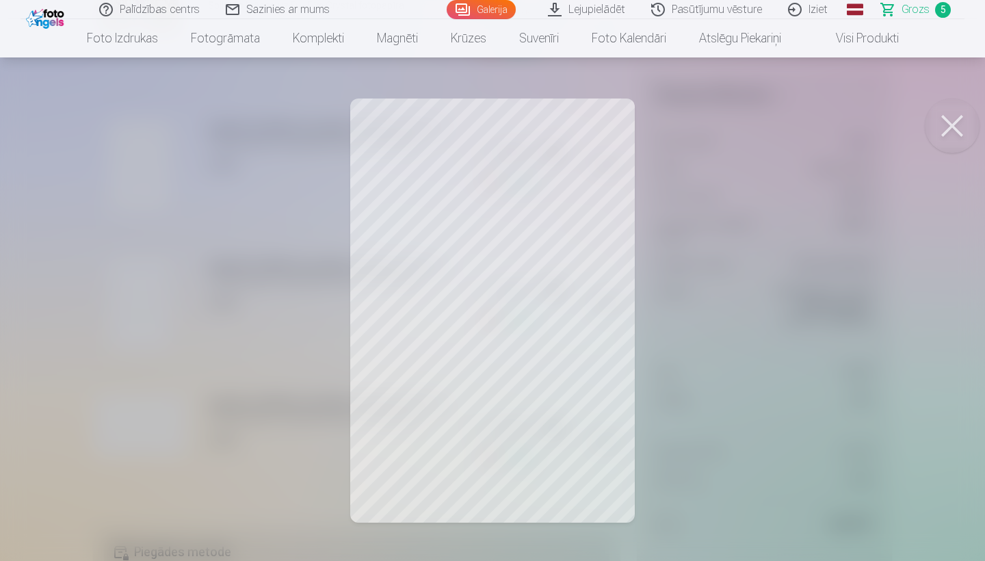
click at [945, 116] on button at bounding box center [952, 126] width 55 height 55
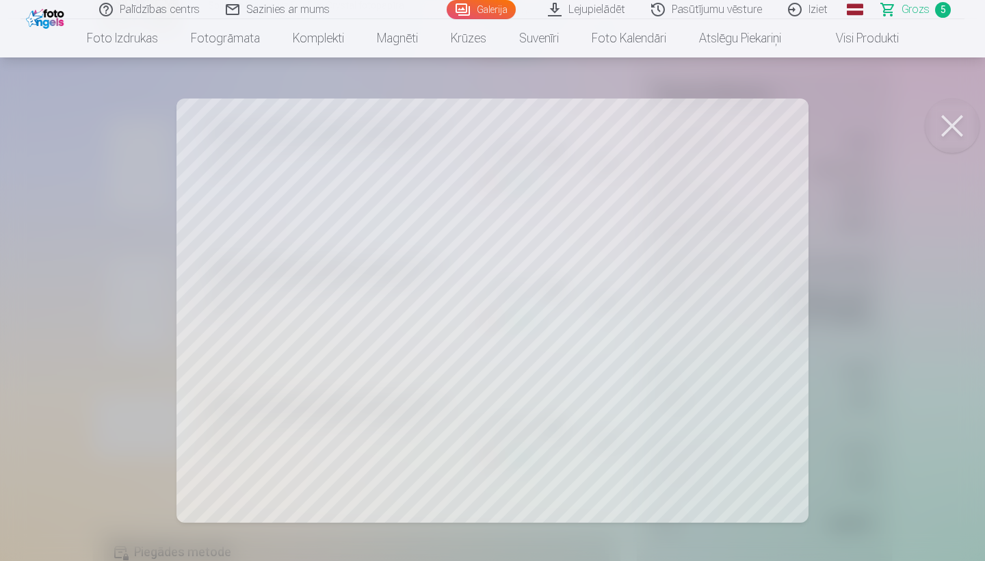
click at [981, 104] on div at bounding box center [492, 280] width 985 height 561
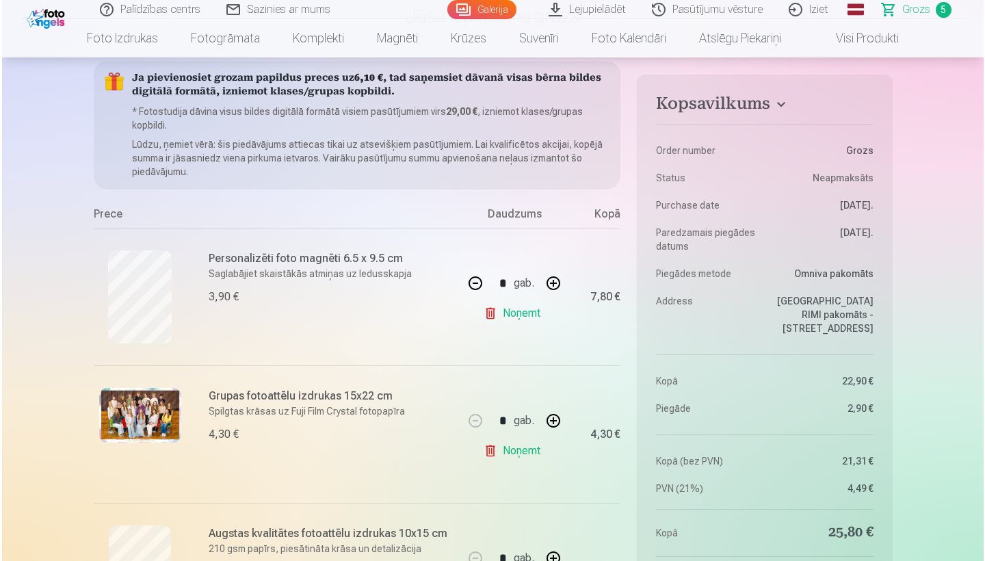
scroll to position [122, 0]
click at [107, 447] on div at bounding box center [138, 435] width 93 height 93
click at [127, 432] on img at bounding box center [138, 416] width 82 height 55
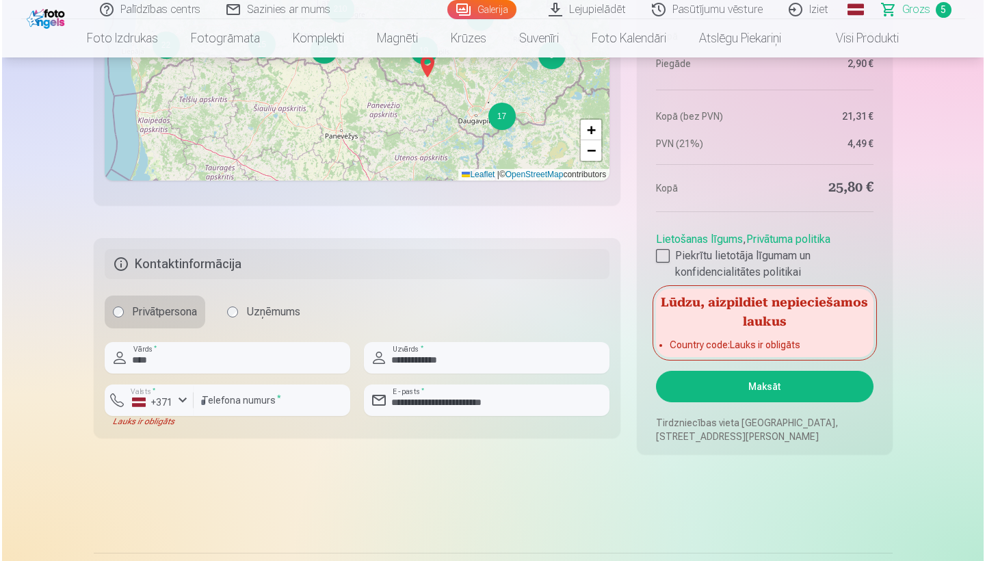
scroll to position [1517, 0]
click at [803, 374] on button "Maksāt" at bounding box center [762, 385] width 217 height 31
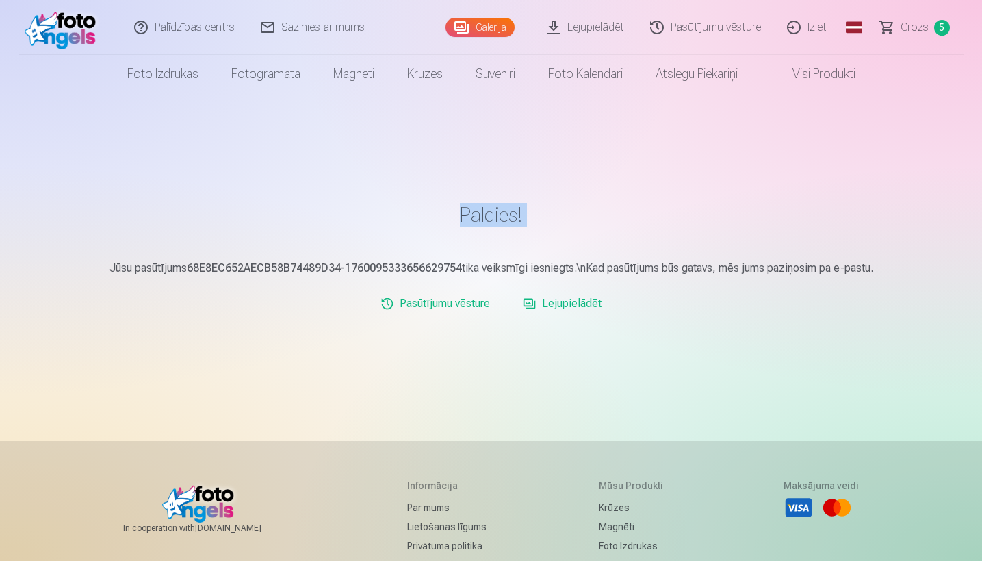
click at [401, 231] on main "Paldies! Jūsu pasūtījums 68E8EC652AECB58B74489D34-1760095333656629754 tika veik…" at bounding box center [491, 267] width 799 height 194
